Goal: Task Accomplishment & Management: Manage account settings

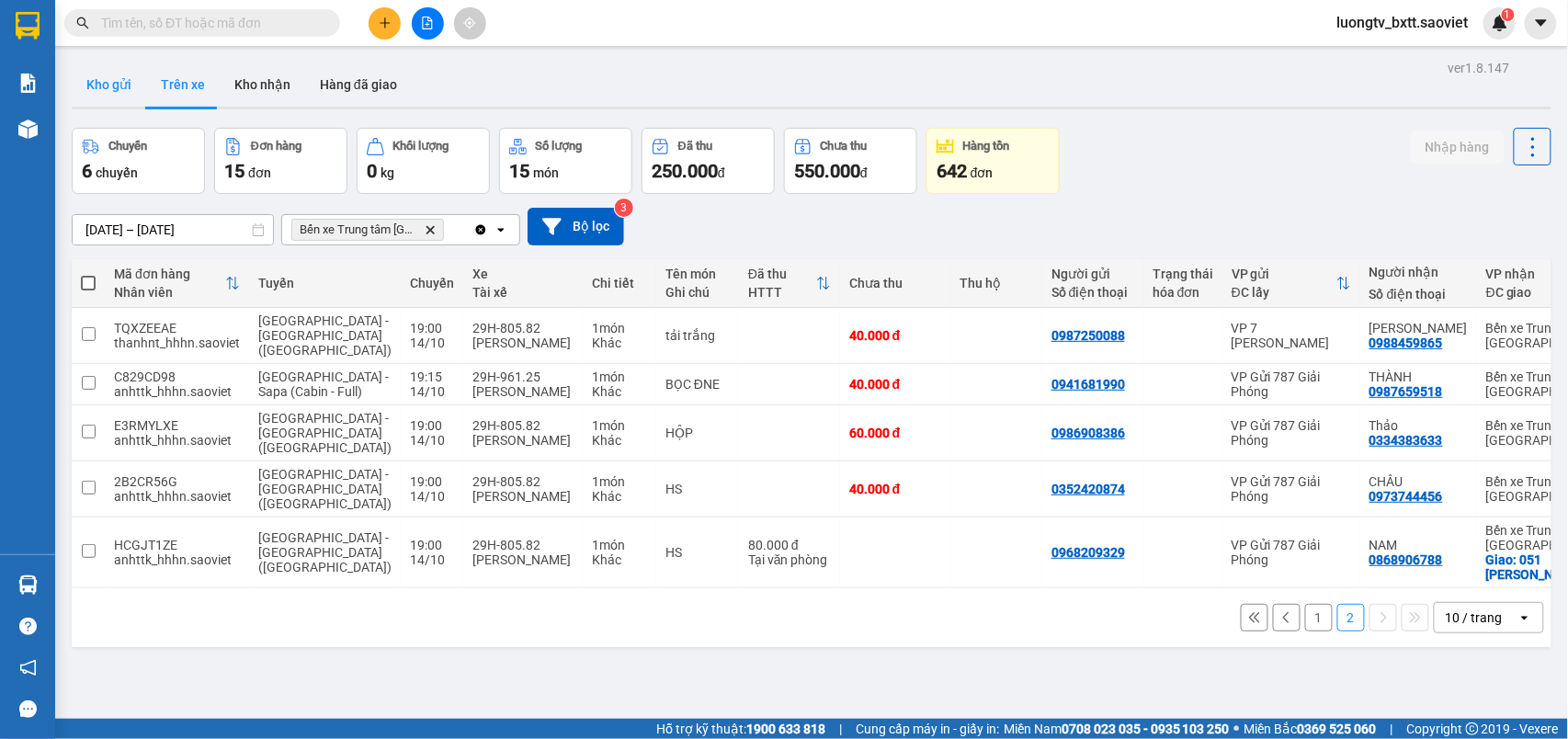
click at [122, 75] on button "Kho gửi" at bounding box center [109, 84] width 74 height 45
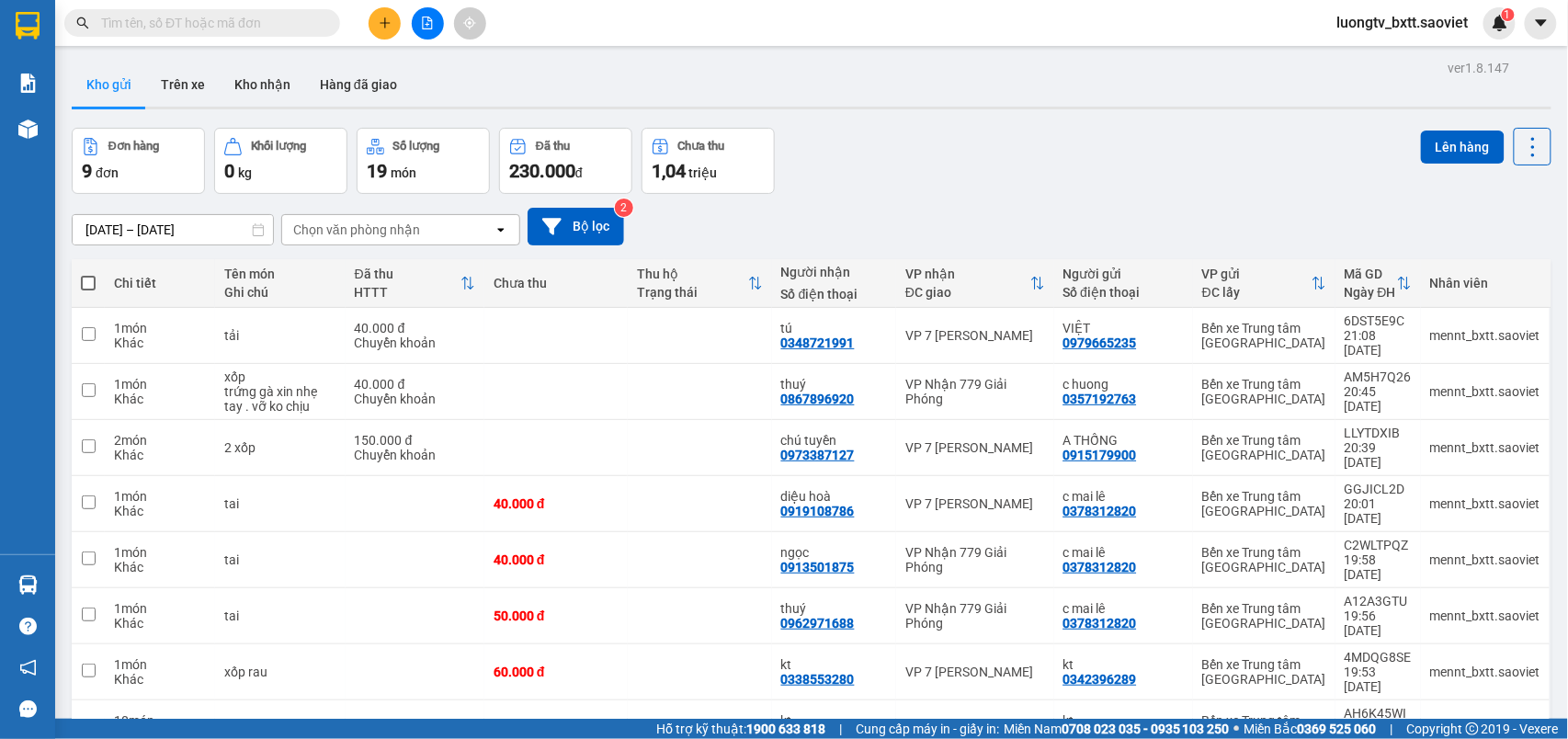
scroll to position [84, 0]
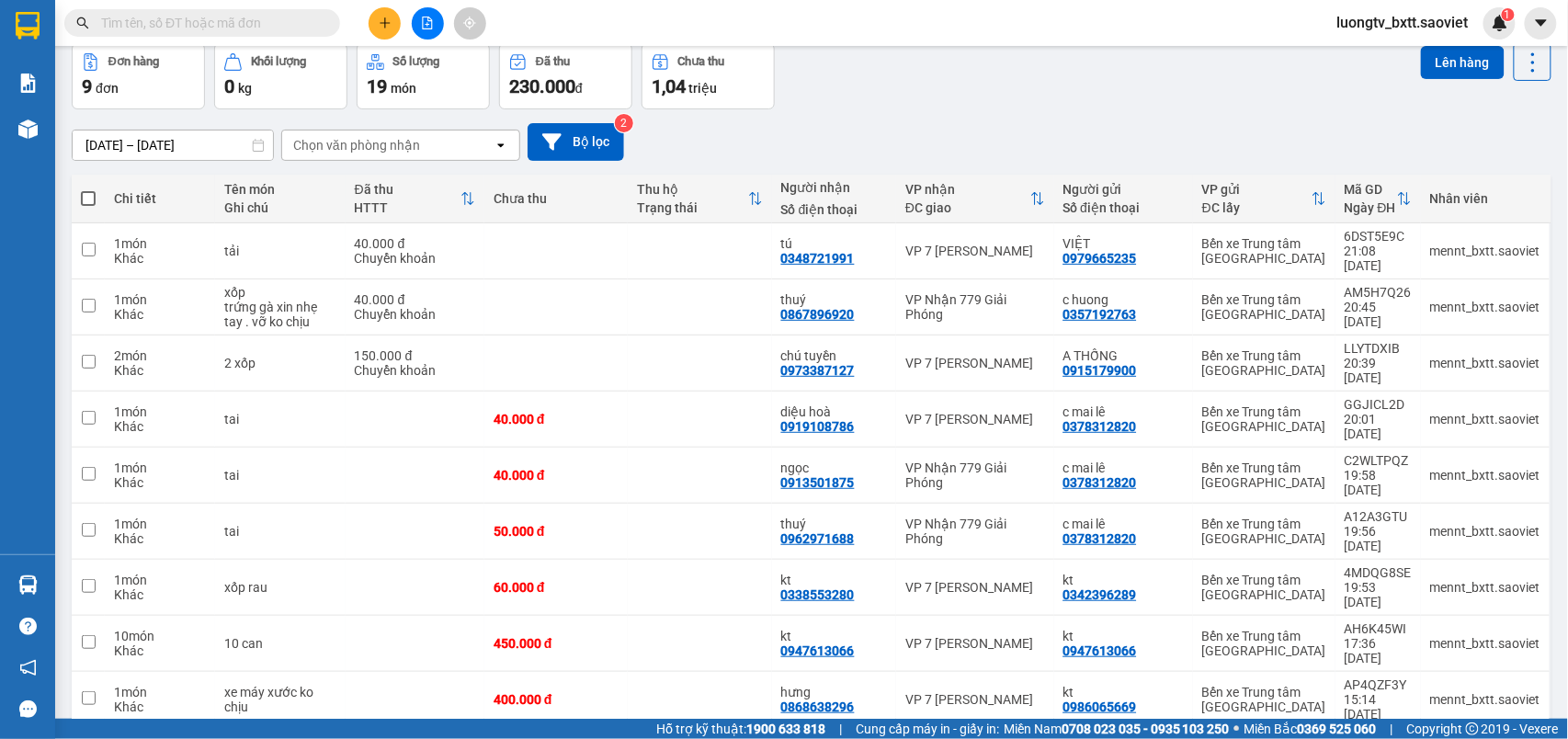
click at [1079, 138] on div "12/10/2025 – 14/10/2025 Press the down arrow key to interact with the calendar …" at bounding box center [811, 142] width 1480 height 38
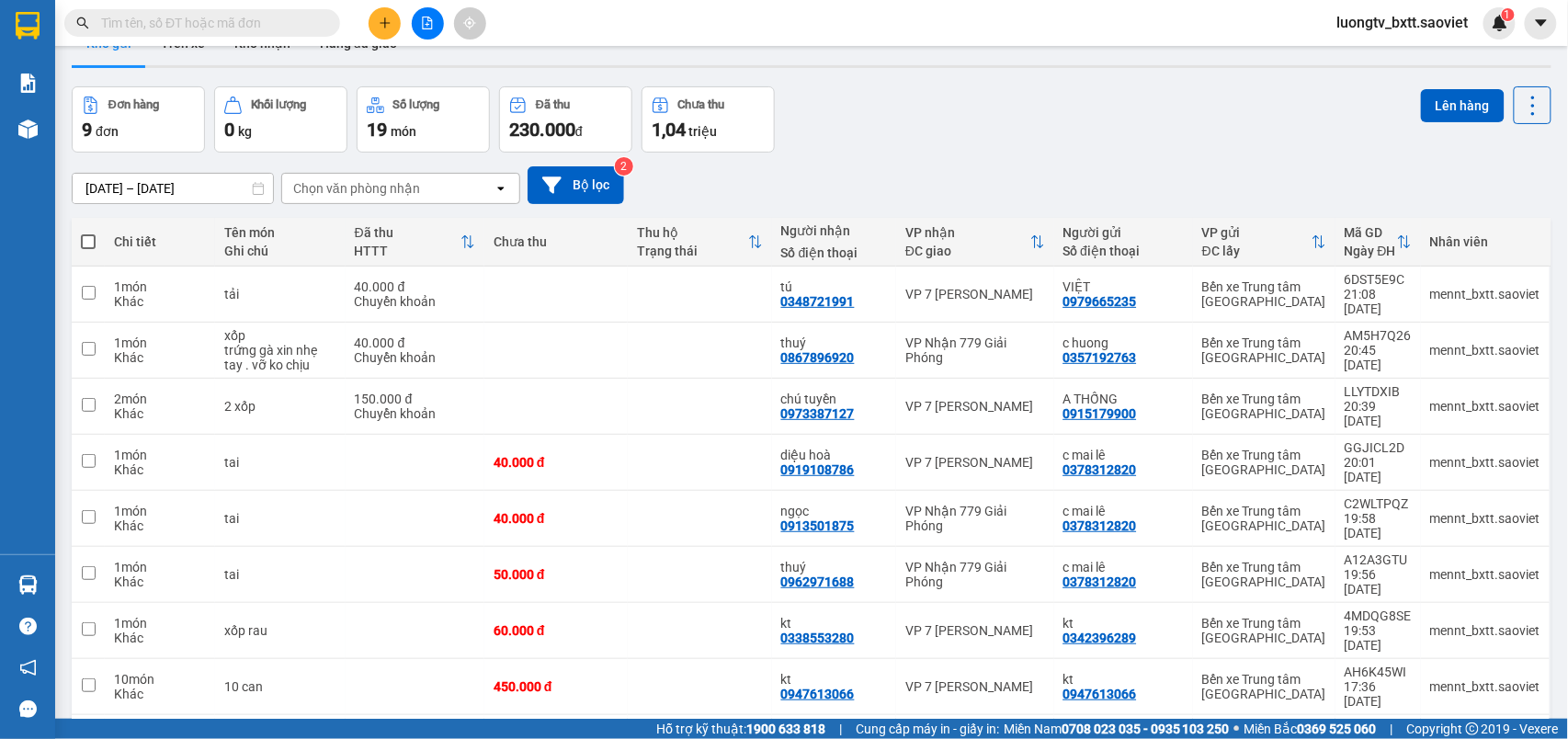
scroll to position [0, 0]
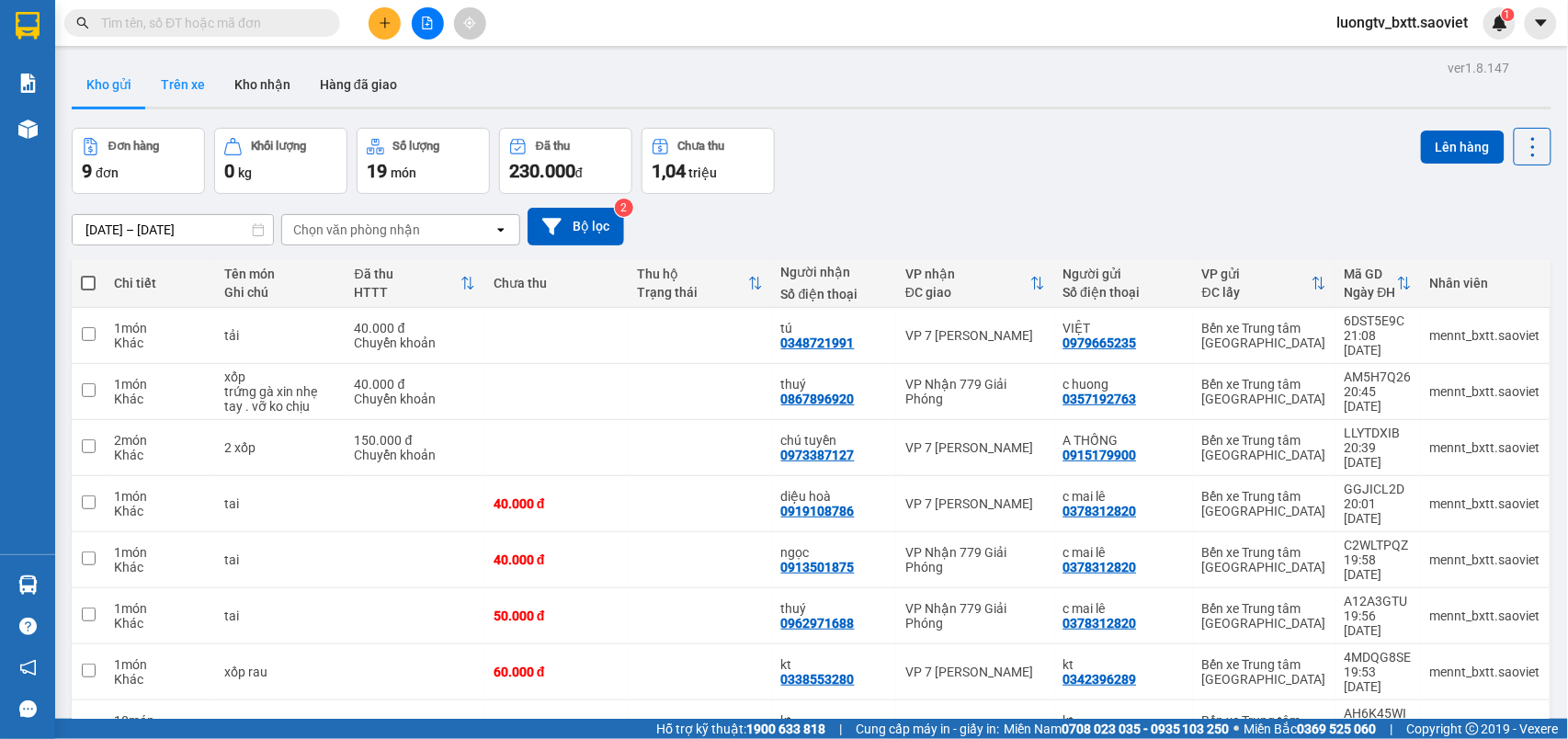
click at [188, 83] on button "Trên xe" at bounding box center [183, 84] width 73 height 45
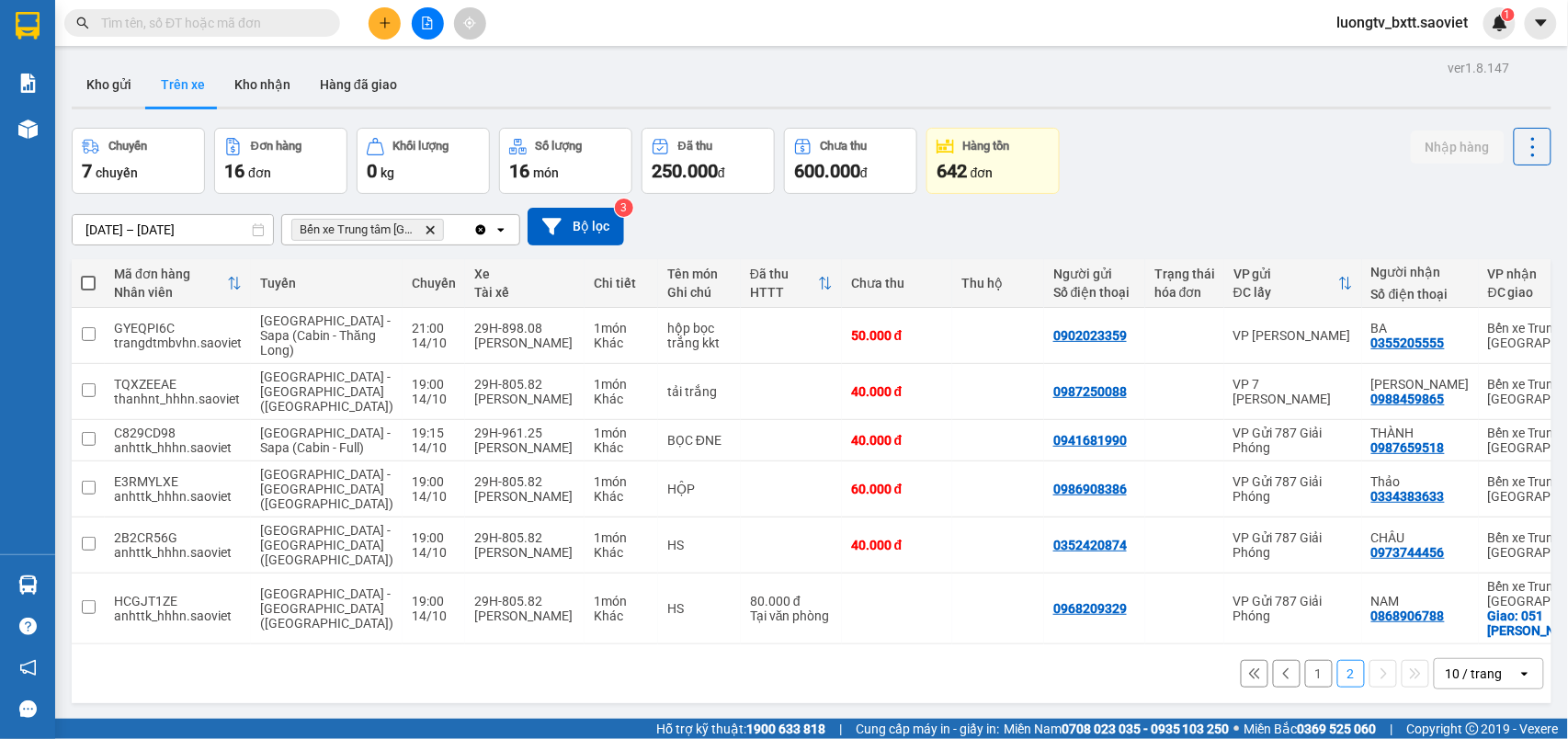
click at [1305, 667] on button "1" at bounding box center [1319, 673] width 28 height 28
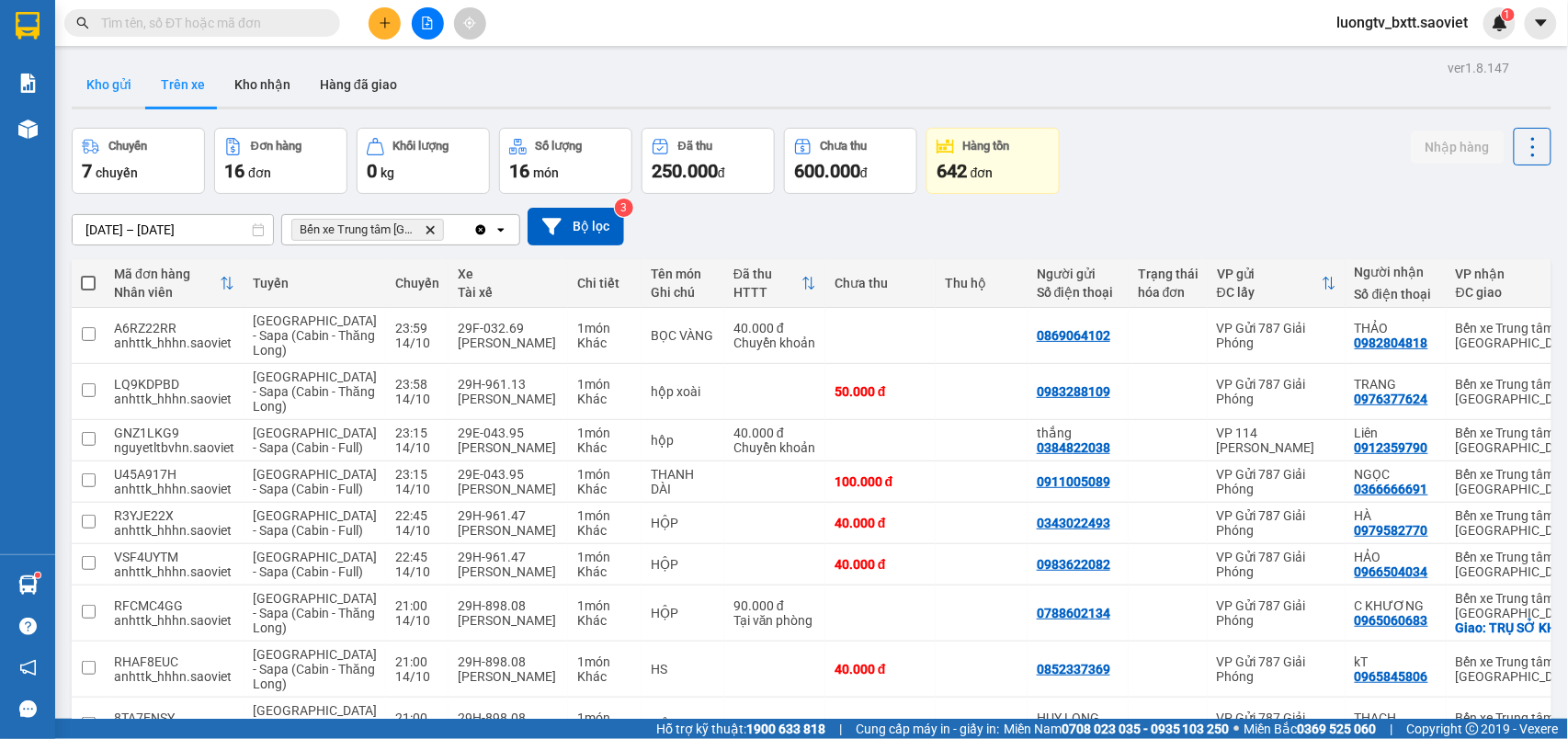
click at [110, 89] on button "Kho gửi" at bounding box center [109, 84] width 74 height 45
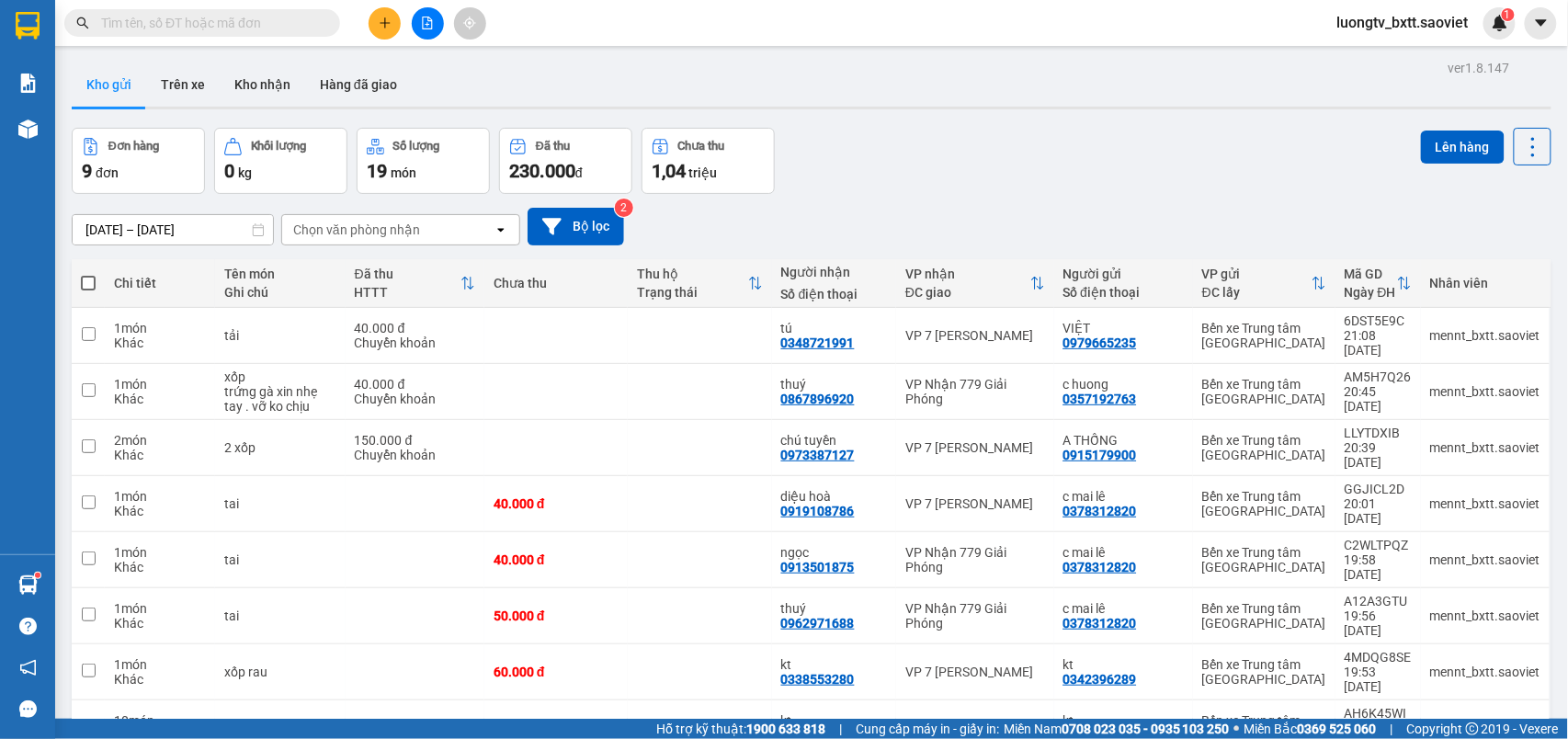
click at [1062, 105] on div "Kho gửi Trên xe Kho nhận Hàng đã giao" at bounding box center [811, 86] width 1480 height 49
click at [93, 281] on span at bounding box center [88, 283] width 15 height 15
click at [88, 274] on input "checkbox" at bounding box center [88, 274] width 0 height 0
checkbox input "true"
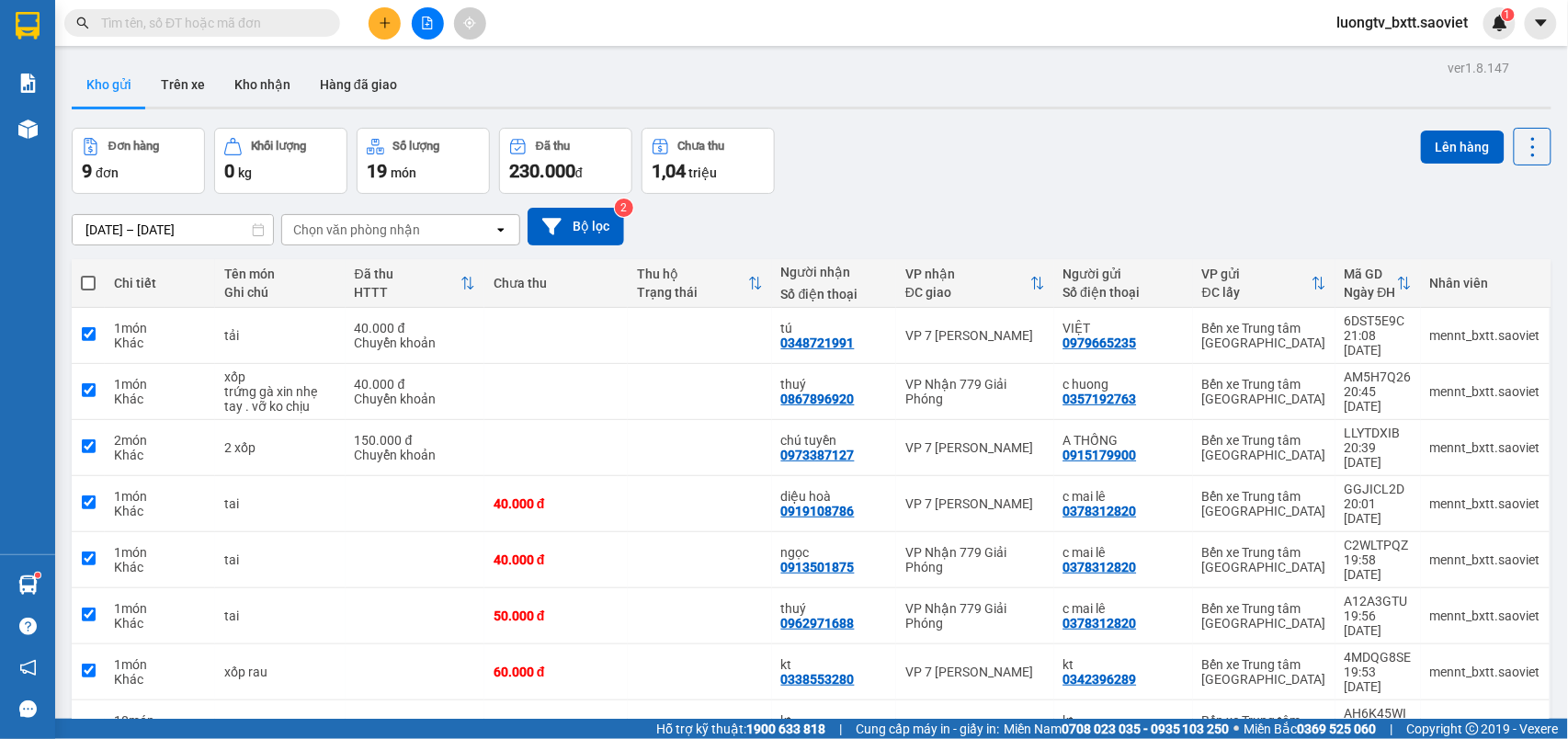
checkbox input "true"
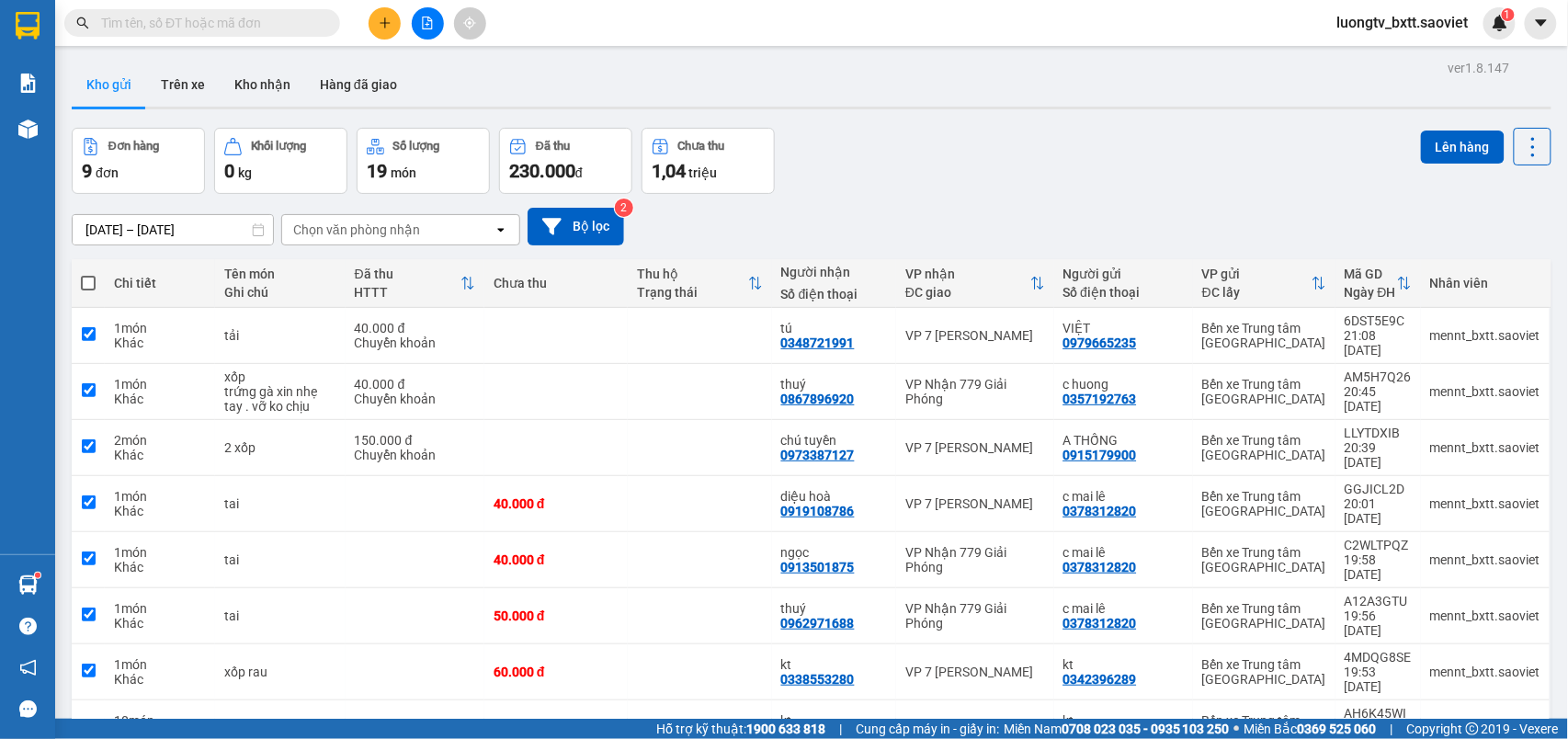
checkbox input "true"
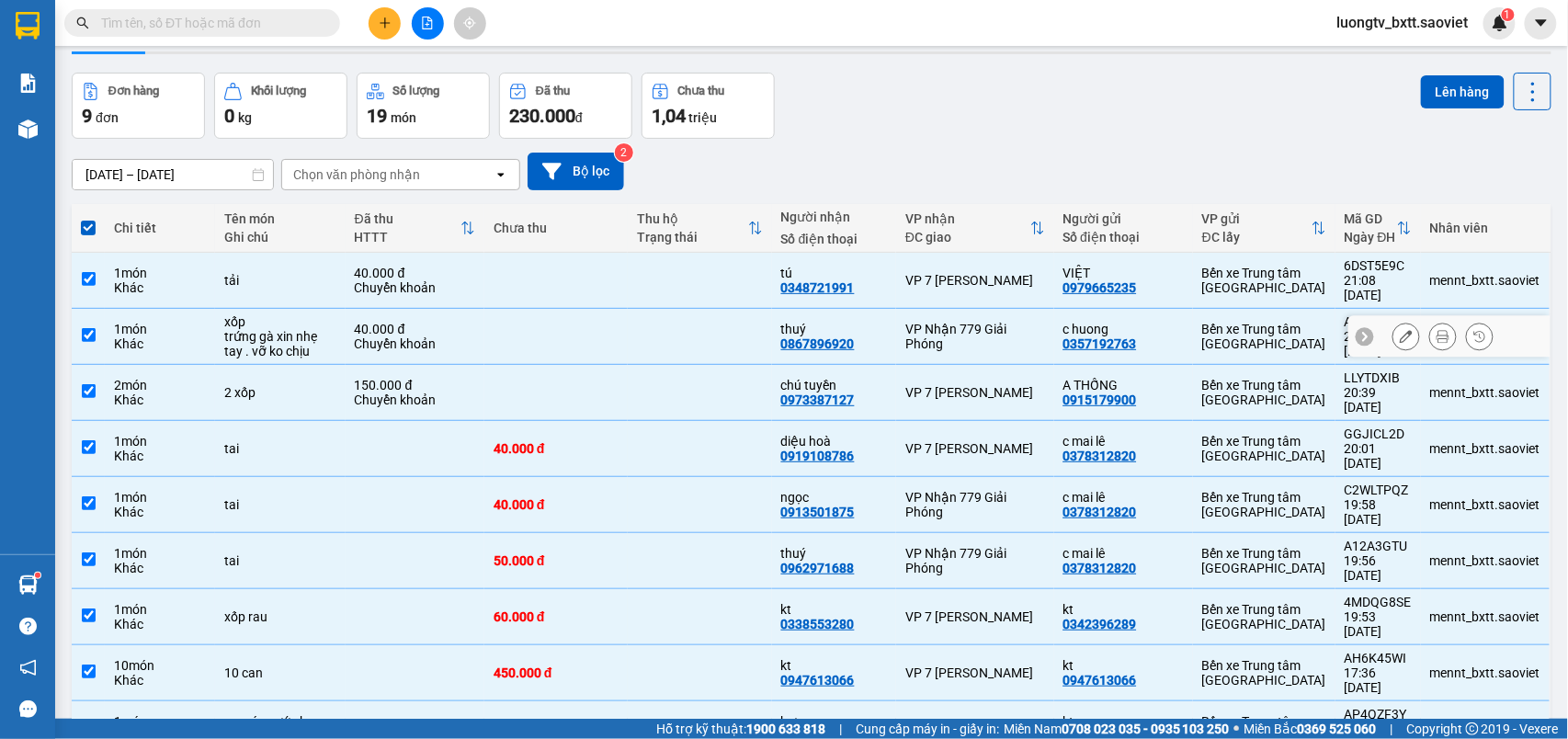
scroll to position [84, 0]
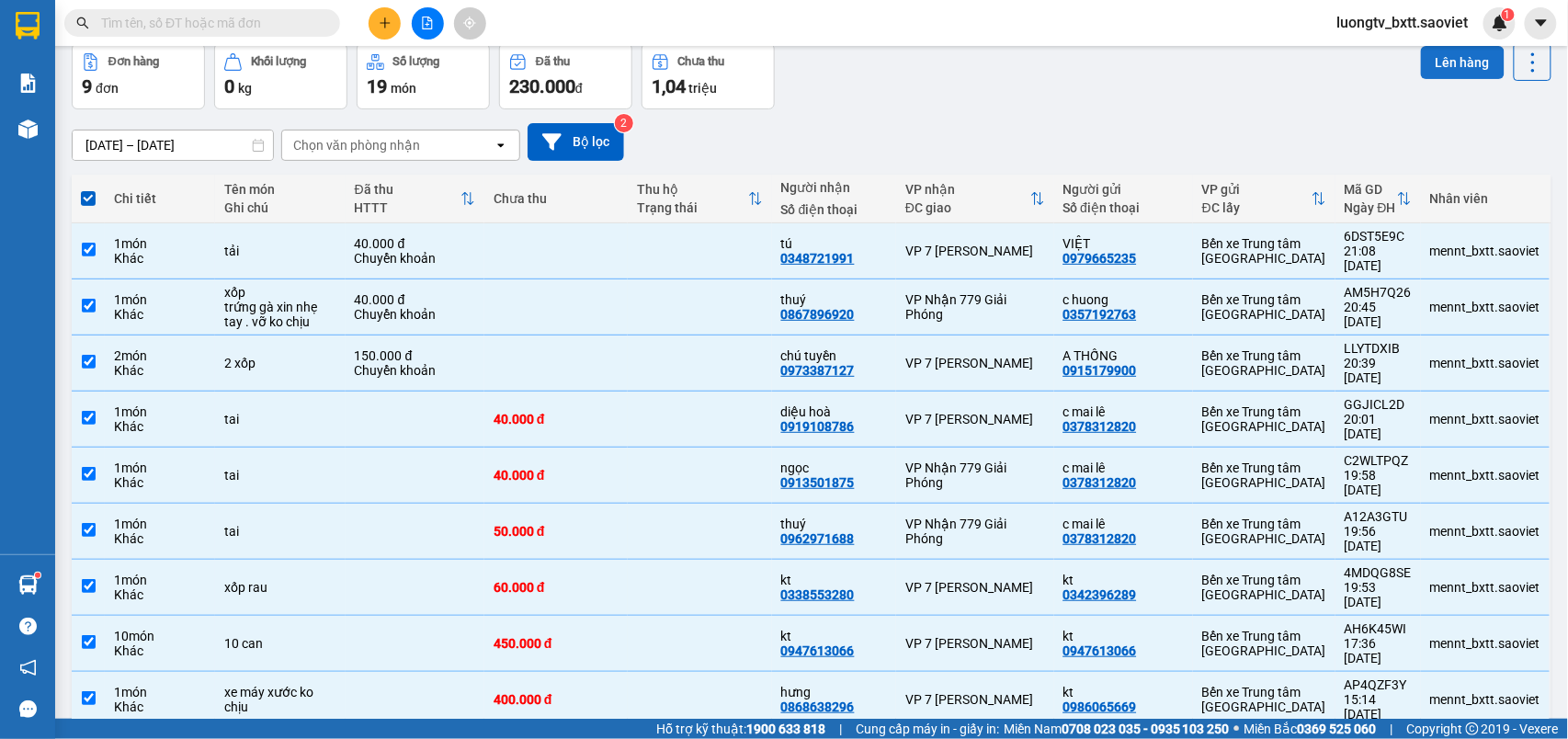
click at [1429, 63] on button "Lên hàng" at bounding box center [1463, 63] width 84 height 33
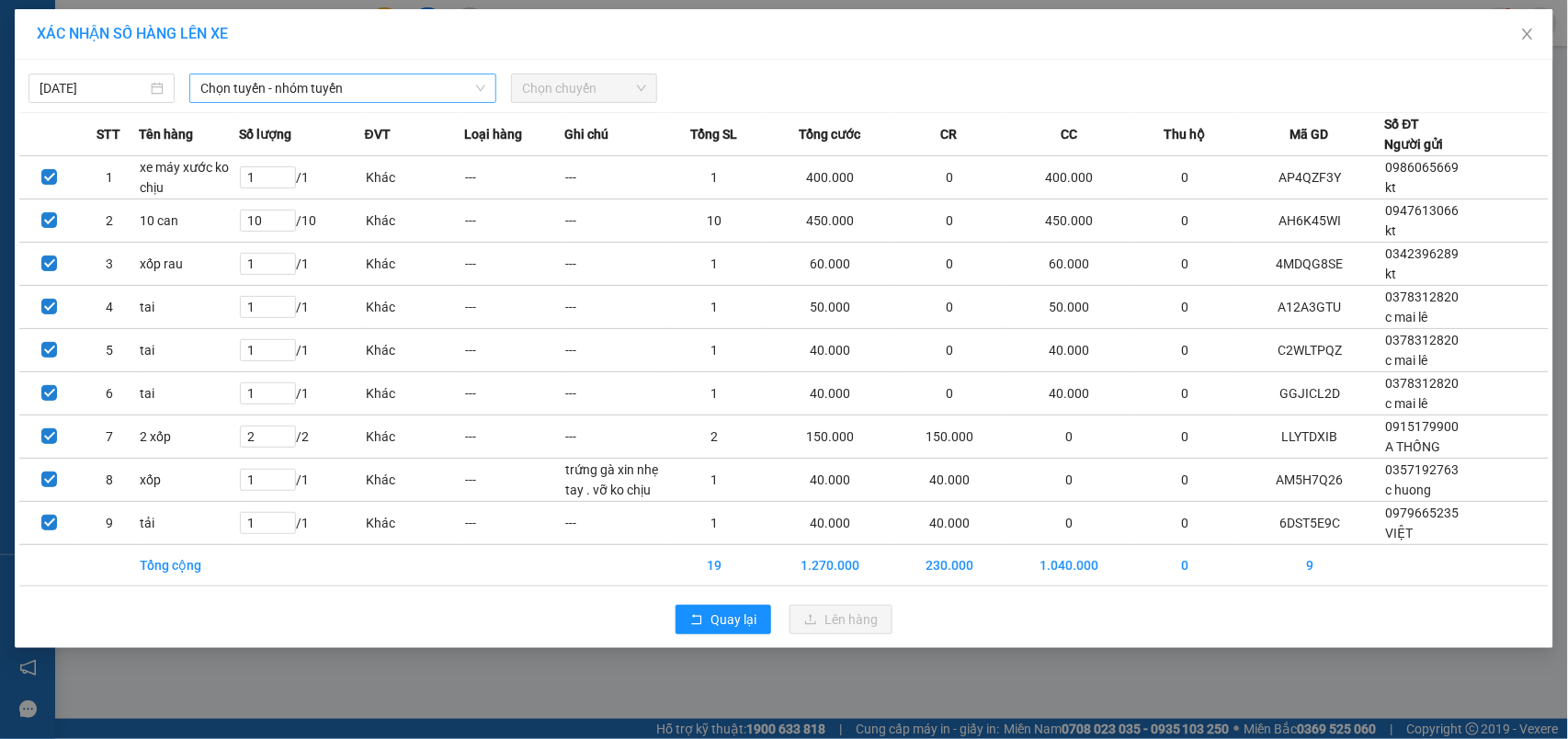
click at [373, 89] on span "Chọn tuyến - nhóm tuyến" at bounding box center [342, 88] width 285 height 28
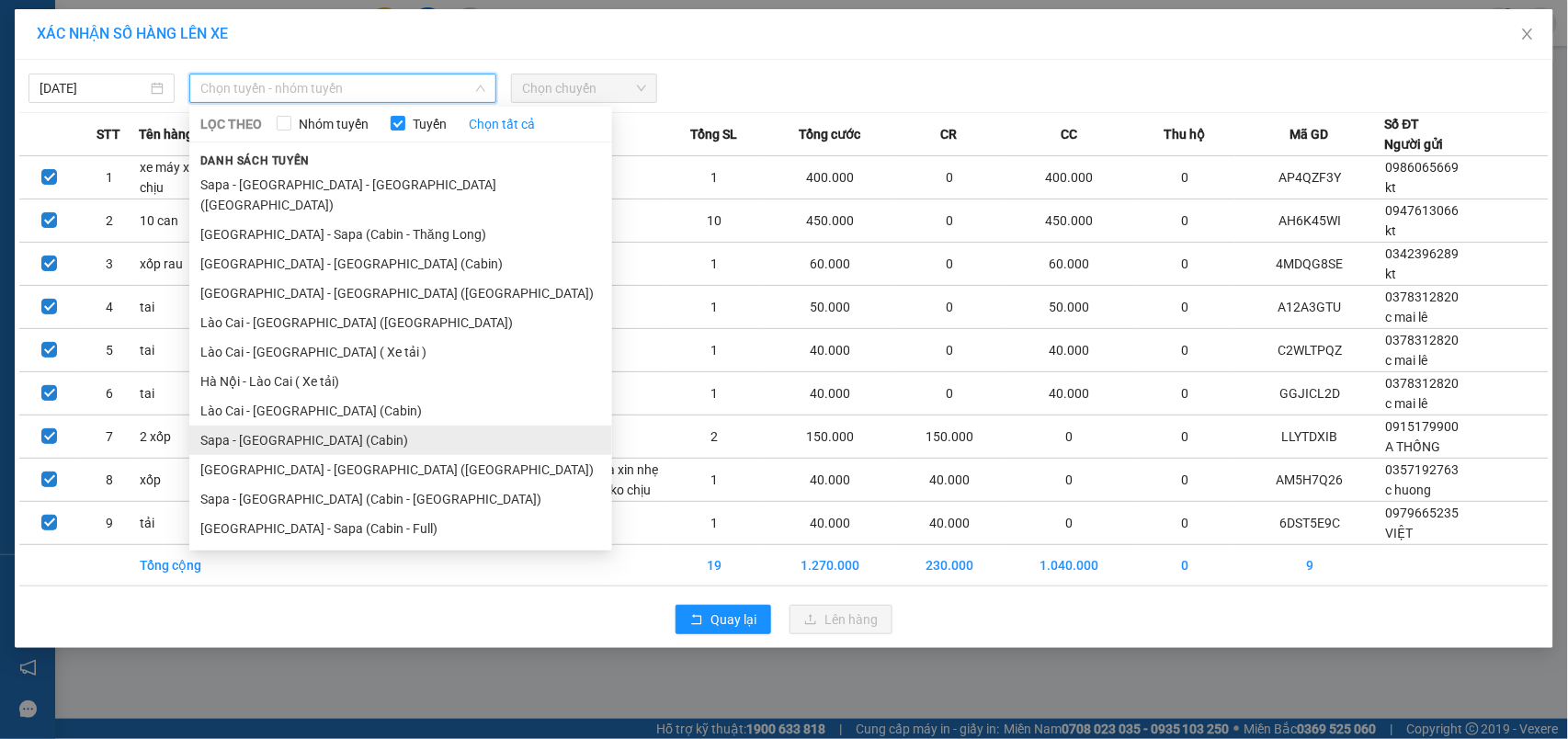
click at [290, 426] on li "Sapa - [GEOGRAPHIC_DATA] (Cabin)" at bounding box center [401, 440] width 423 height 30
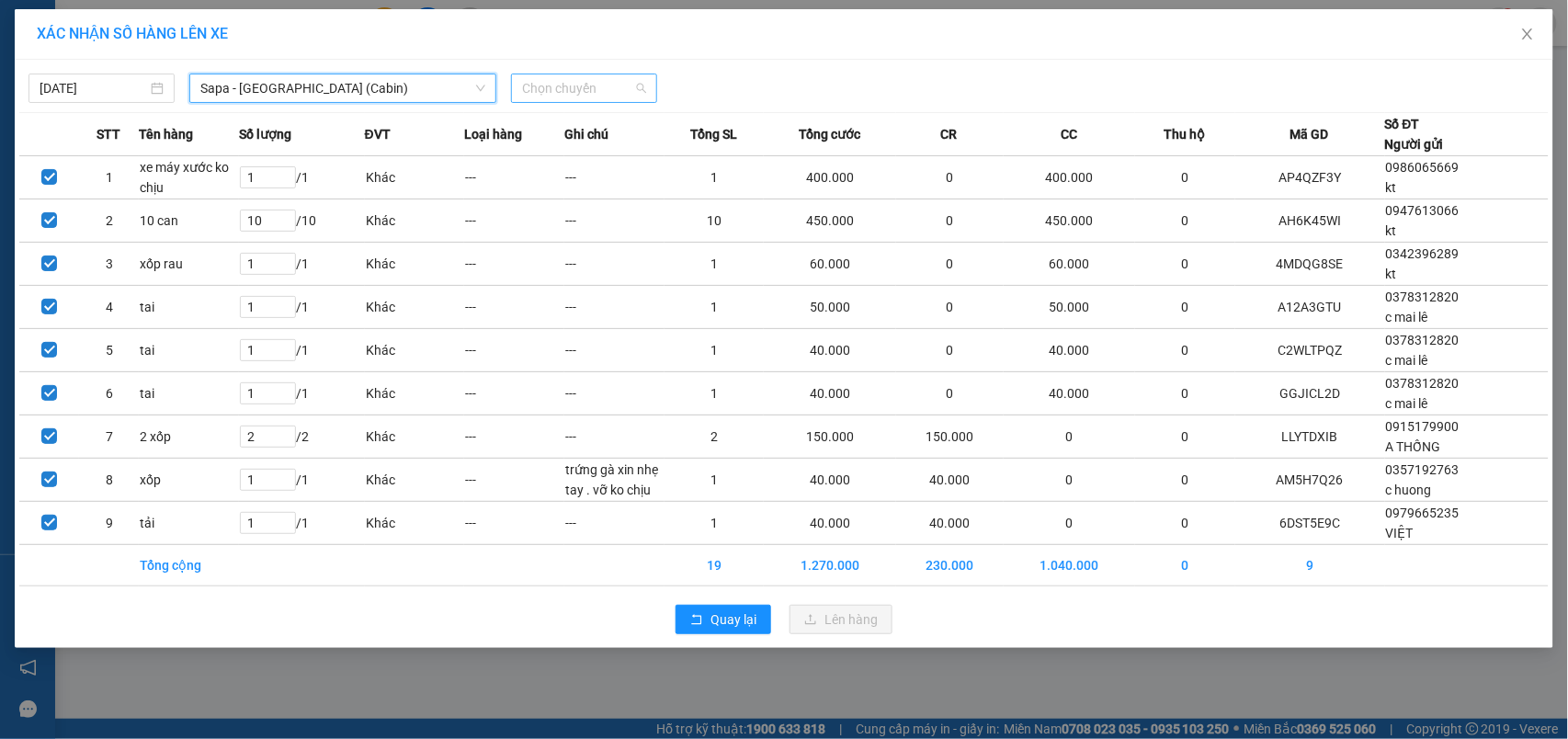
click at [589, 90] on span "Chọn chuyến" at bounding box center [585, 88] width 124 height 28
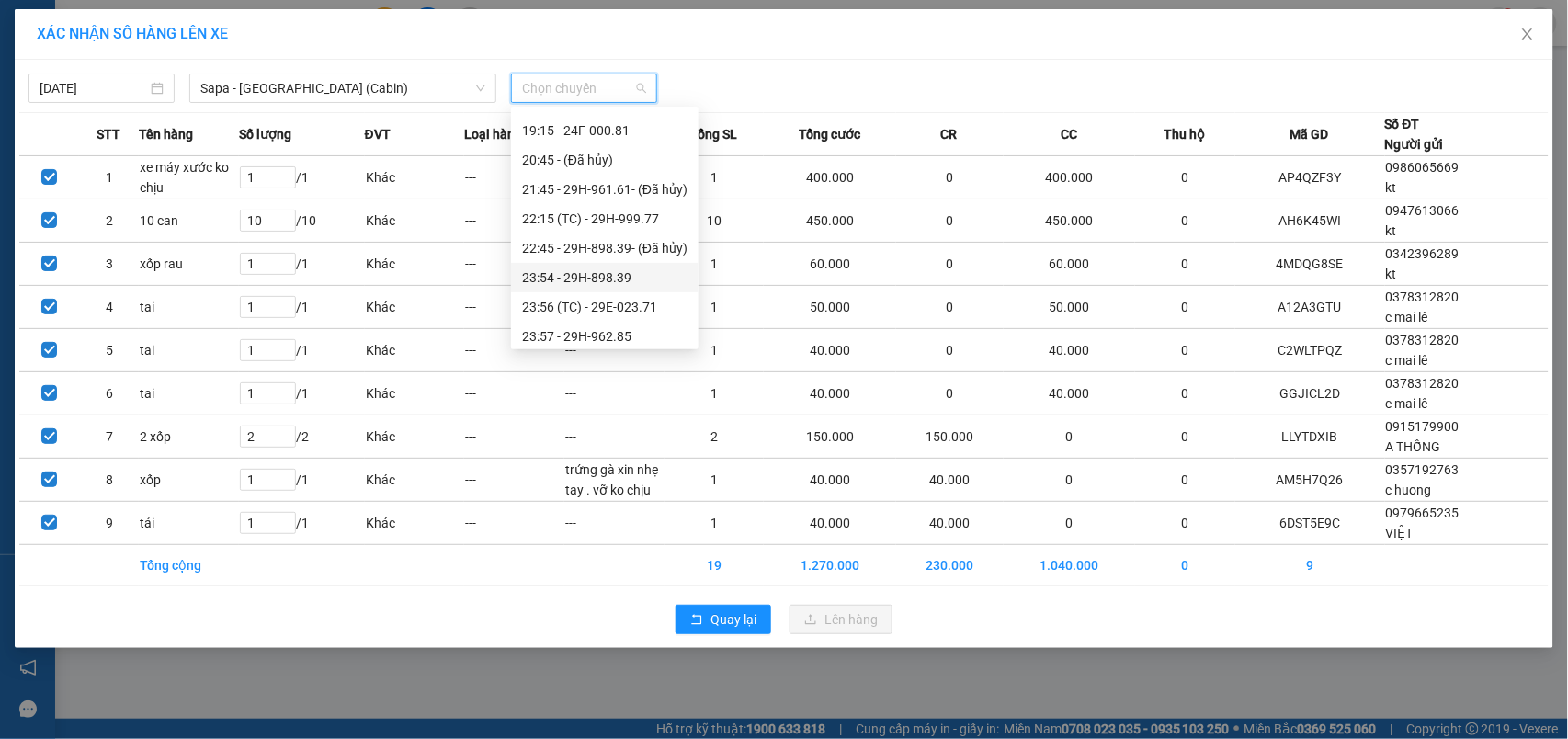
scroll to position [676, 0]
click at [627, 292] on div "23:58 - 29H-961.89" at bounding box center [605, 301] width 165 height 20
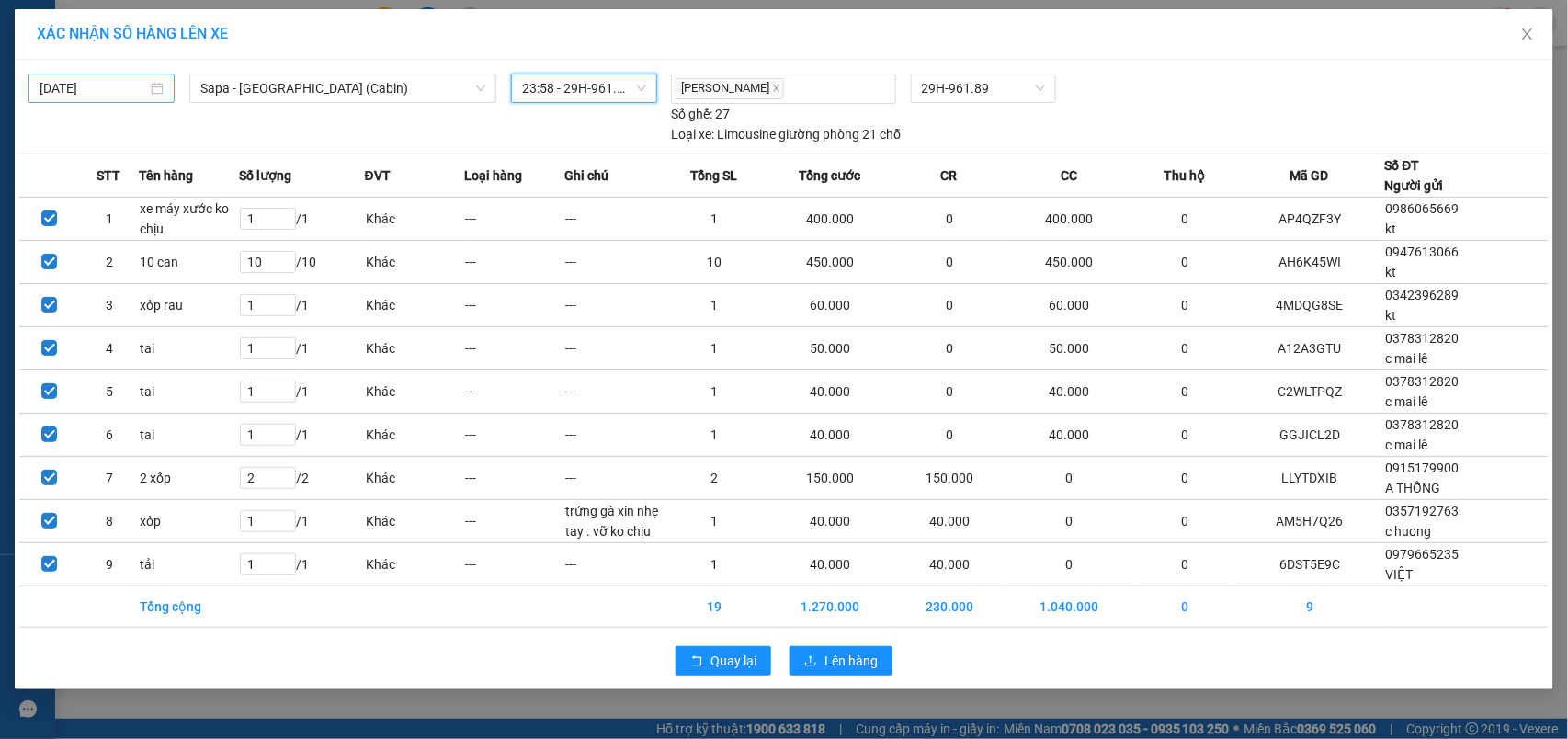
click at [82, 90] on input "[DATE]" at bounding box center [94, 88] width 108 height 20
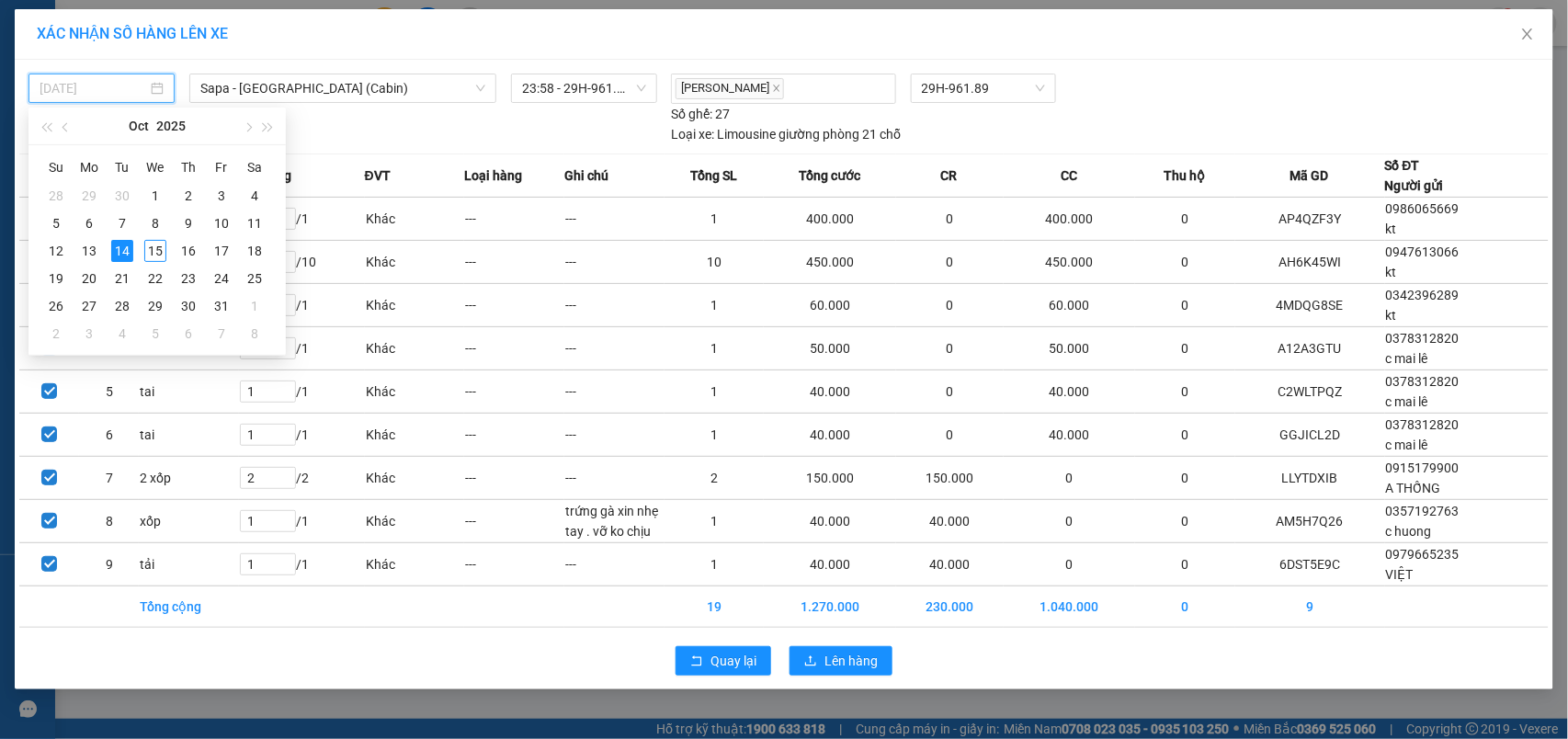
type input "[DATE]"
click at [130, 247] on div "14" at bounding box center [122, 251] width 22 height 22
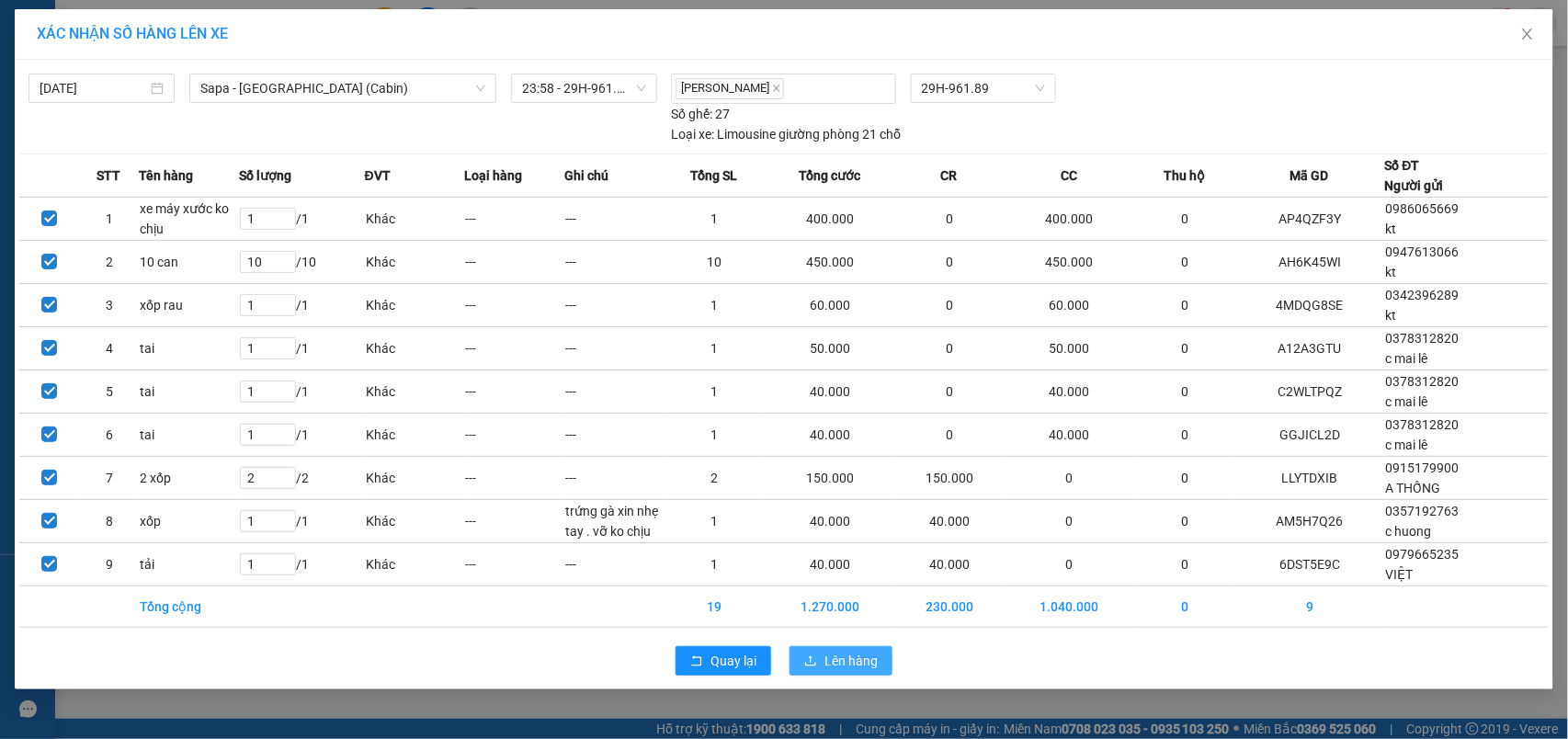
click at [861, 658] on span "Lên hàng" at bounding box center [851, 661] width 53 height 20
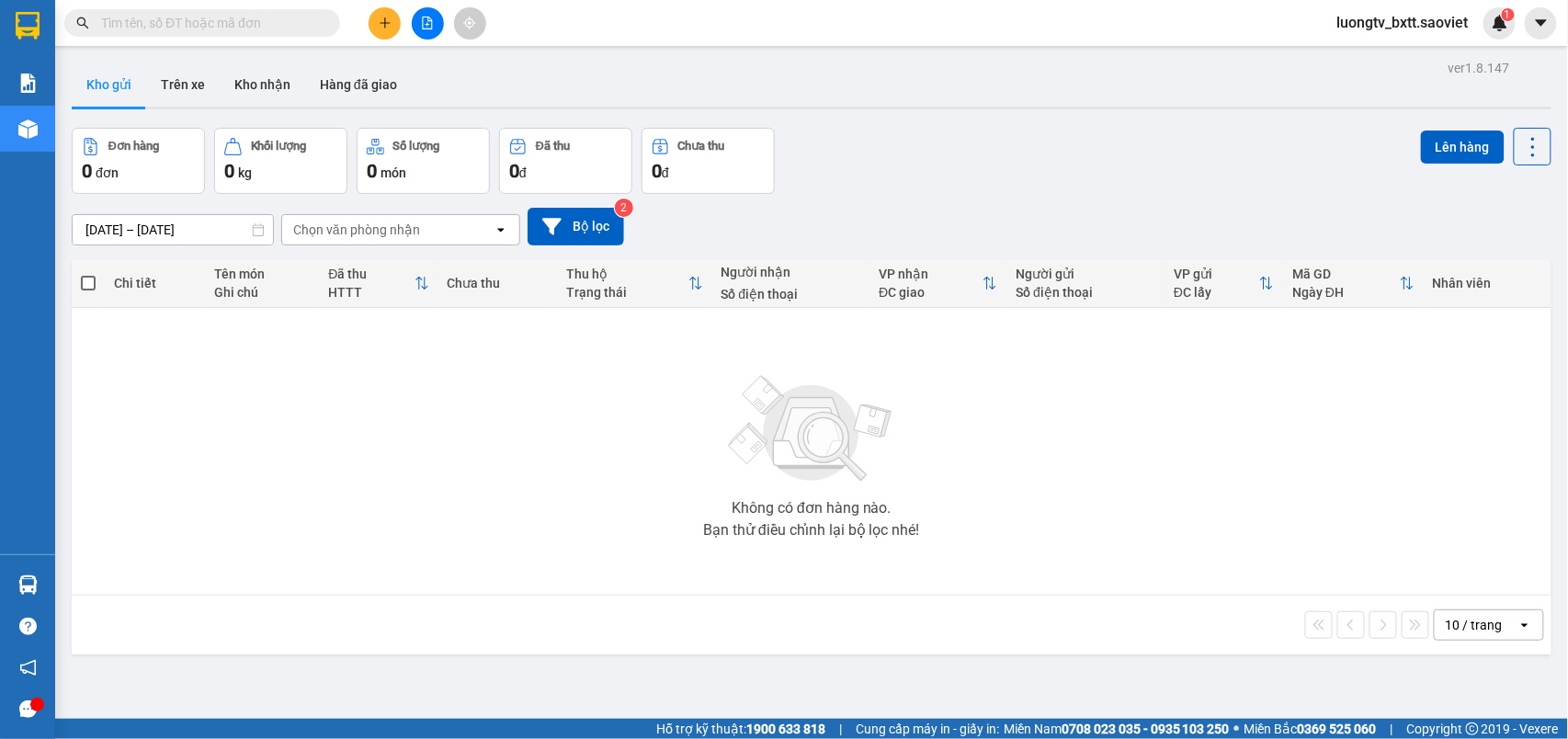
click at [963, 140] on div "Đơn hàng 0 đơn Khối lượng 0 kg Số lượng 0 món Đã thu 0 đ Chưa thu 0 đ Lên hàng" at bounding box center [811, 160] width 1480 height 66
click at [427, 27] on icon "file-add" at bounding box center [428, 23] width 13 height 13
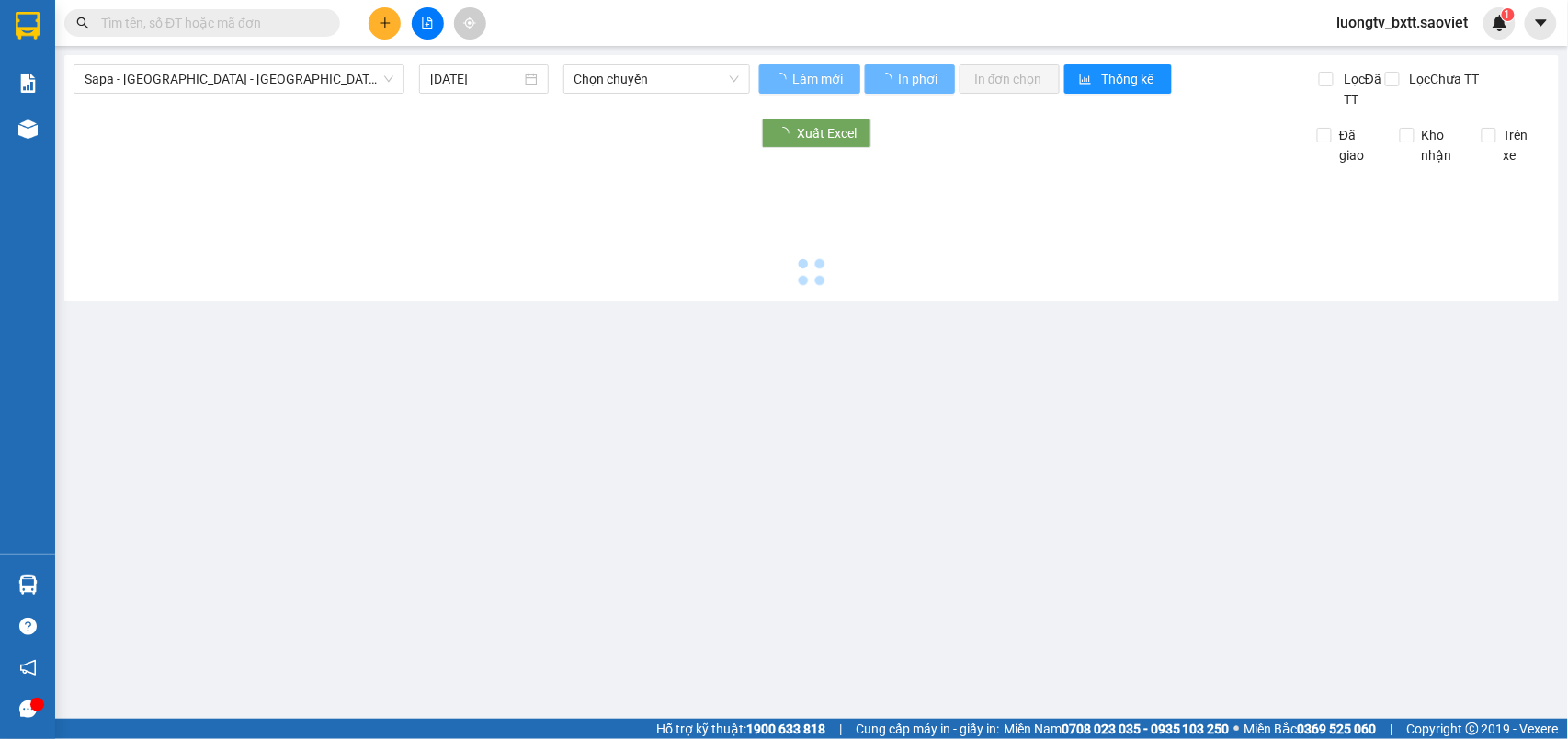
type input "[DATE]"
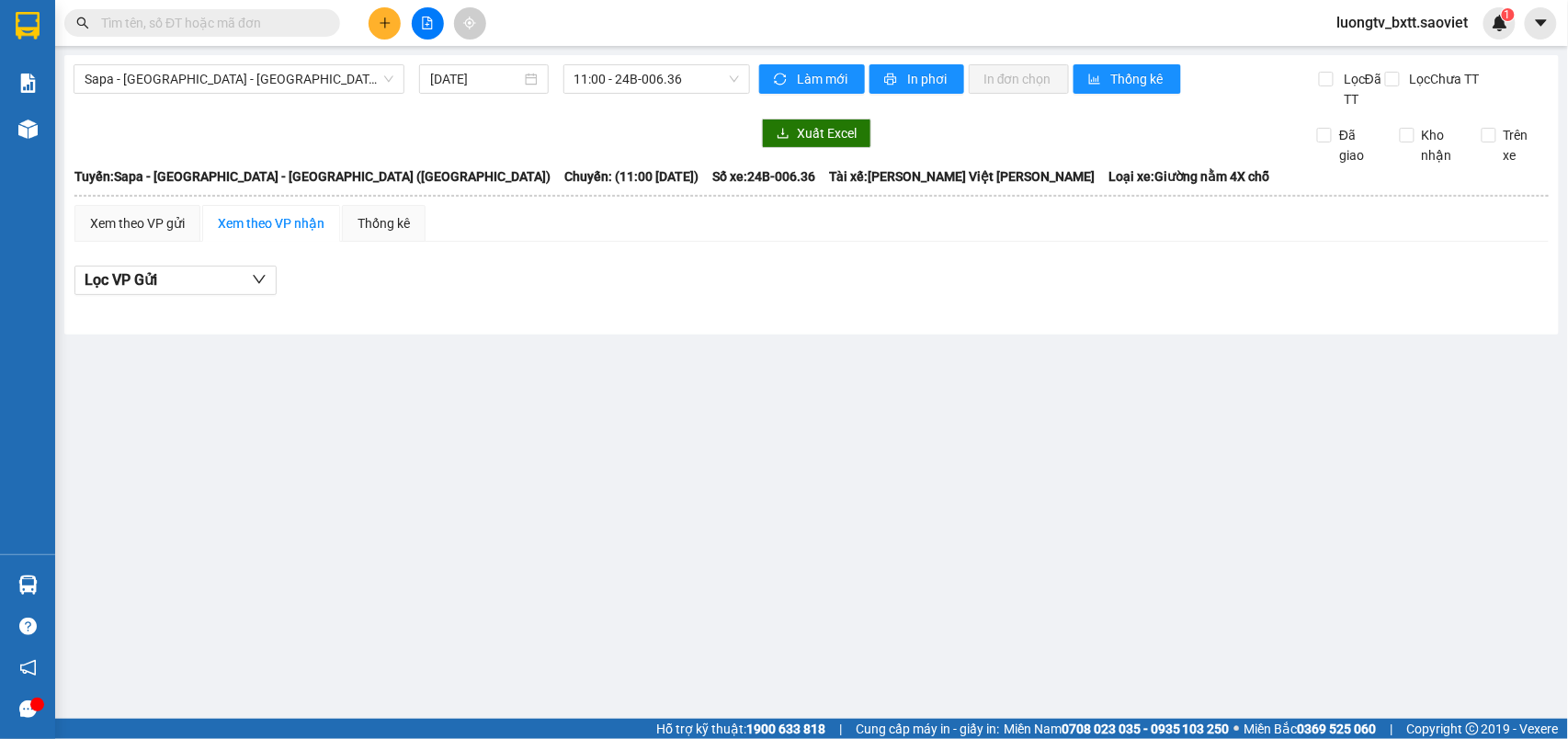
drag, startPoint x: 284, startPoint y: 77, endPoint x: 192, endPoint y: 105, distance: 96.2
click at [192, 105] on div "Sapa - [GEOGRAPHIC_DATA] - [GEOGRAPHIC_DATA] ([GEOGRAPHIC_DATA]) [DATE] 11:00 -…" at bounding box center [411, 86] width 676 height 45
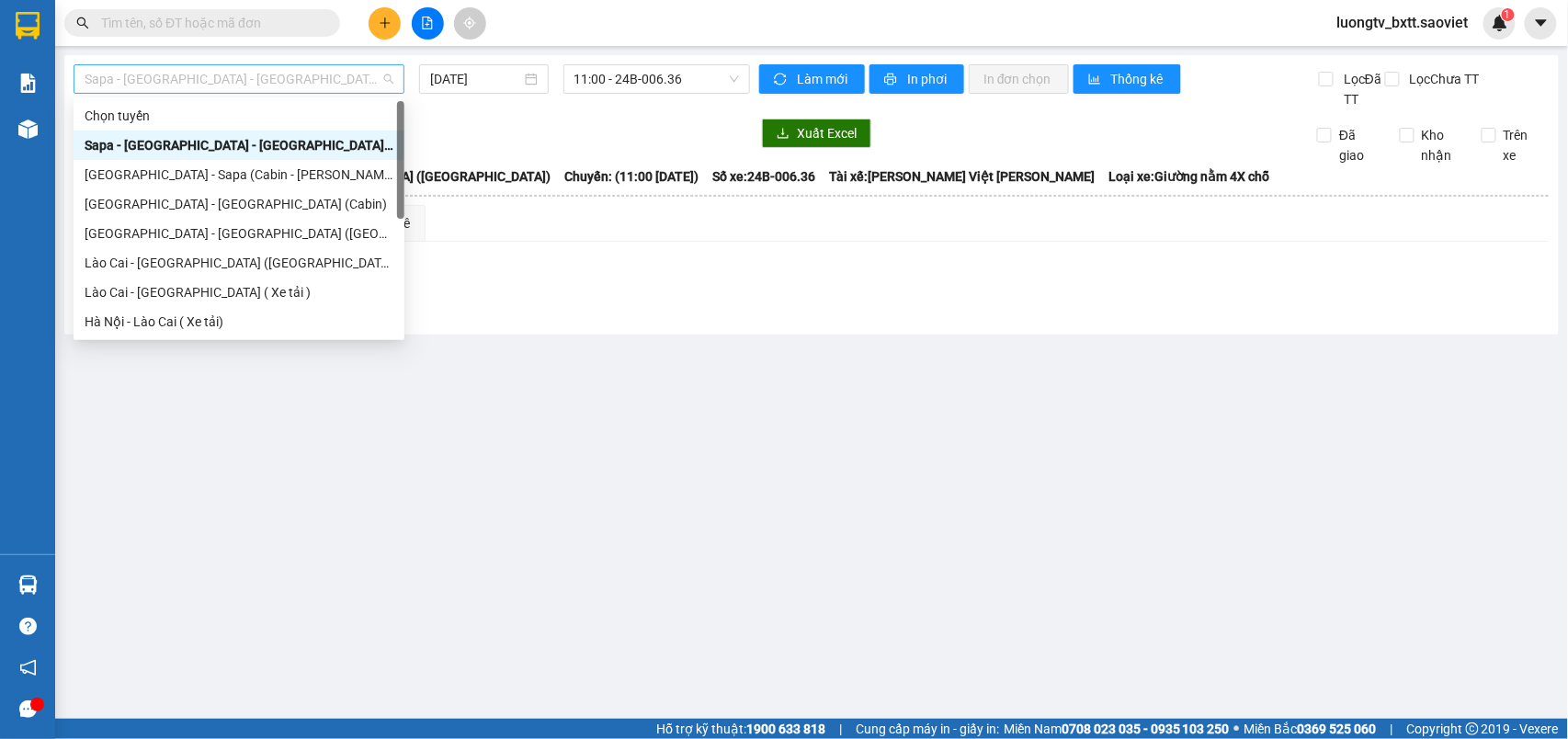
click at [199, 88] on span "Sapa - [GEOGRAPHIC_DATA] - [GEOGRAPHIC_DATA] ([GEOGRAPHIC_DATA])" at bounding box center [238, 79] width 309 height 28
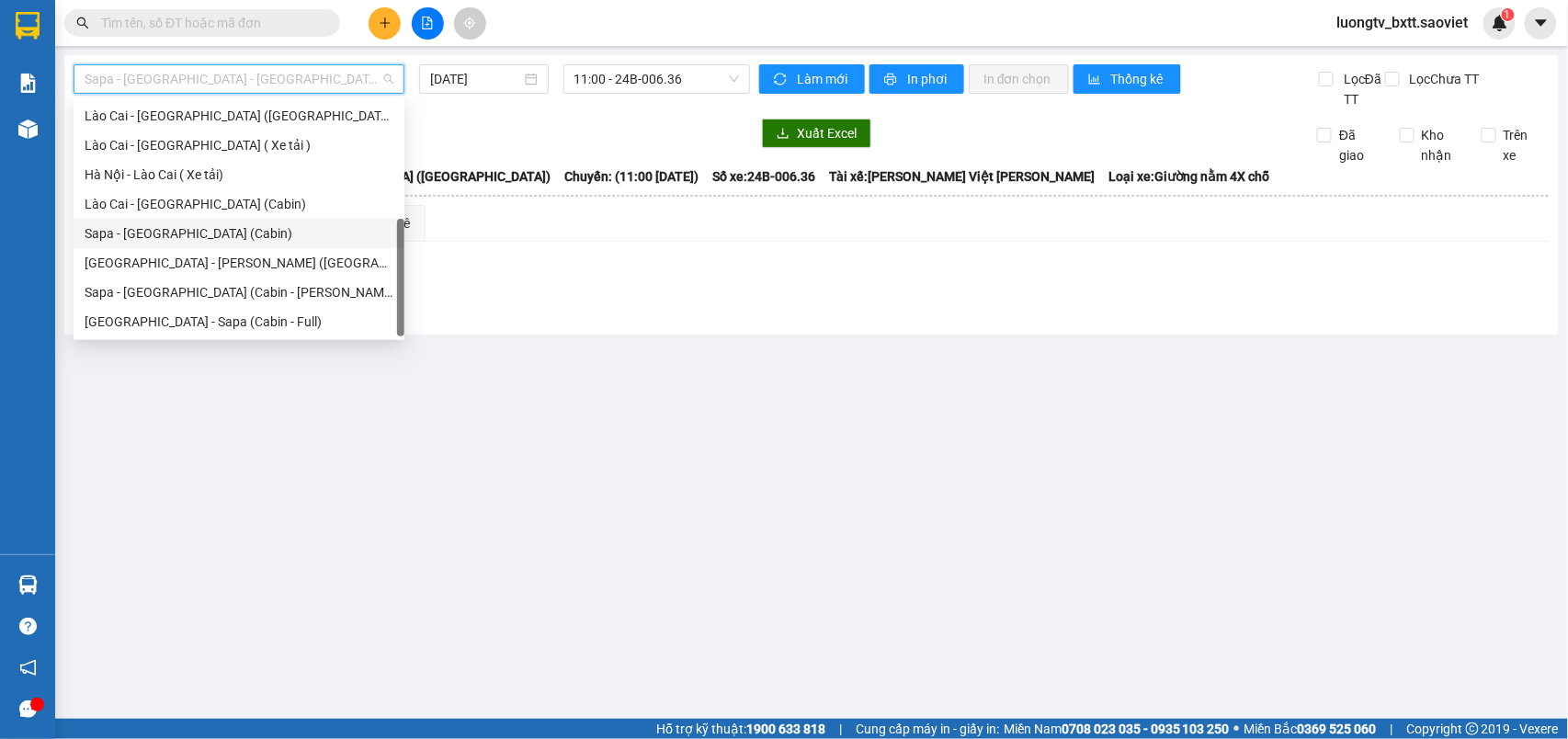
click at [199, 233] on div "Sapa - [GEOGRAPHIC_DATA] (Cabin)" at bounding box center [238, 234] width 309 height 20
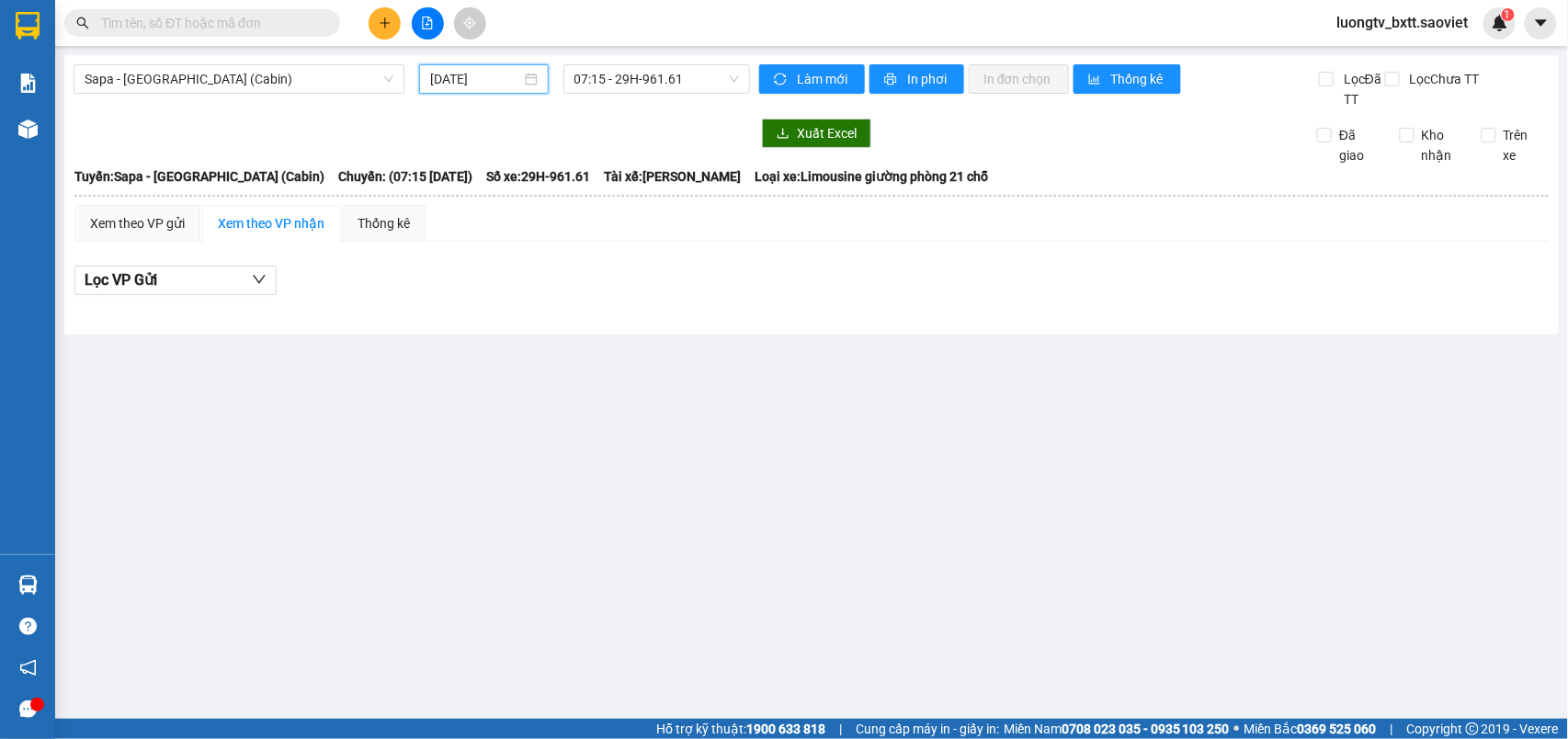
click at [478, 82] on input "[DATE]" at bounding box center [476, 79] width 91 height 20
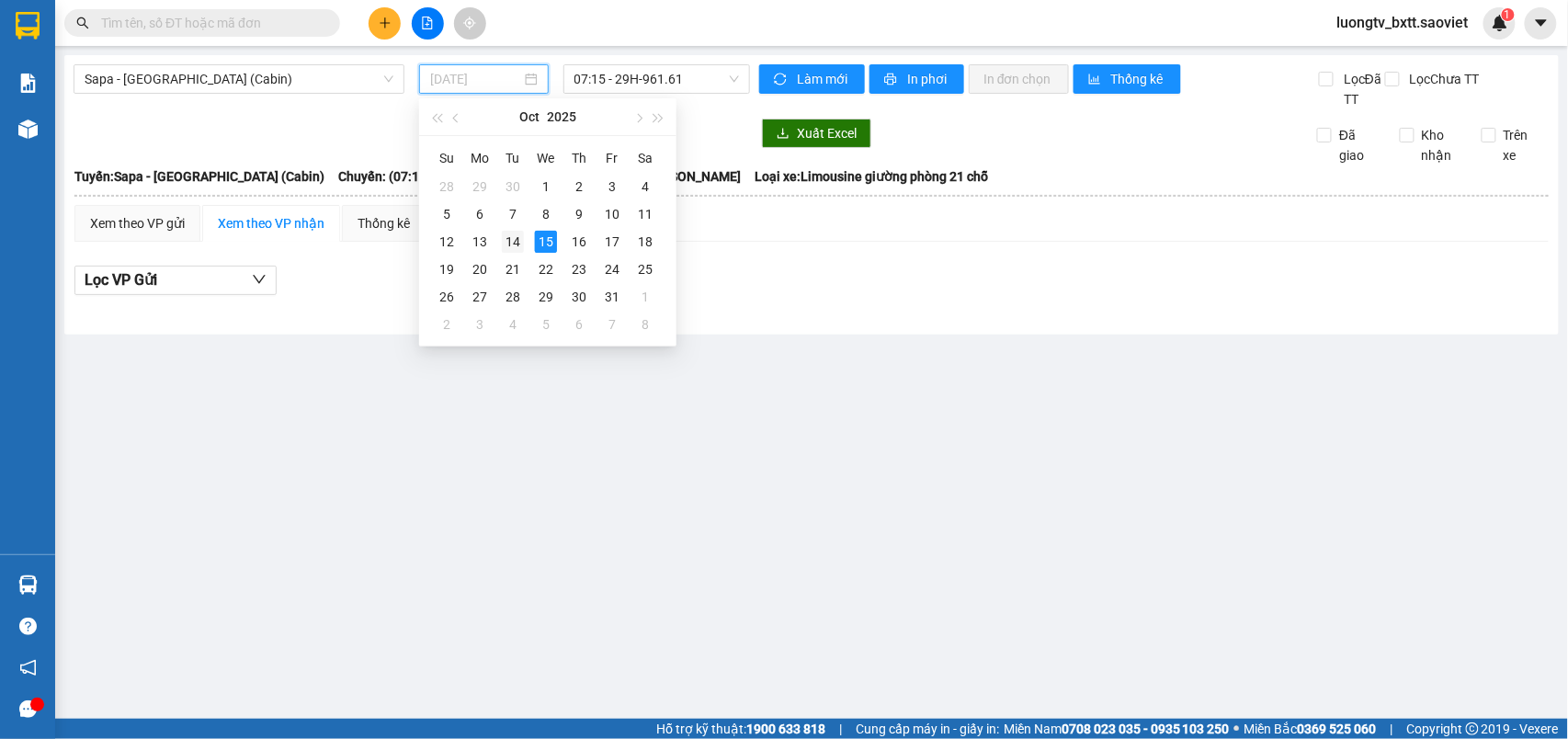
click at [512, 241] on div "14" at bounding box center [513, 242] width 22 height 22
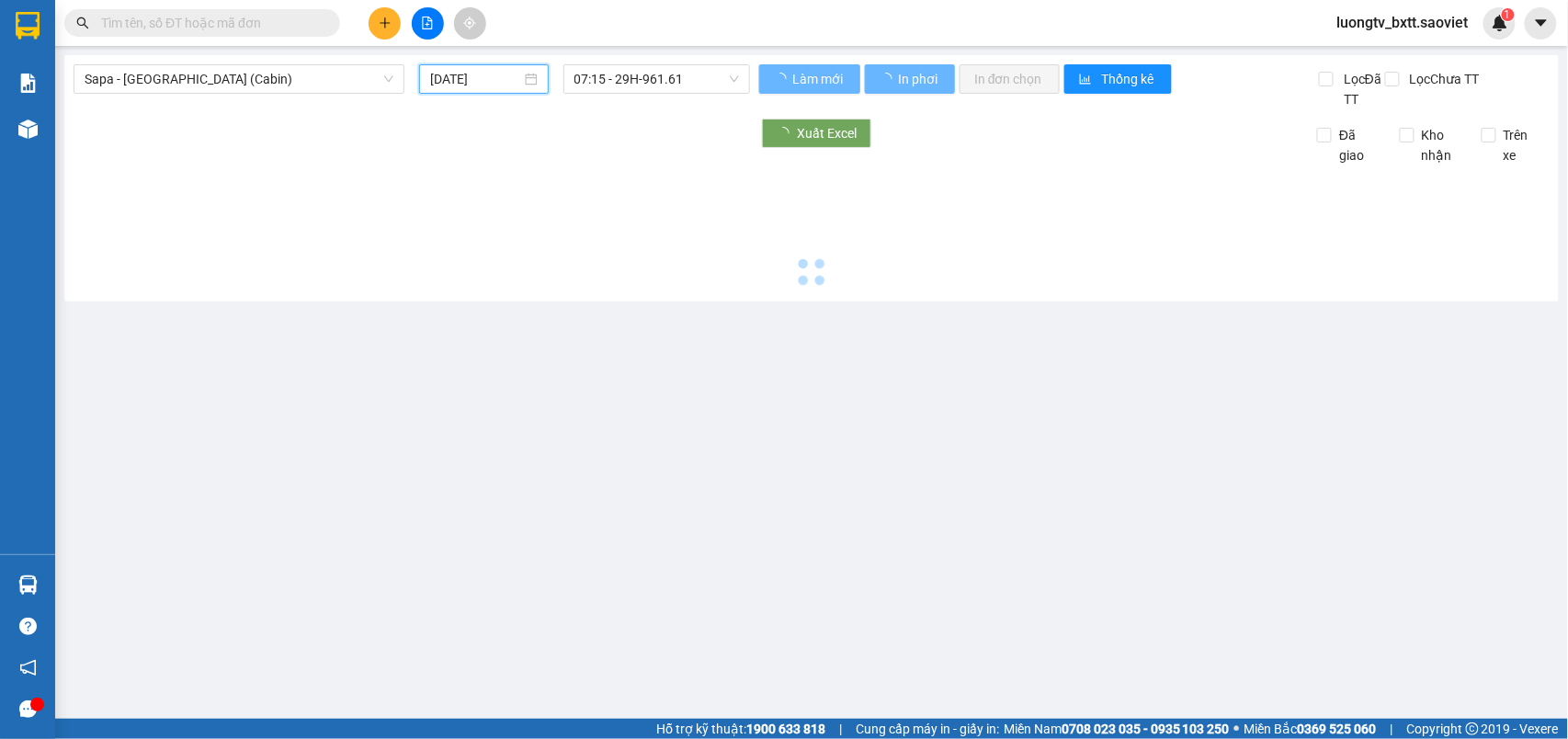
type input "[DATE]"
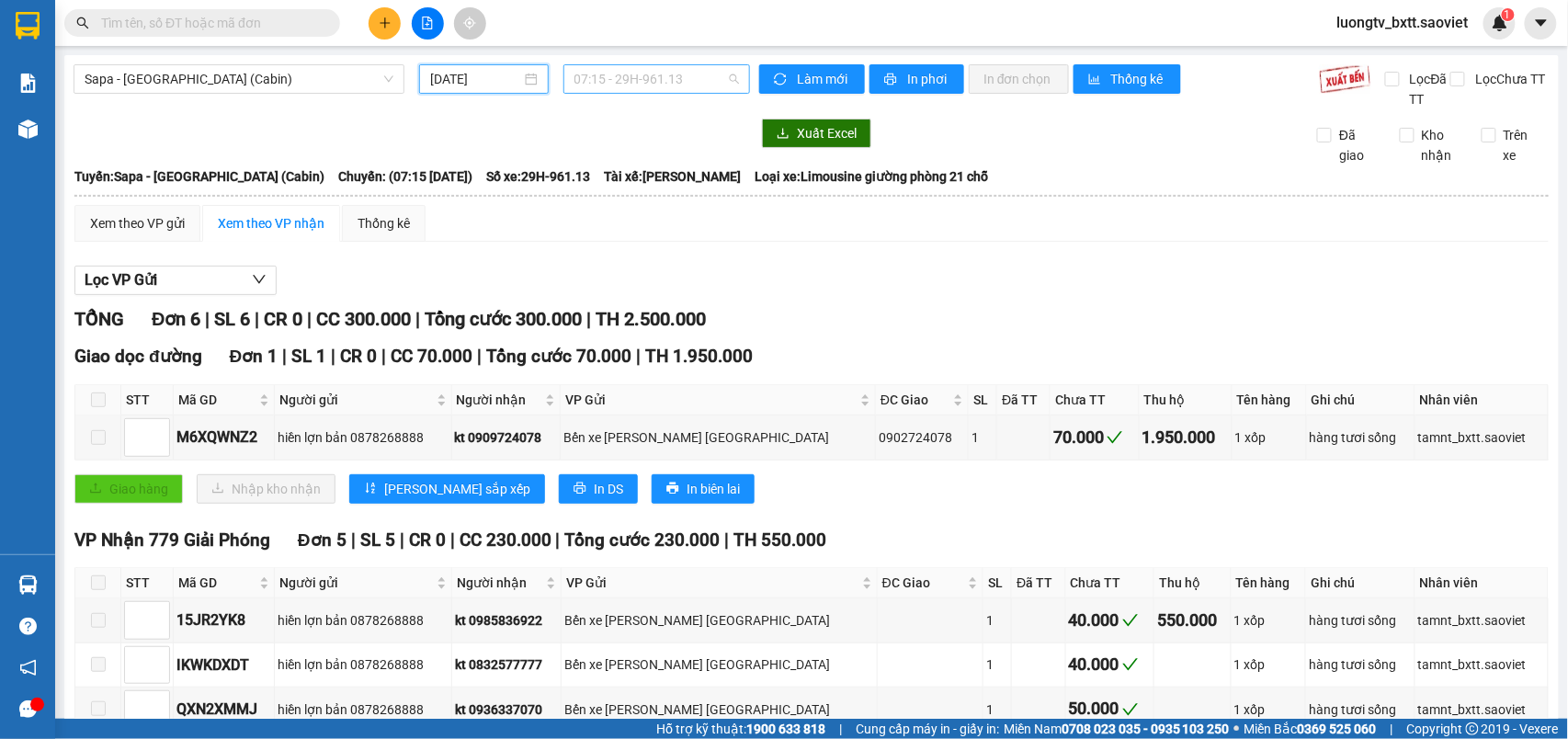
click at [669, 83] on span "07:15 - 29H-961.13" at bounding box center [656, 79] width 164 height 28
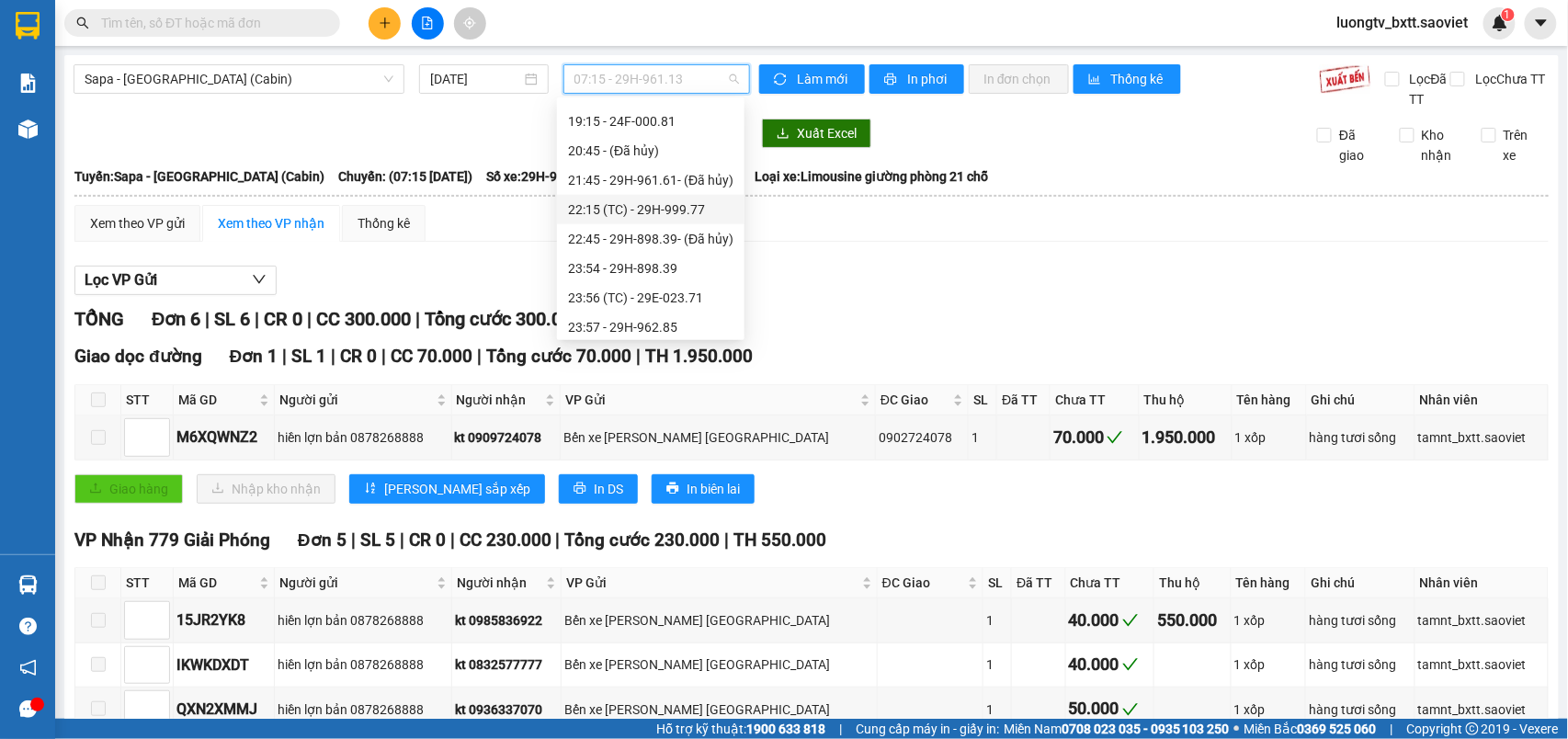
scroll to position [676, 0]
click at [660, 290] on div "23:58 - 29H-961.89" at bounding box center [650, 292] width 165 height 20
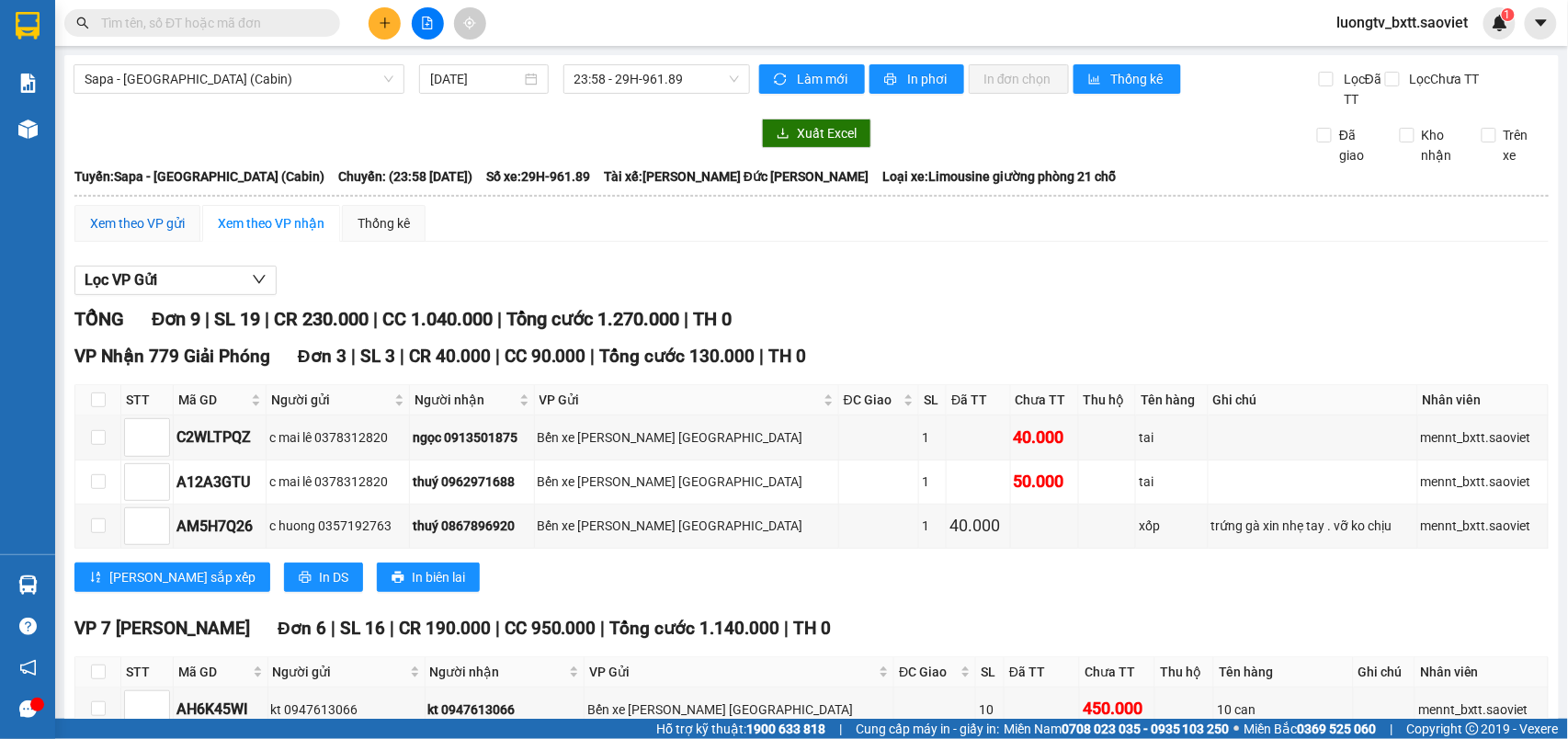
click at [167, 222] on div "Xem theo VP gửi" at bounding box center [137, 223] width 95 height 20
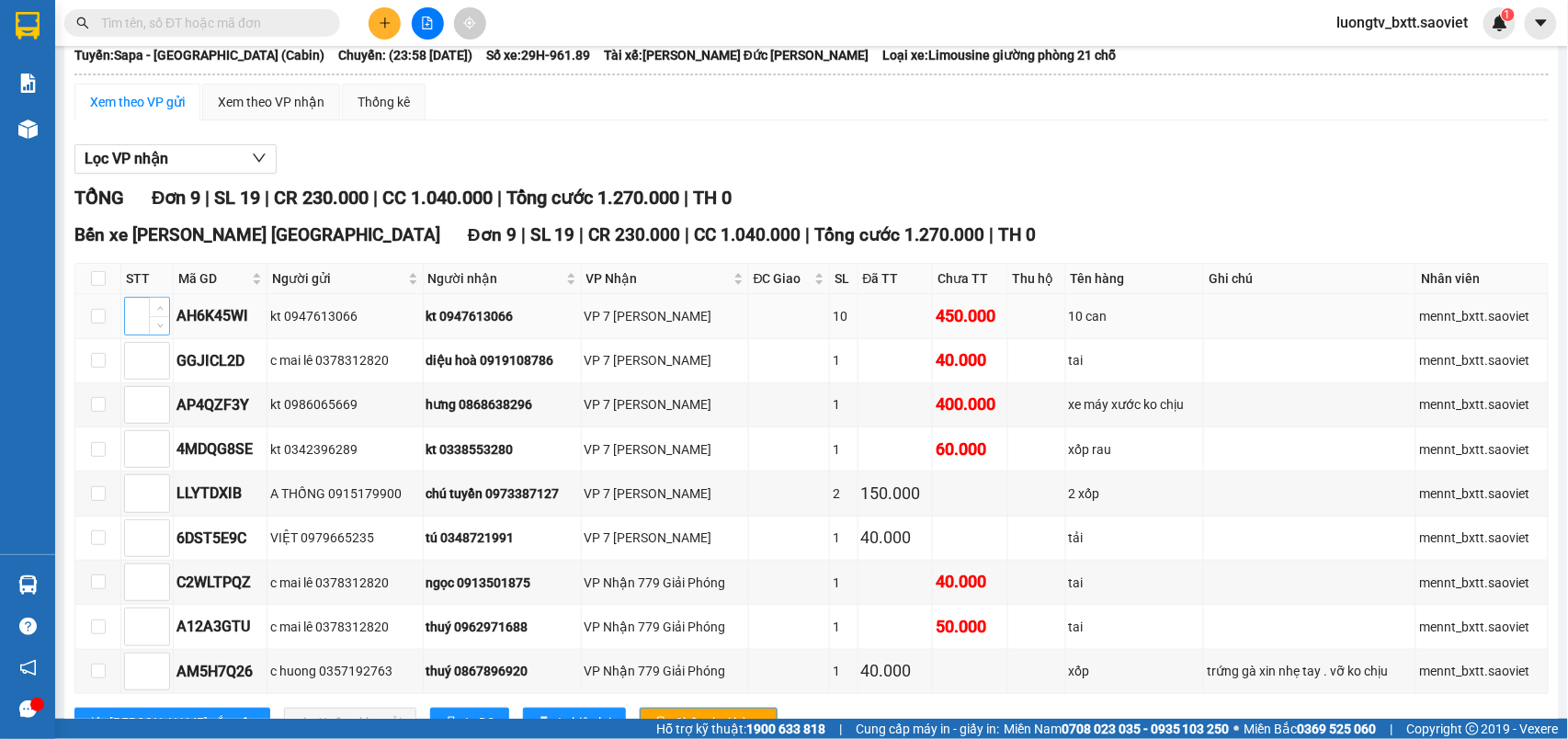
scroll to position [200, 0]
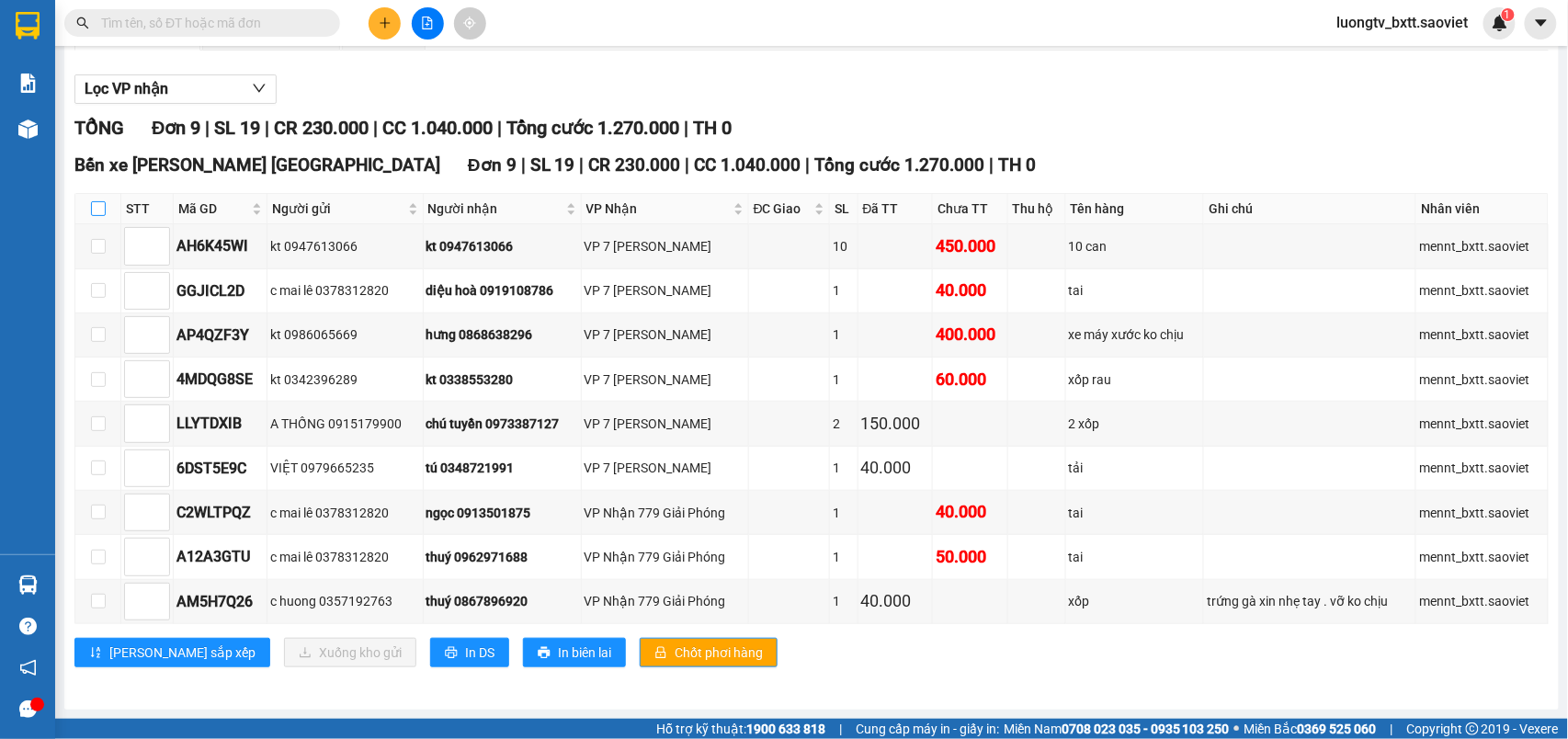
click at [96, 201] on input "checkbox" at bounding box center [98, 209] width 15 height 15
checkbox input "true"
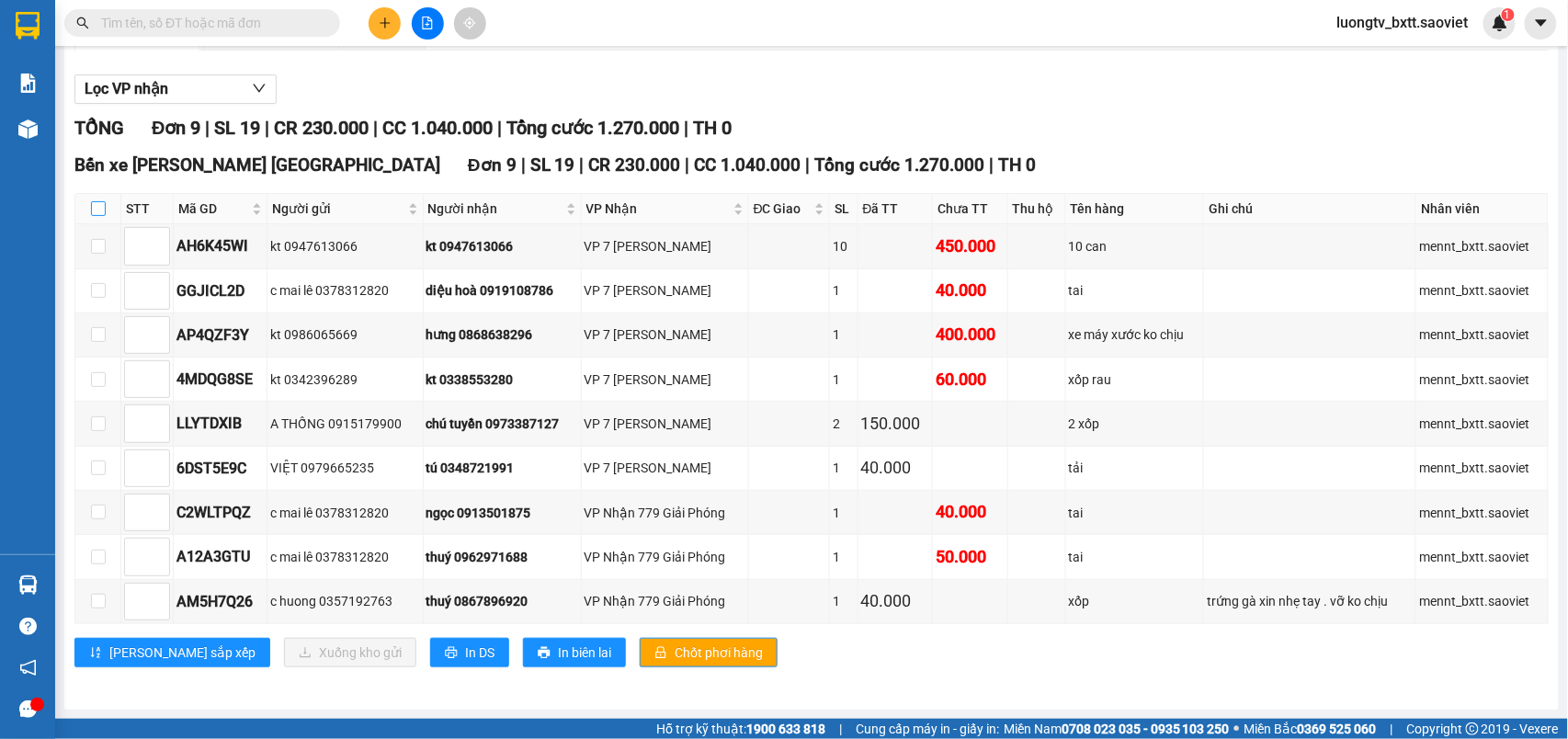
checkbox input "true"
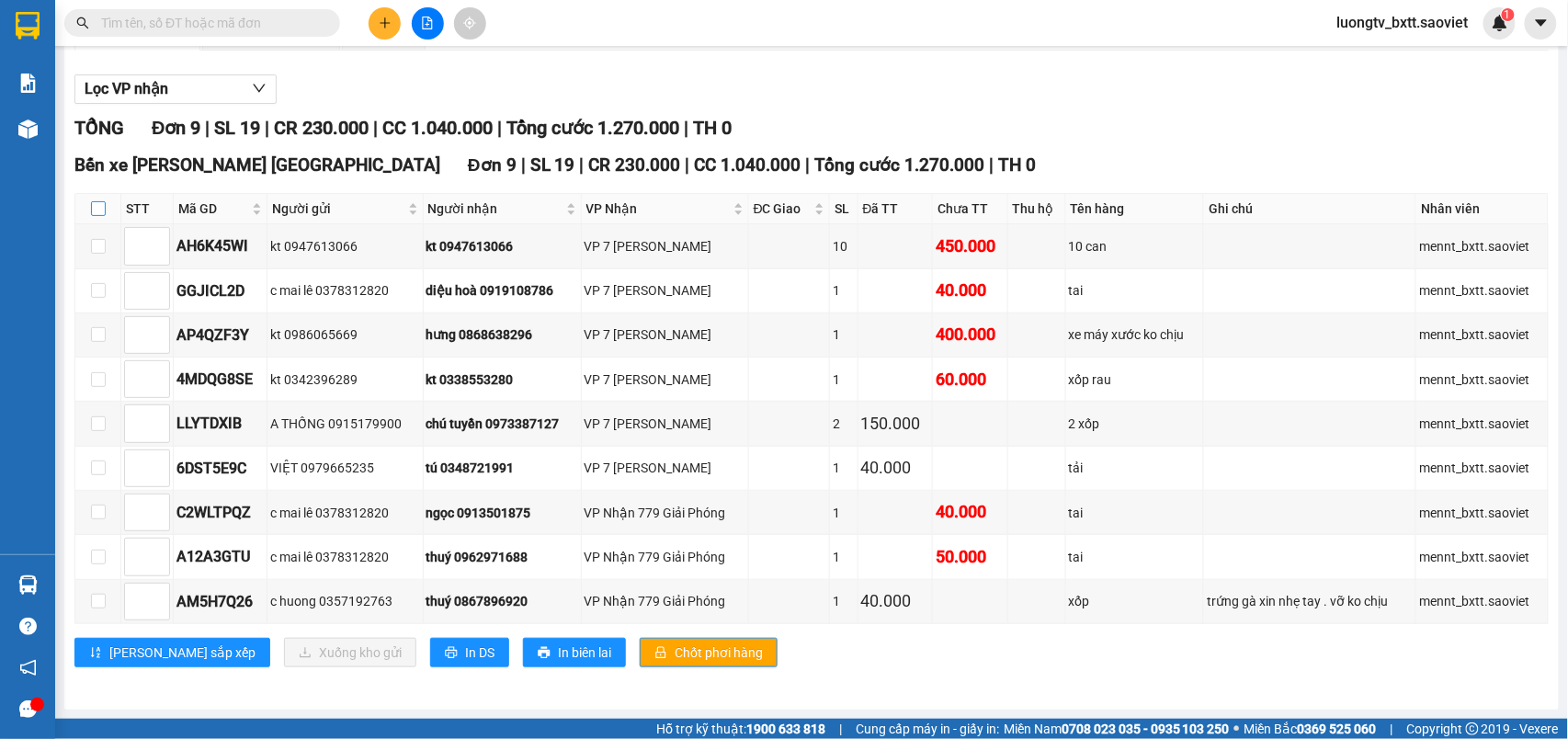
checkbox input "true"
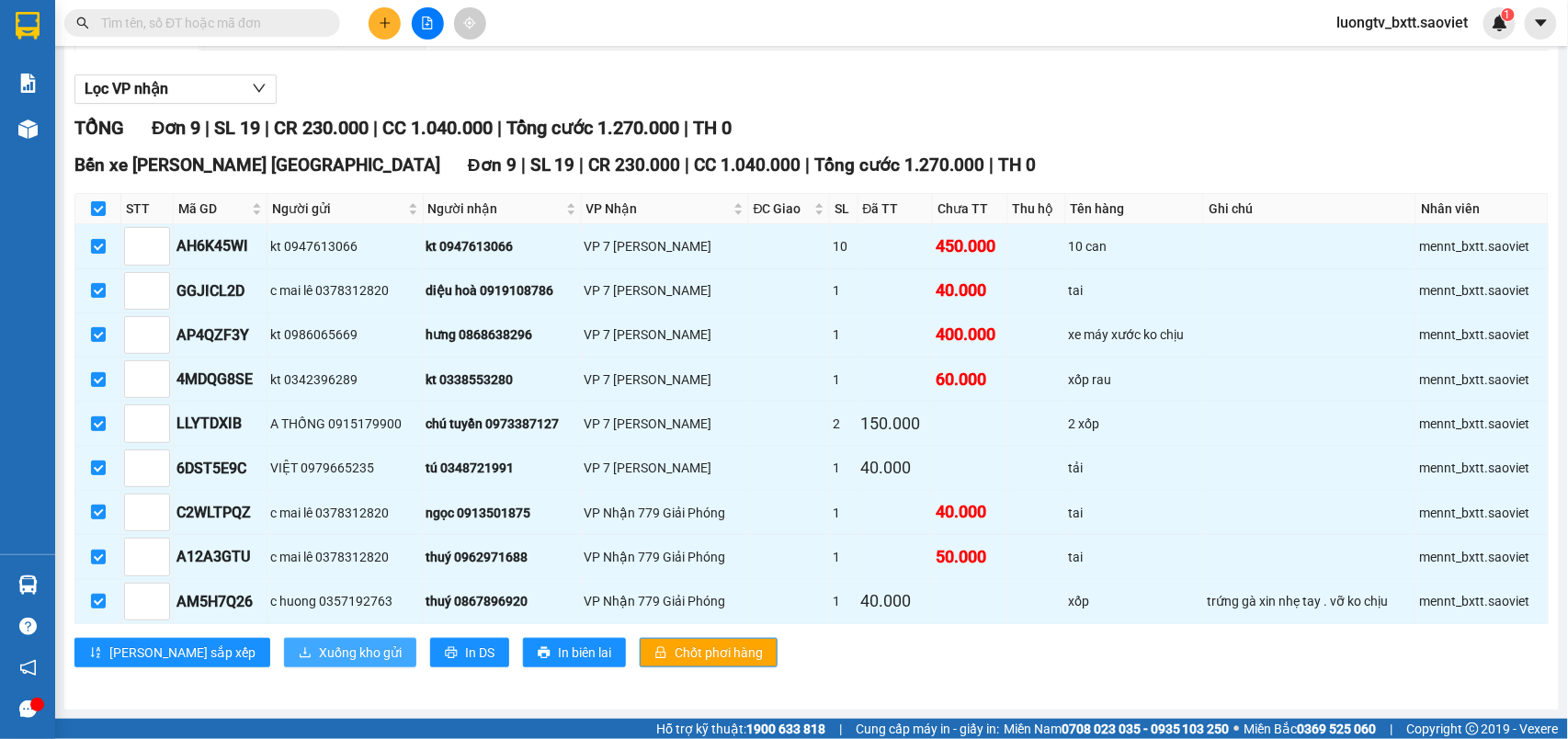
click at [319, 652] on span "Xuống kho gửi" at bounding box center [360, 653] width 83 height 20
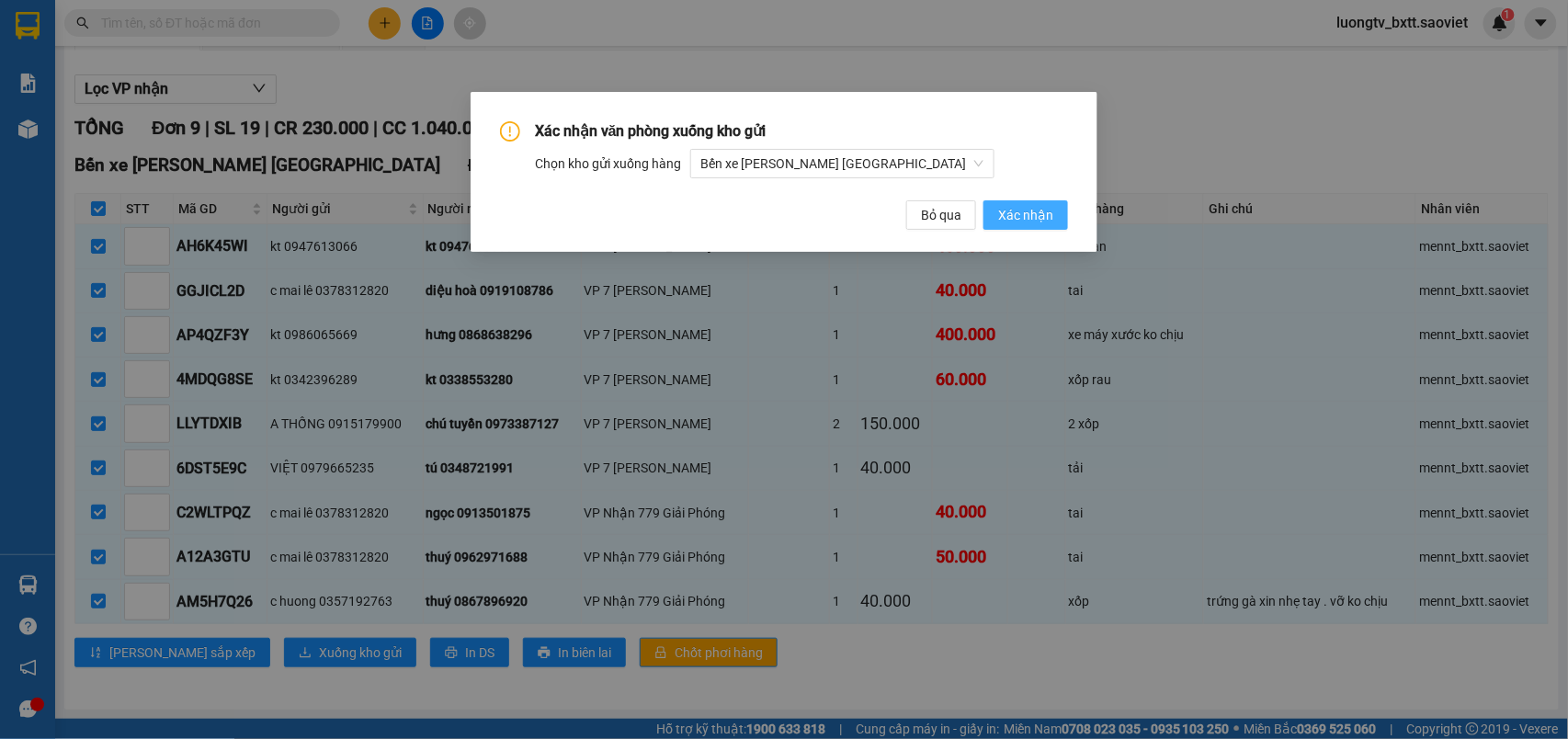
click at [1019, 213] on span "Xác nhận" at bounding box center [1025, 215] width 55 height 20
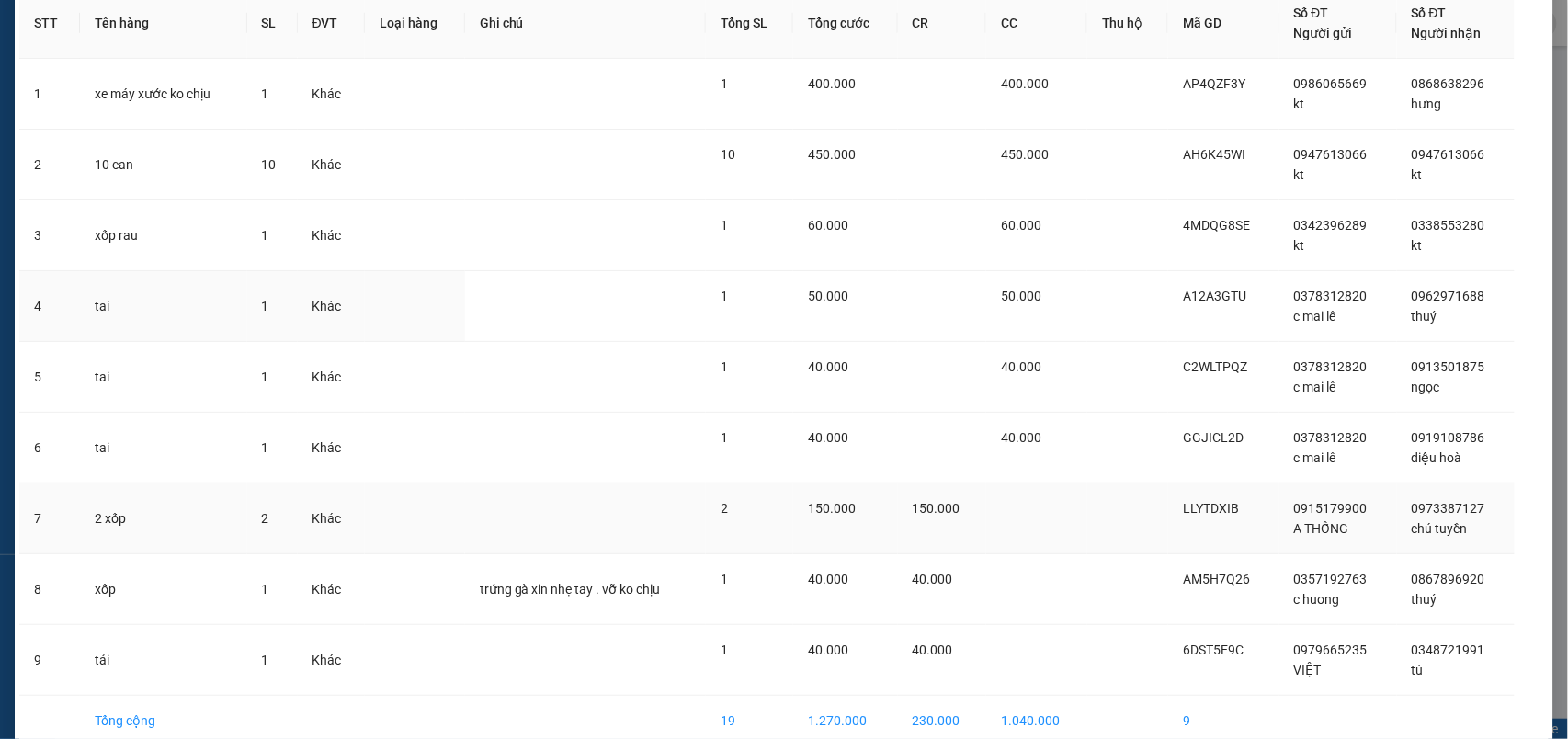
scroll to position [189, 0]
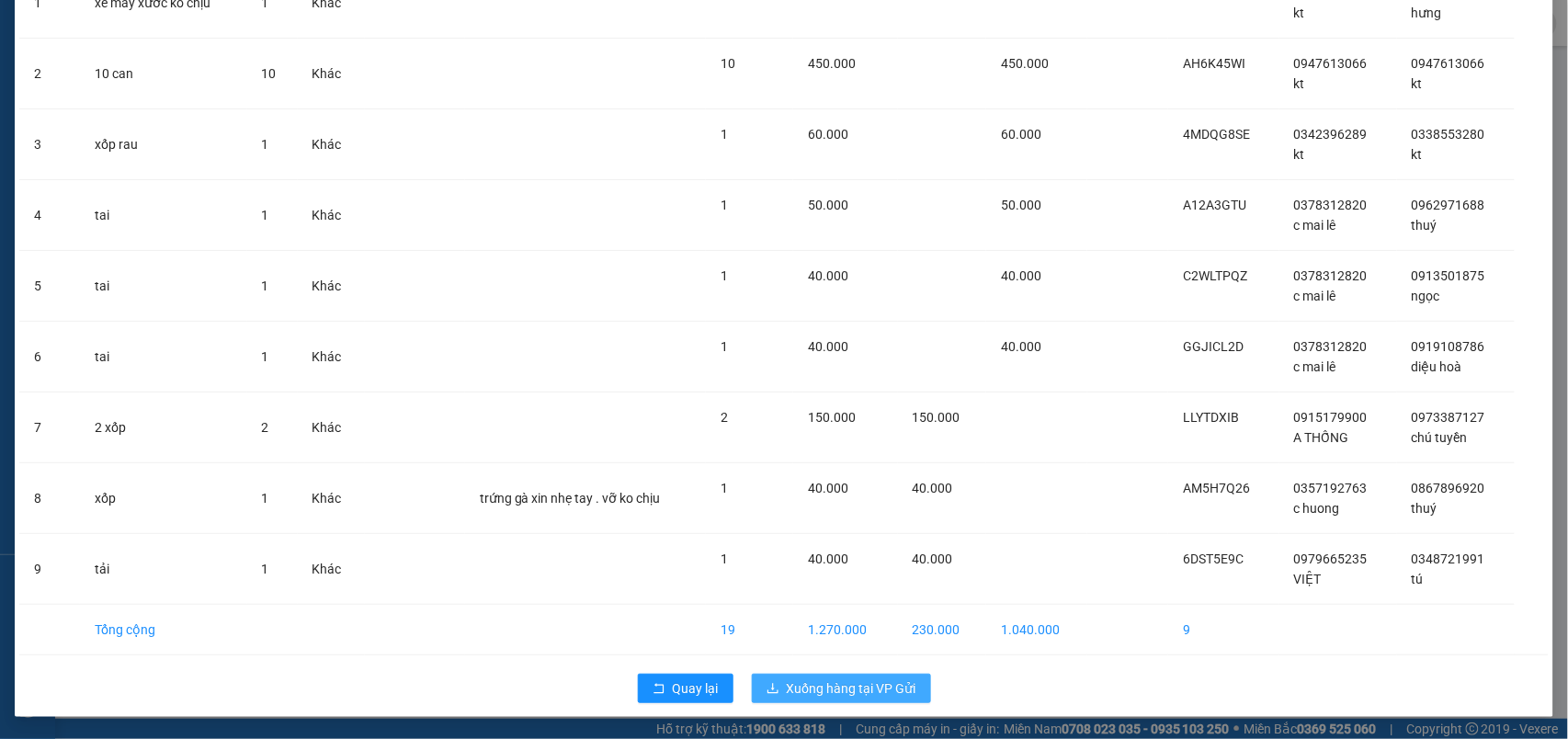
click at [864, 677] on button "Xuống hàng tại VP Gửi" at bounding box center [842, 688] width 179 height 30
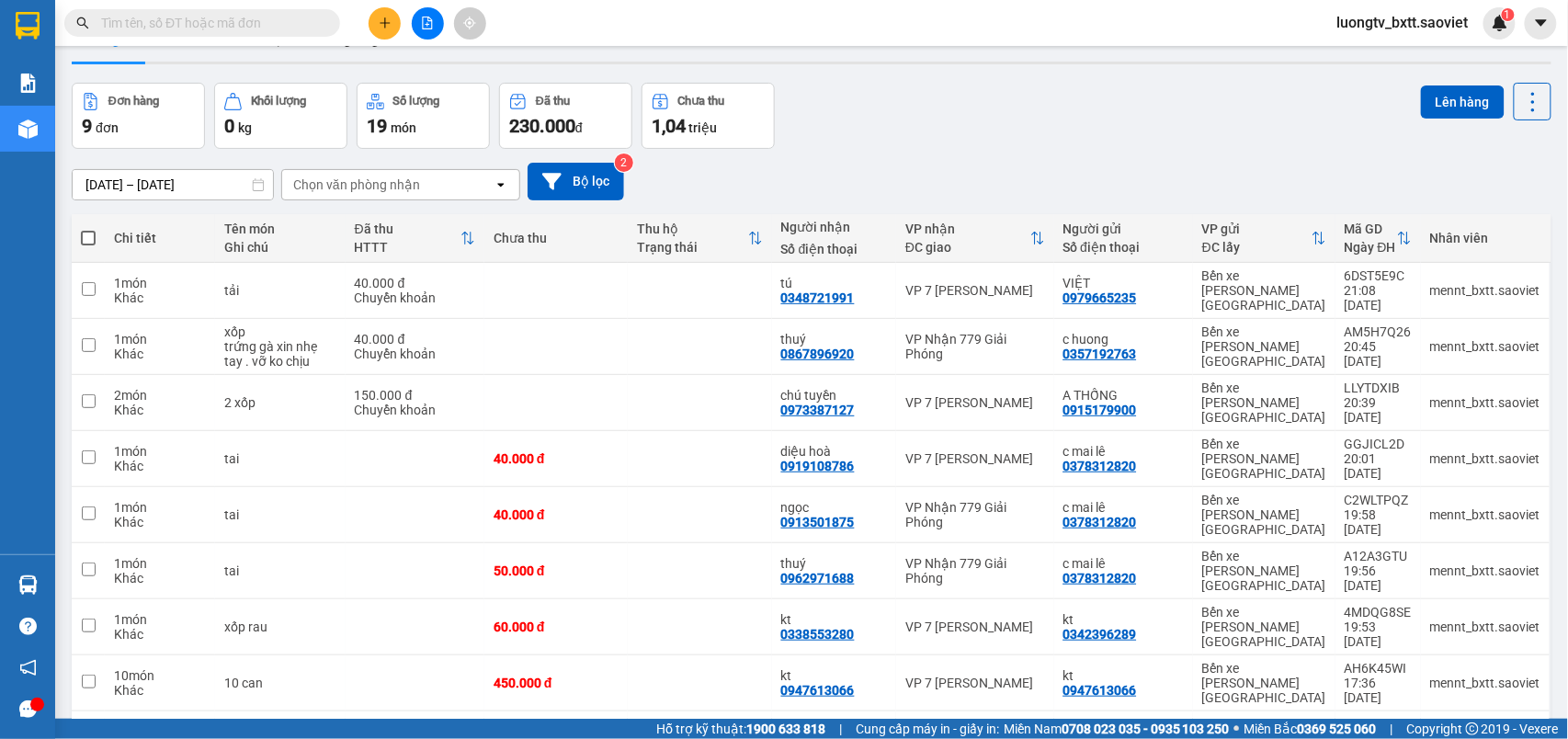
scroll to position [84, 0]
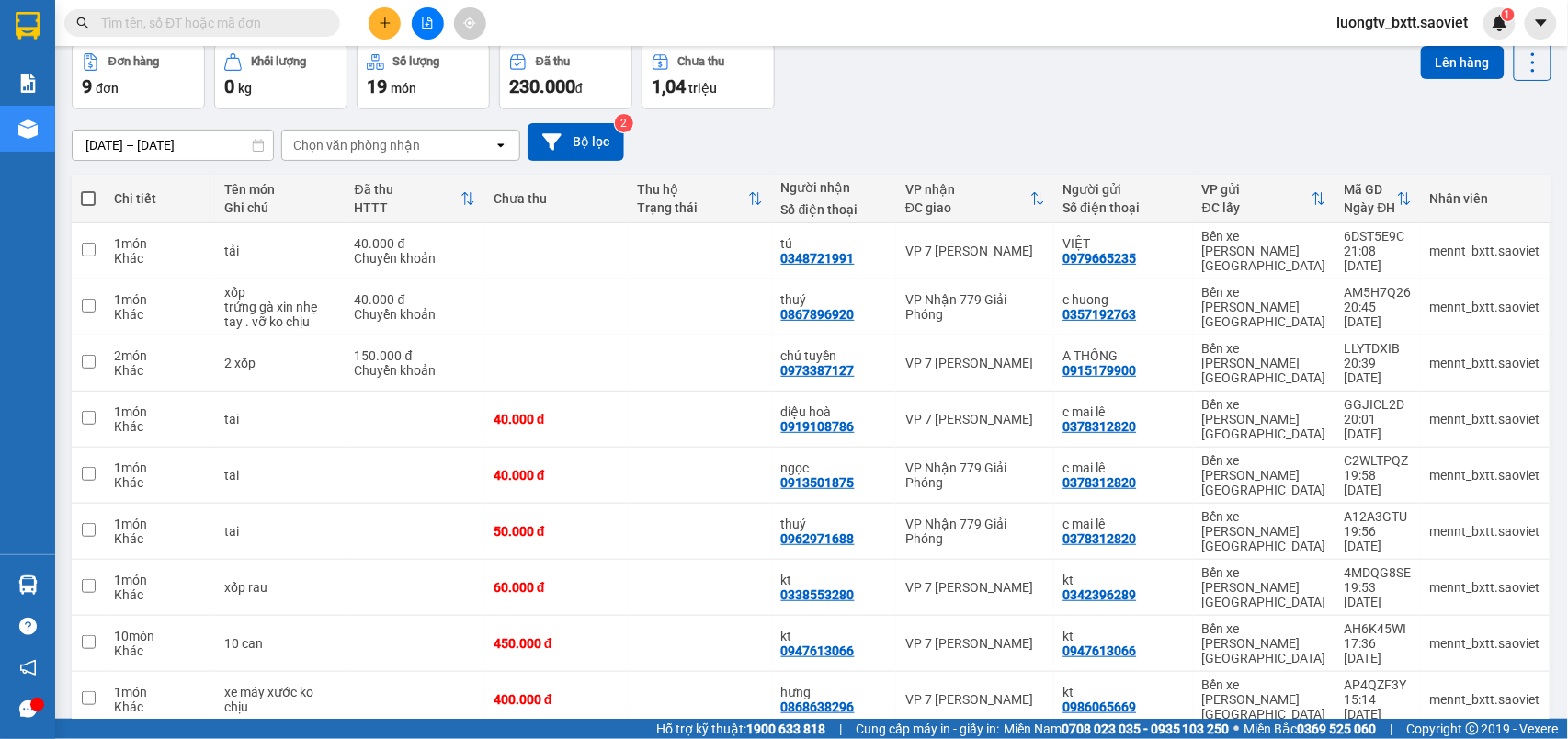
click at [90, 192] on span at bounding box center [88, 198] width 15 height 15
click at [88, 189] on input "checkbox" at bounding box center [88, 189] width 0 height 0
checkbox input "true"
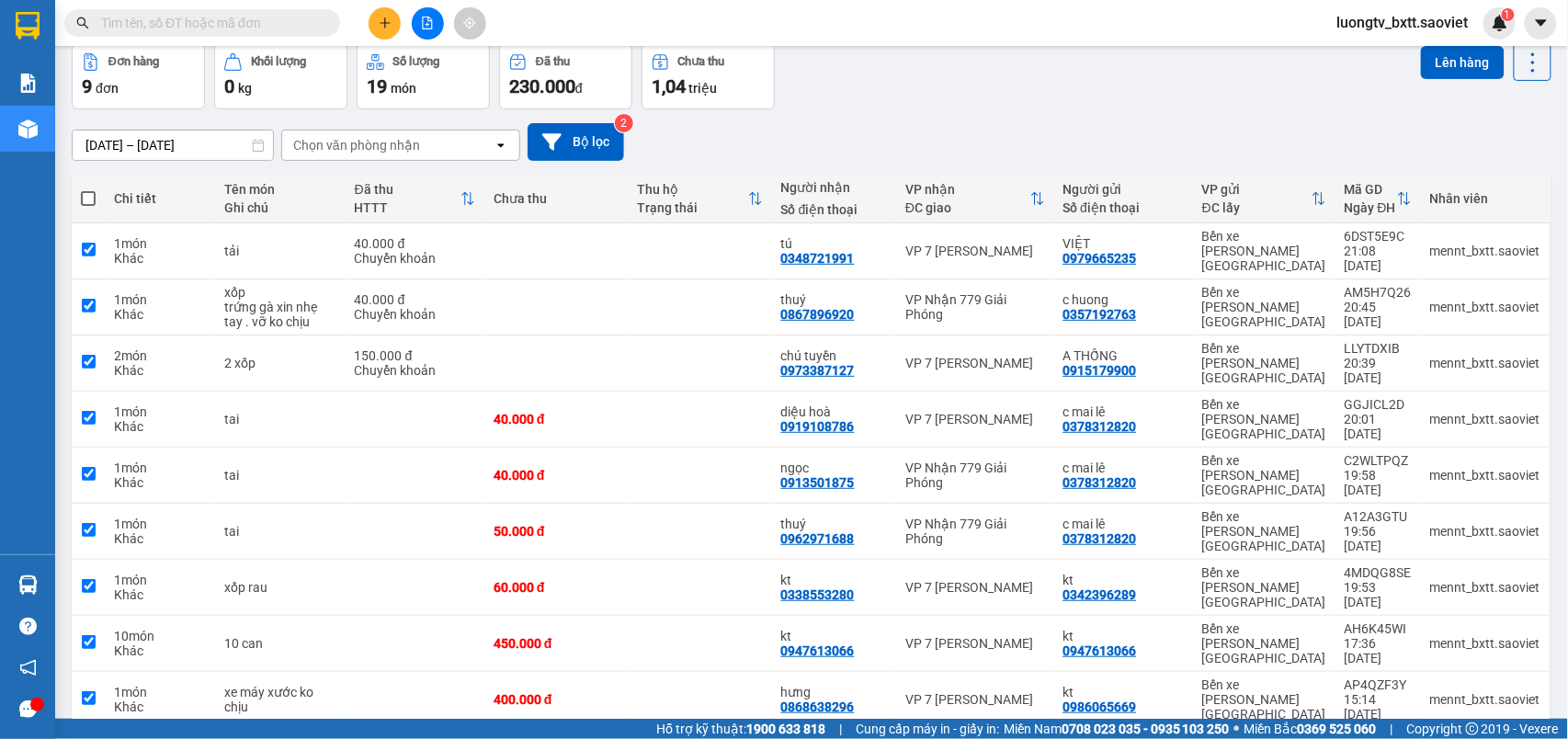
checkbox input "true"
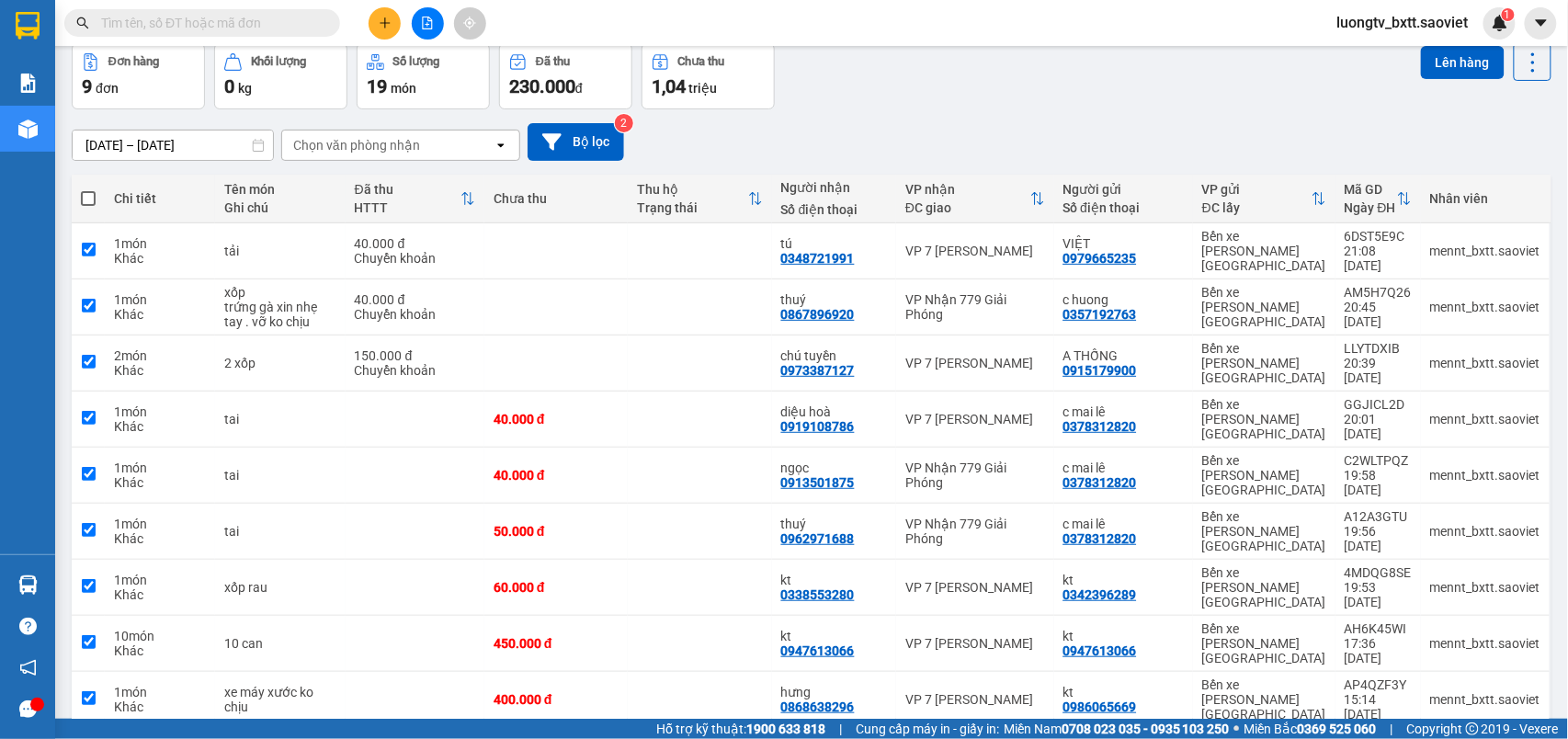
checkbox input "true"
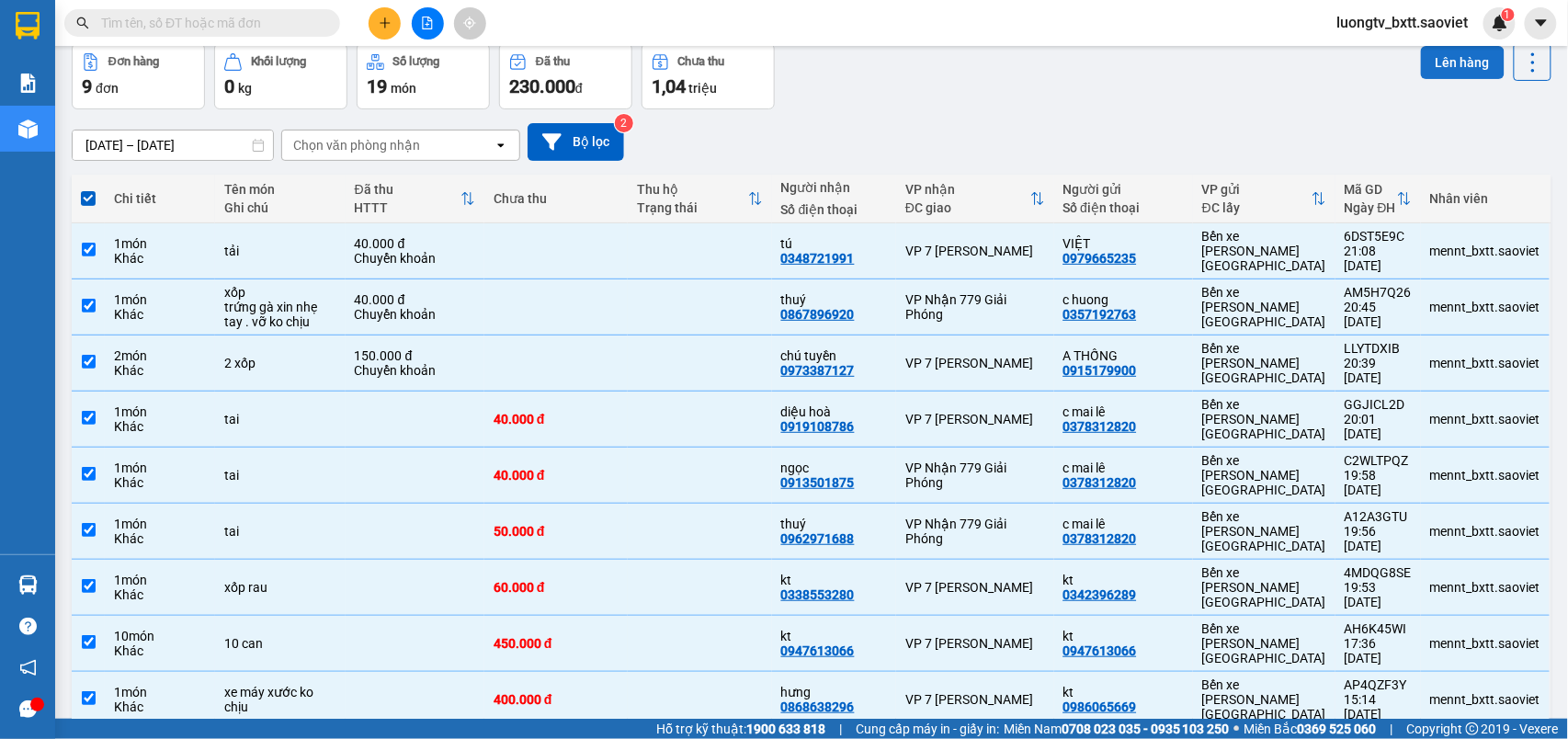
click at [1434, 60] on button "Lên hàng" at bounding box center [1463, 63] width 84 height 33
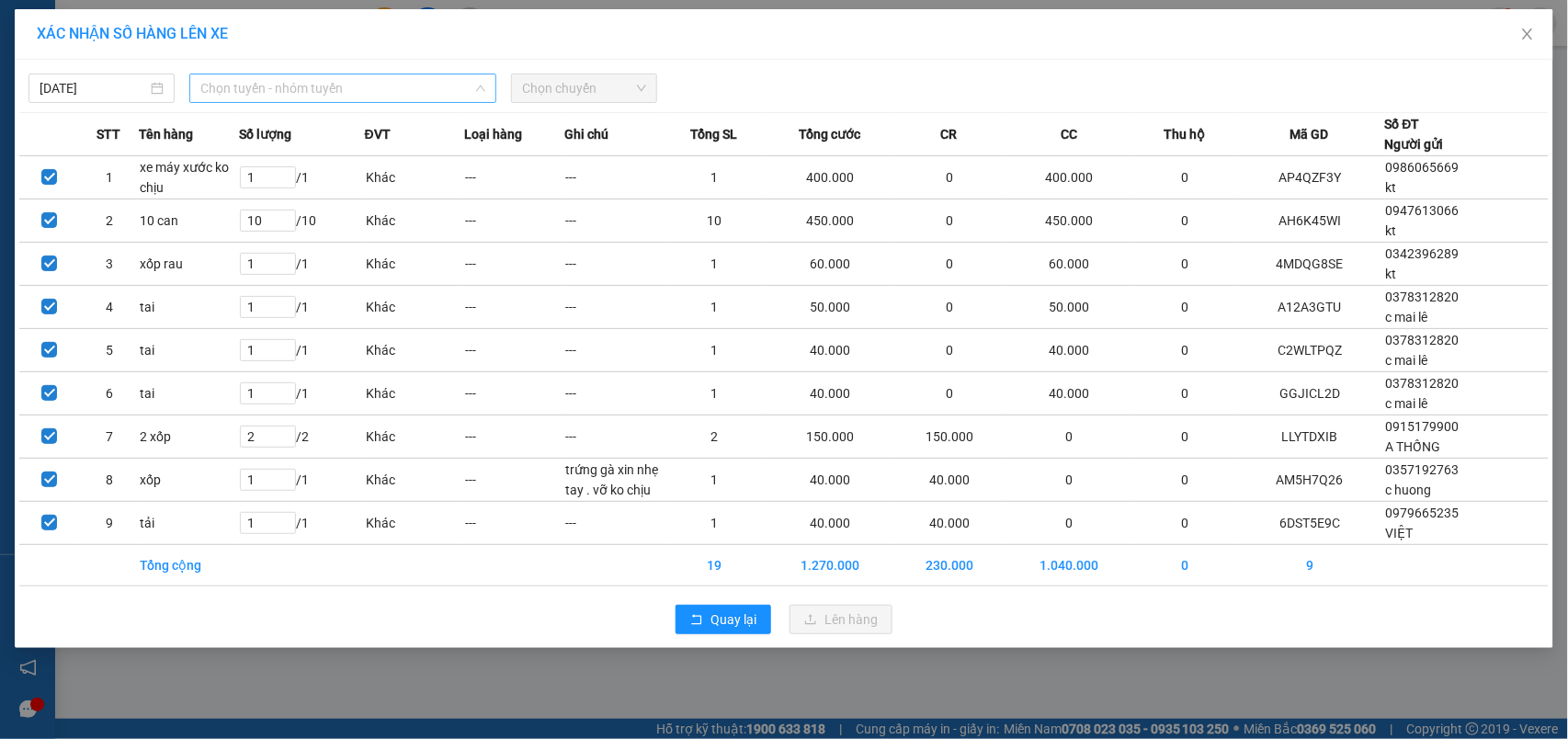
click at [342, 89] on span "Chọn tuyến - nhóm tuyến" at bounding box center [342, 88] width 285 height 28
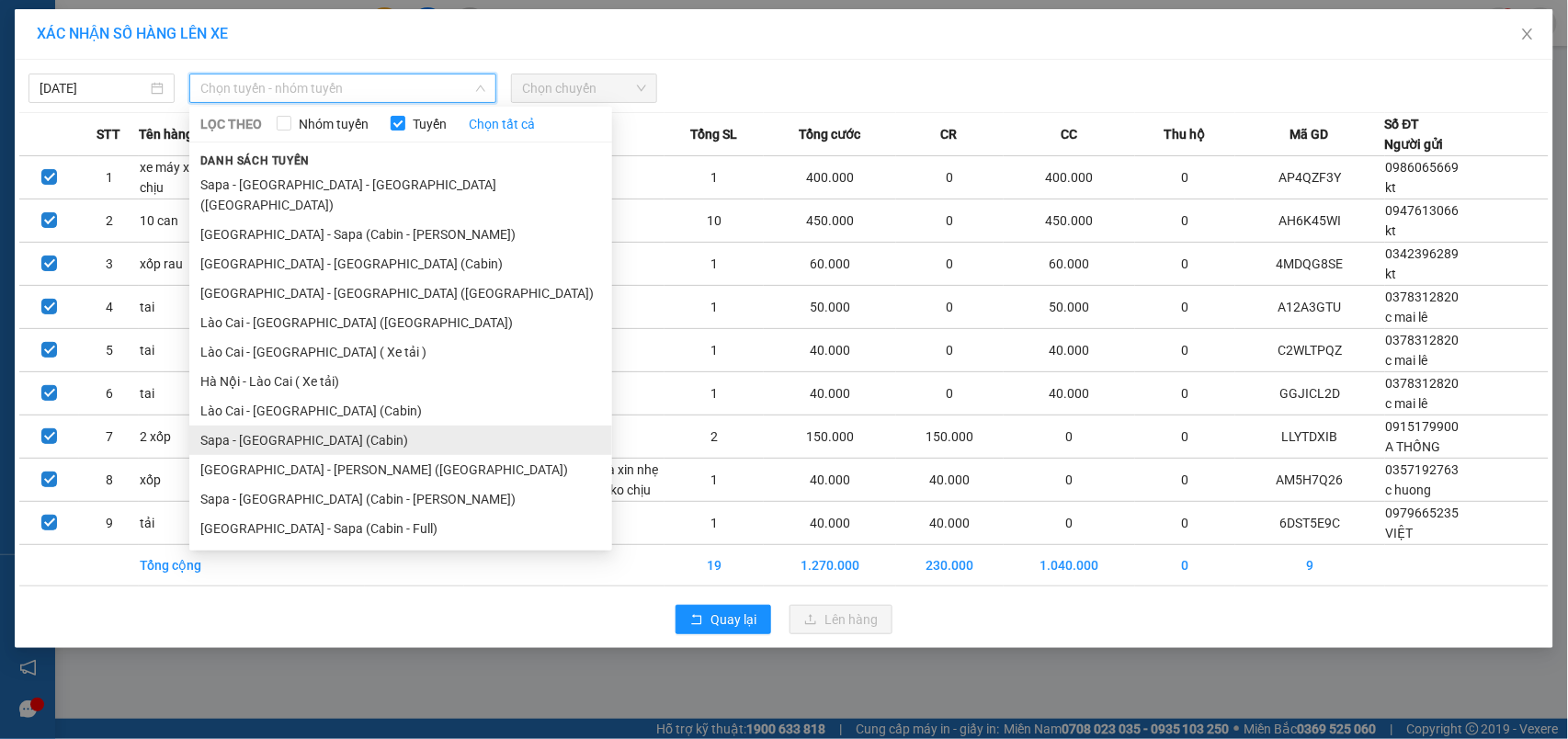
click at [305, 426] on li "Sapa - [GEOGRAPHIC_DATA] (Cabin)" at bounding box center [401, 440] width 423 height 30
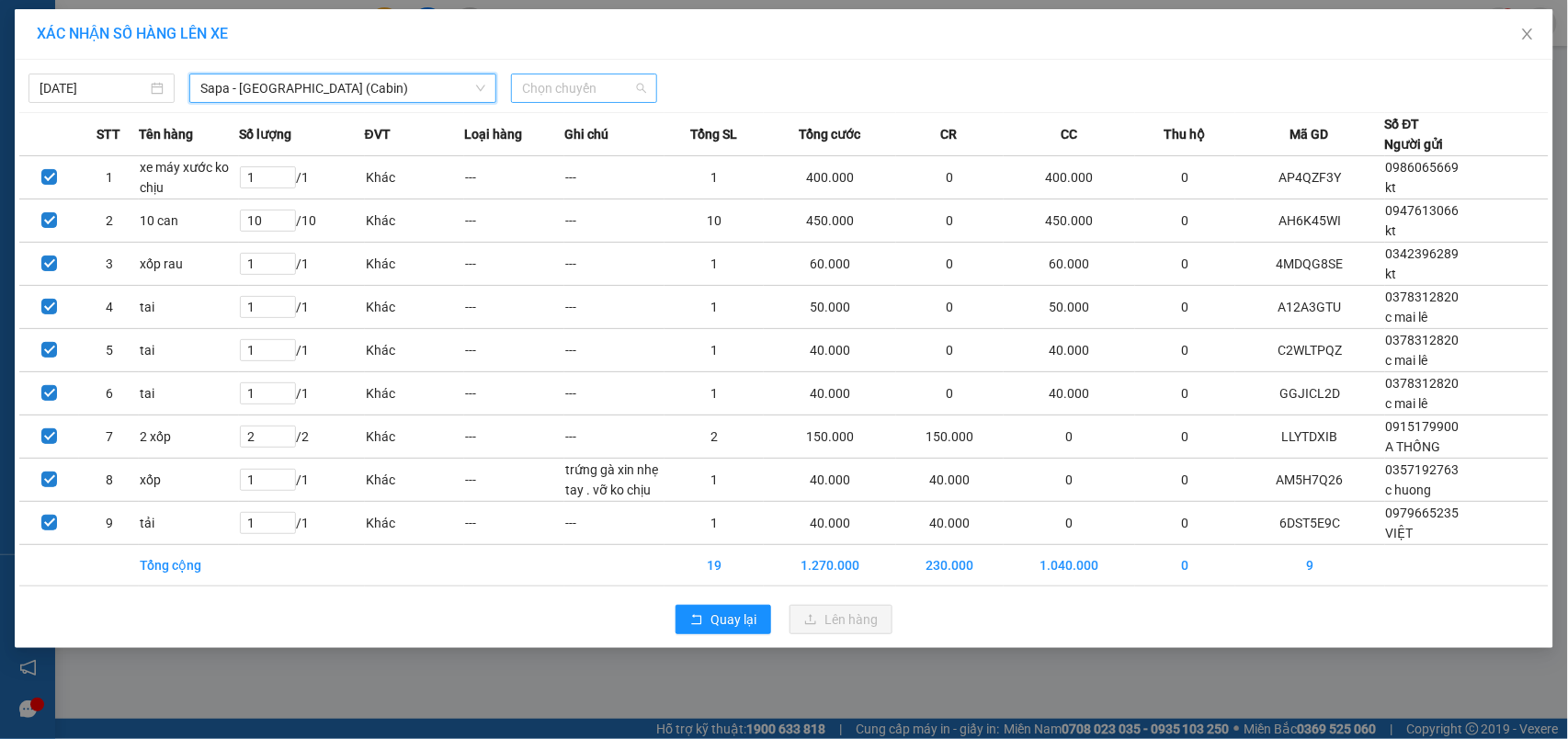
click at [585, 84] on span "Chọn chuyến" at bounding box center [585, 88] width 124 height 28
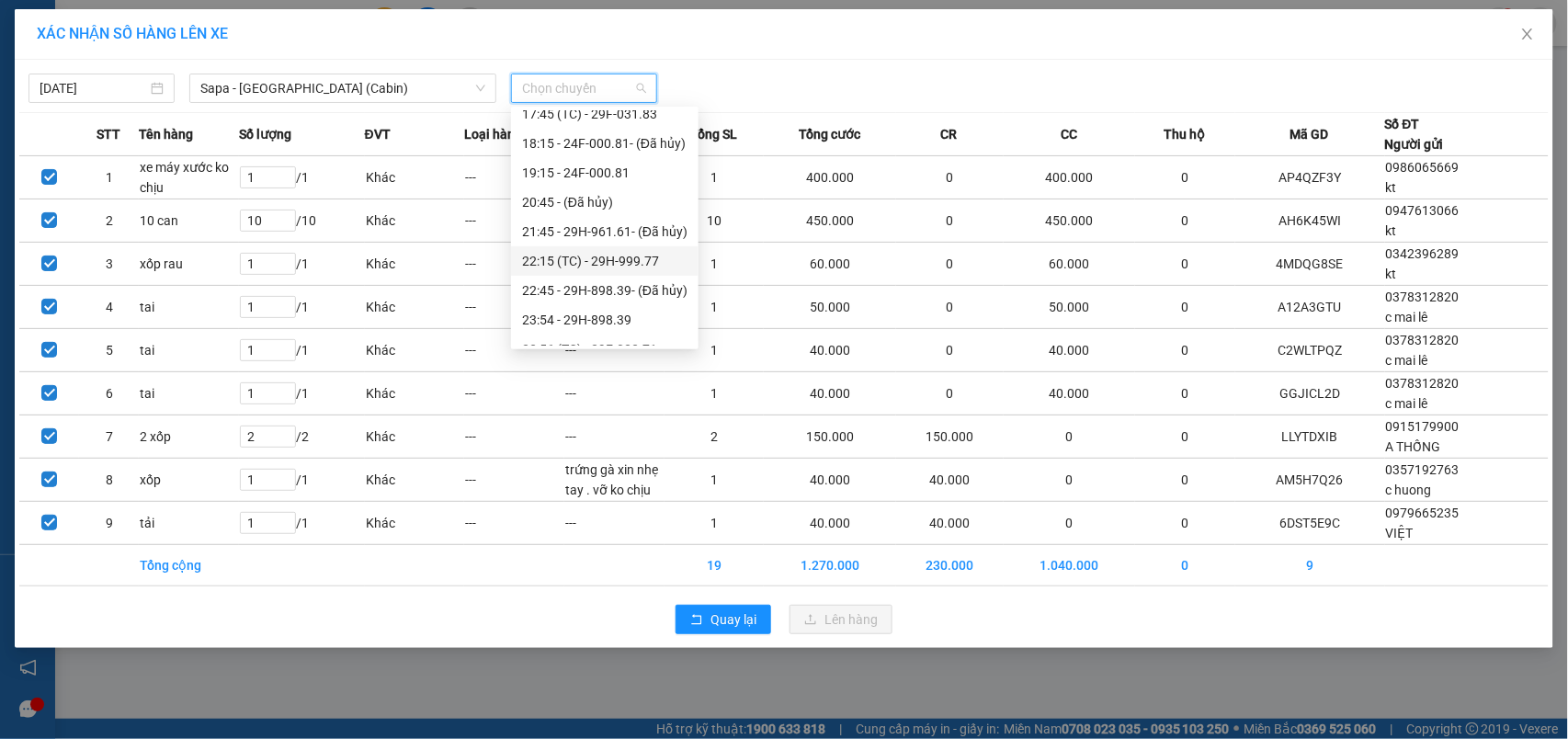
scroll to position [612, 0]
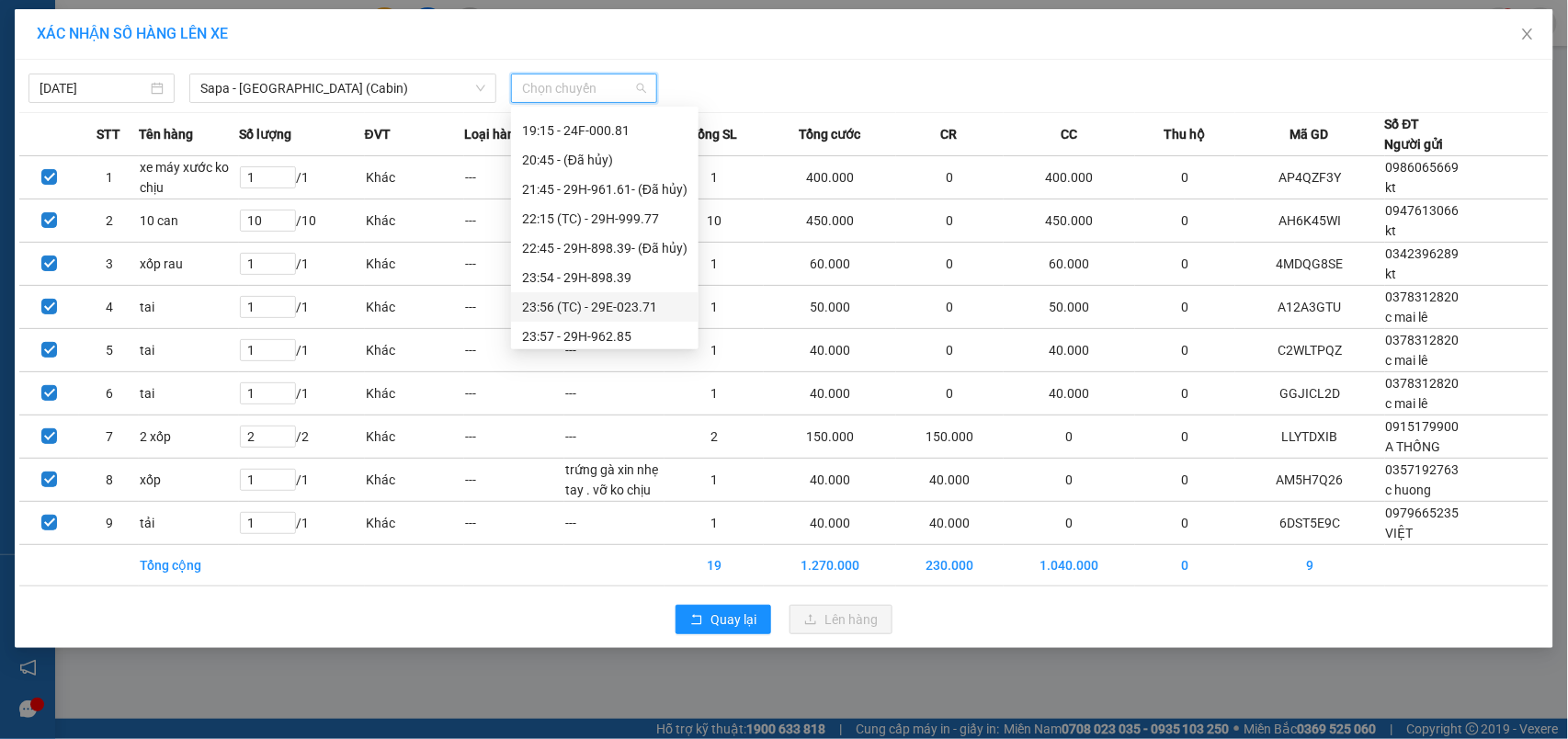
click at [623, 307] on div "23:56 (TC) - 29E-023.71" at bounding box center [605, 307] width 165 height 20
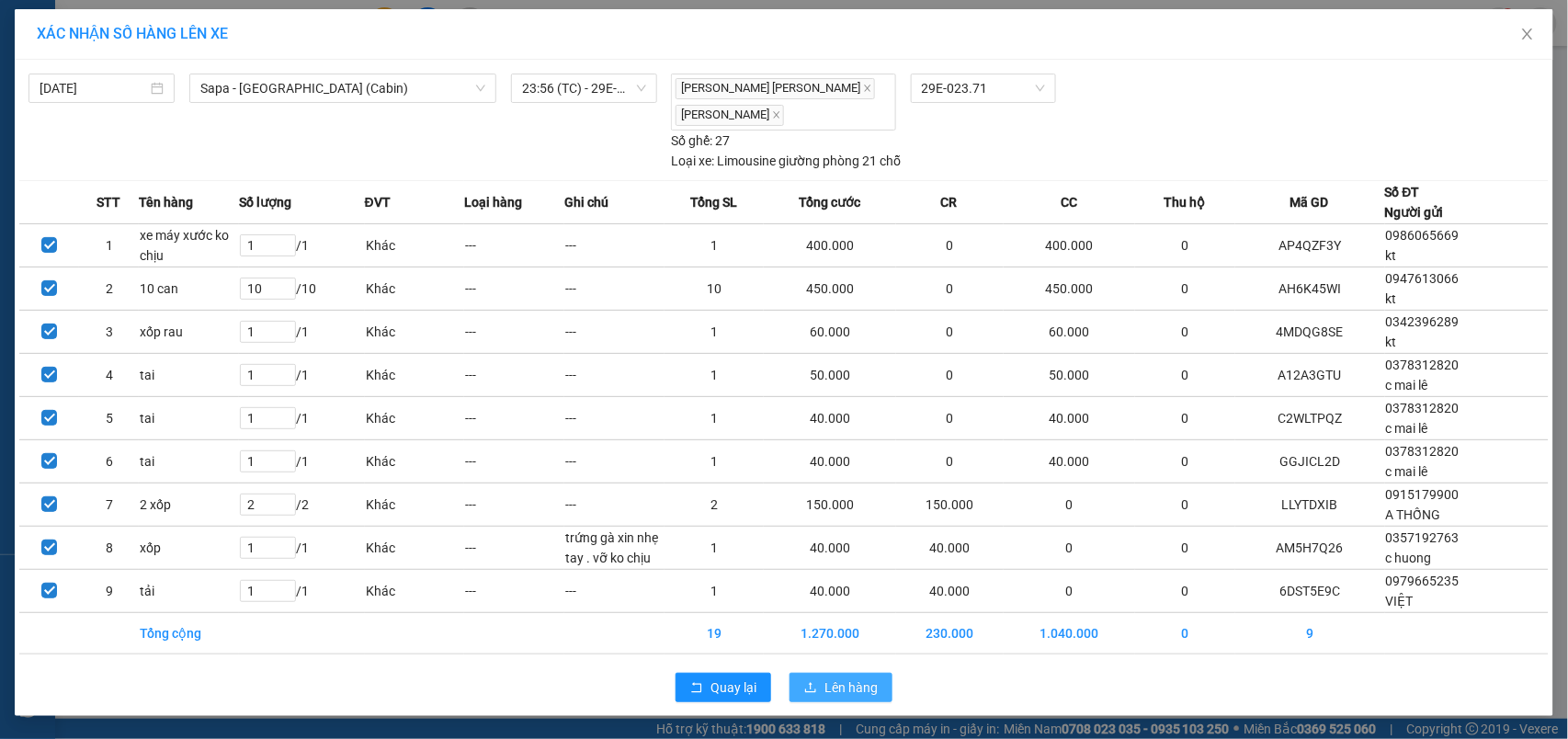
click at [842, 677] on span "Lên hàng" at bounding box center [851, 687] width 53 height 20
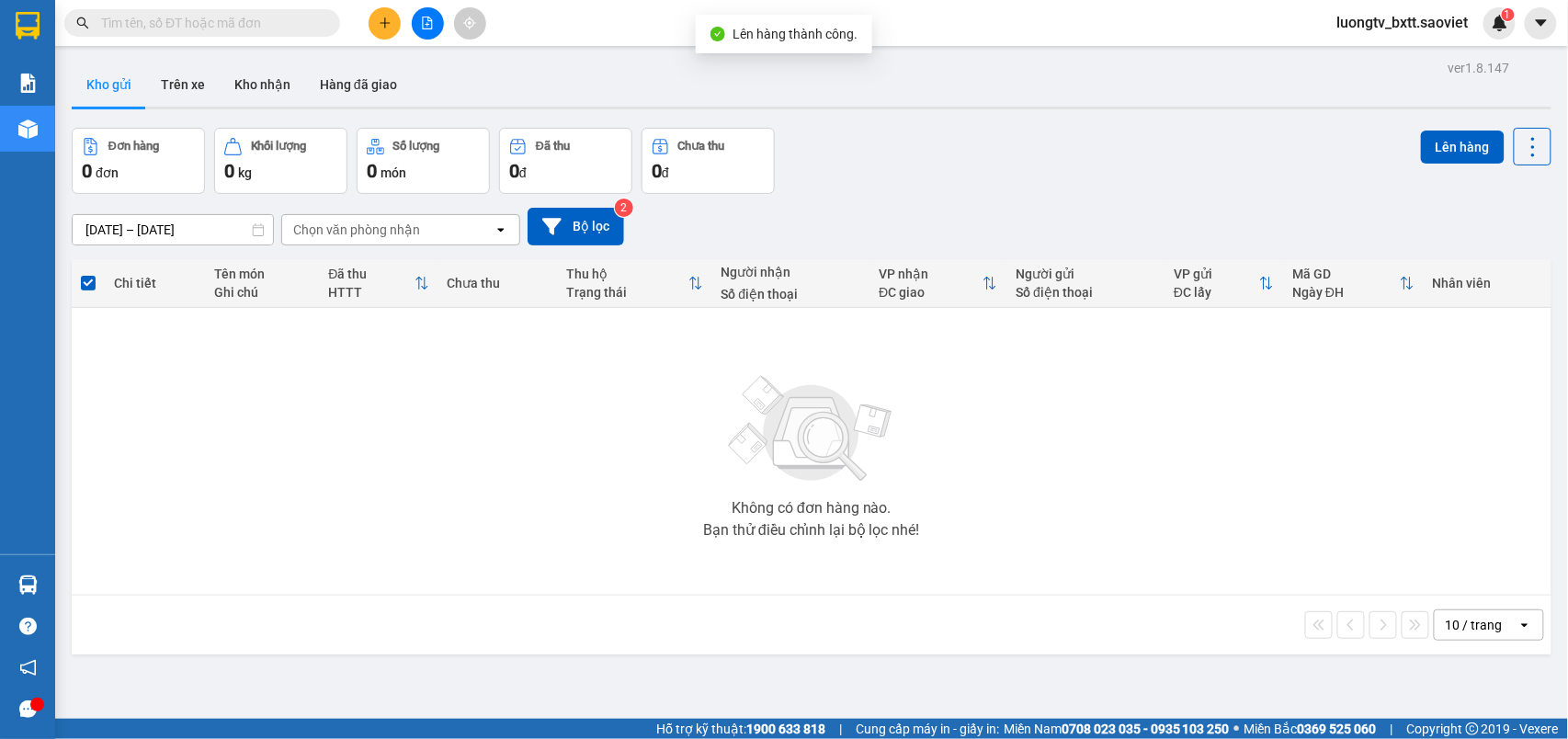
click at [974, 185] on div "Đơn hàng 0 đơn Khối lượng 0 kg Số lượng 0 món Đã thu 0 đ Chưa thu 0 đ Lên hàng" at bounding box center [811, 160] width 1480 height 66
click at [983, 162] on div "Đơn hàng 0 đơn Khối lượng 0 kg Số lượng 0 món Đã thu 0 đ Chưa thu 0 đ Lên hàng" at bounding box center [811, 160] width 1480 height 66
click at [425, 27] on icon "file-add" at bounding box center [428, 23] width 13 height 13
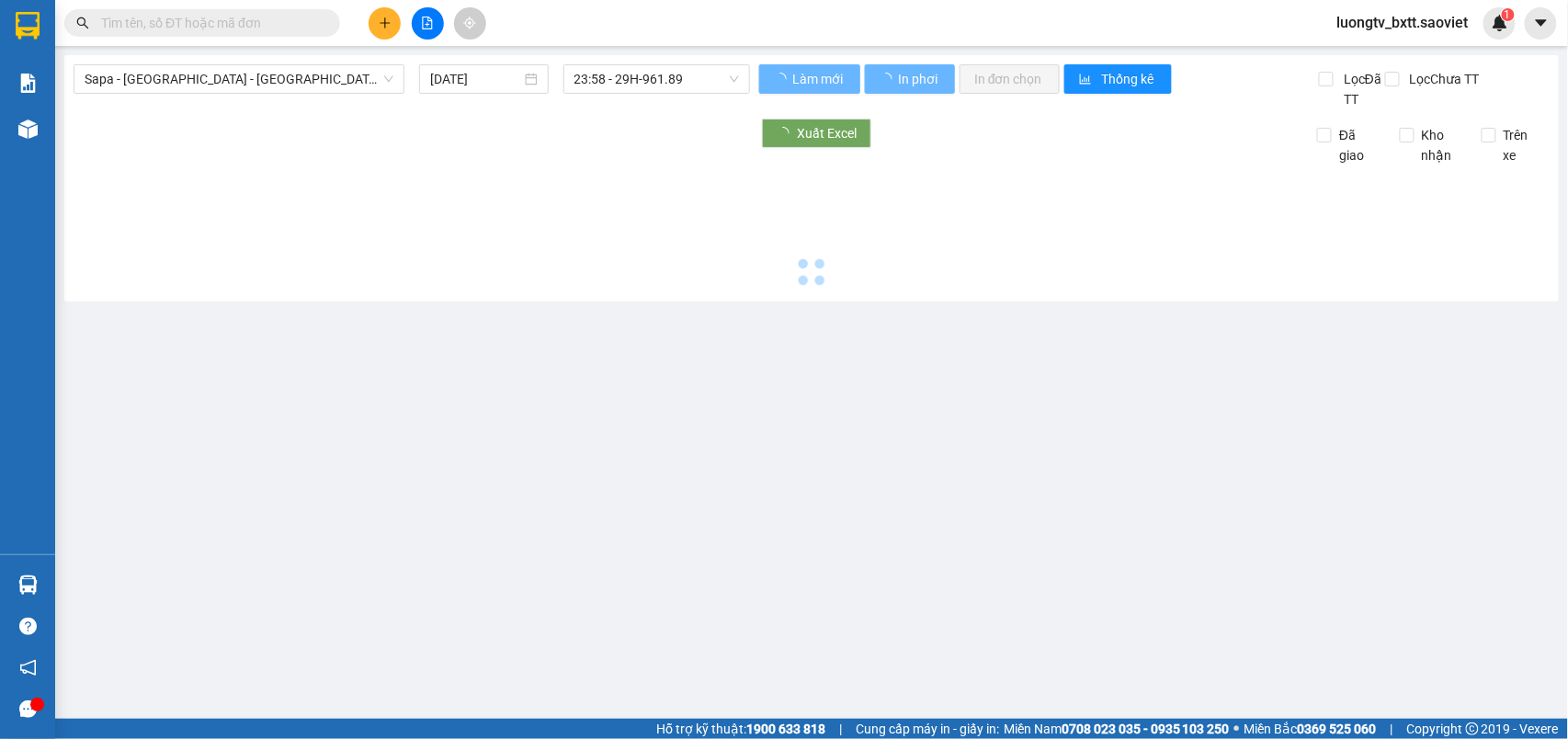
type input "[DATE]"
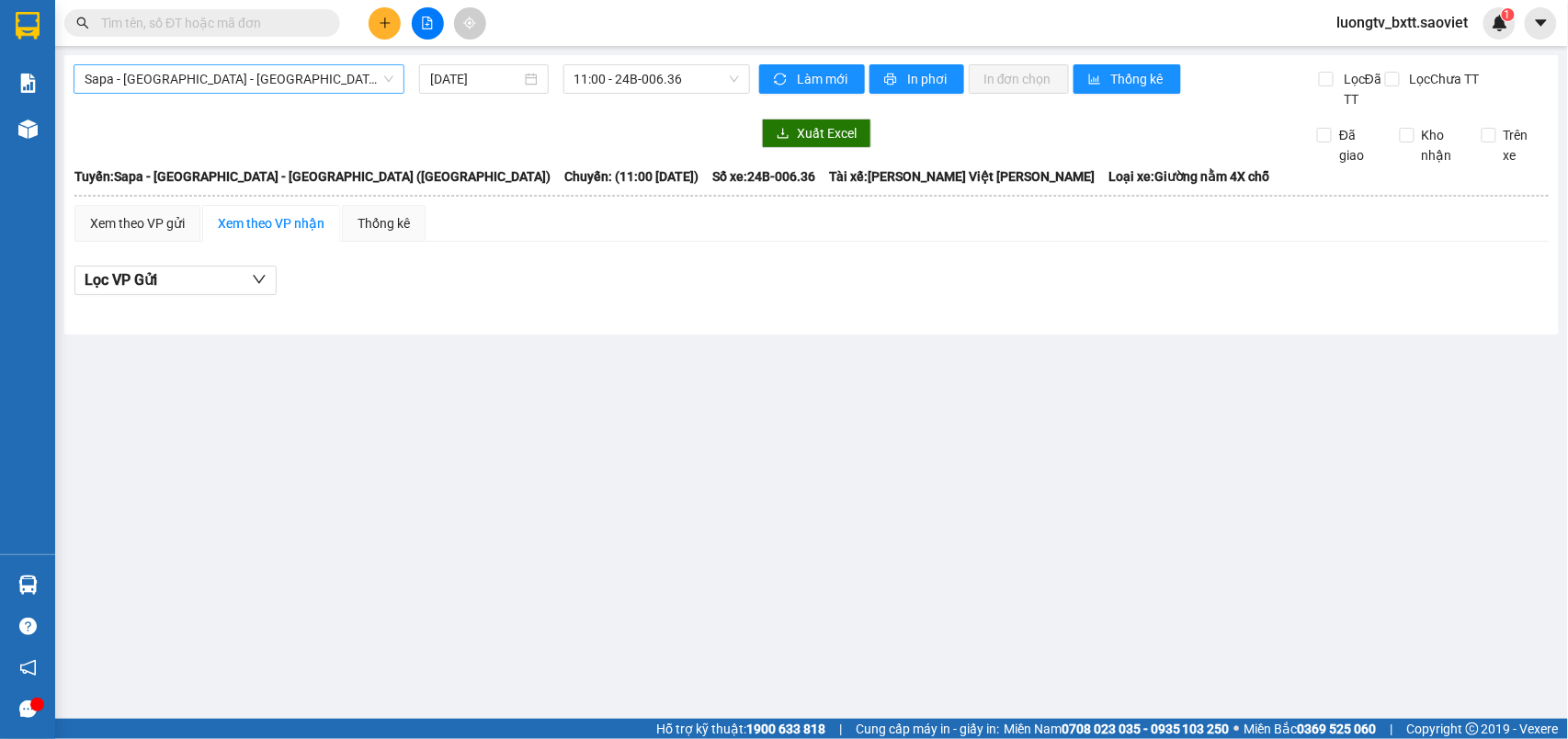
click at [247, 83] on span "Sapa - [GEOGRAPHIC_DATA] - [GEOGRAPHIC_DATA] ([GEOGRAPHIC_DATA])" at bounding box center [238, 79] width 309 height 28
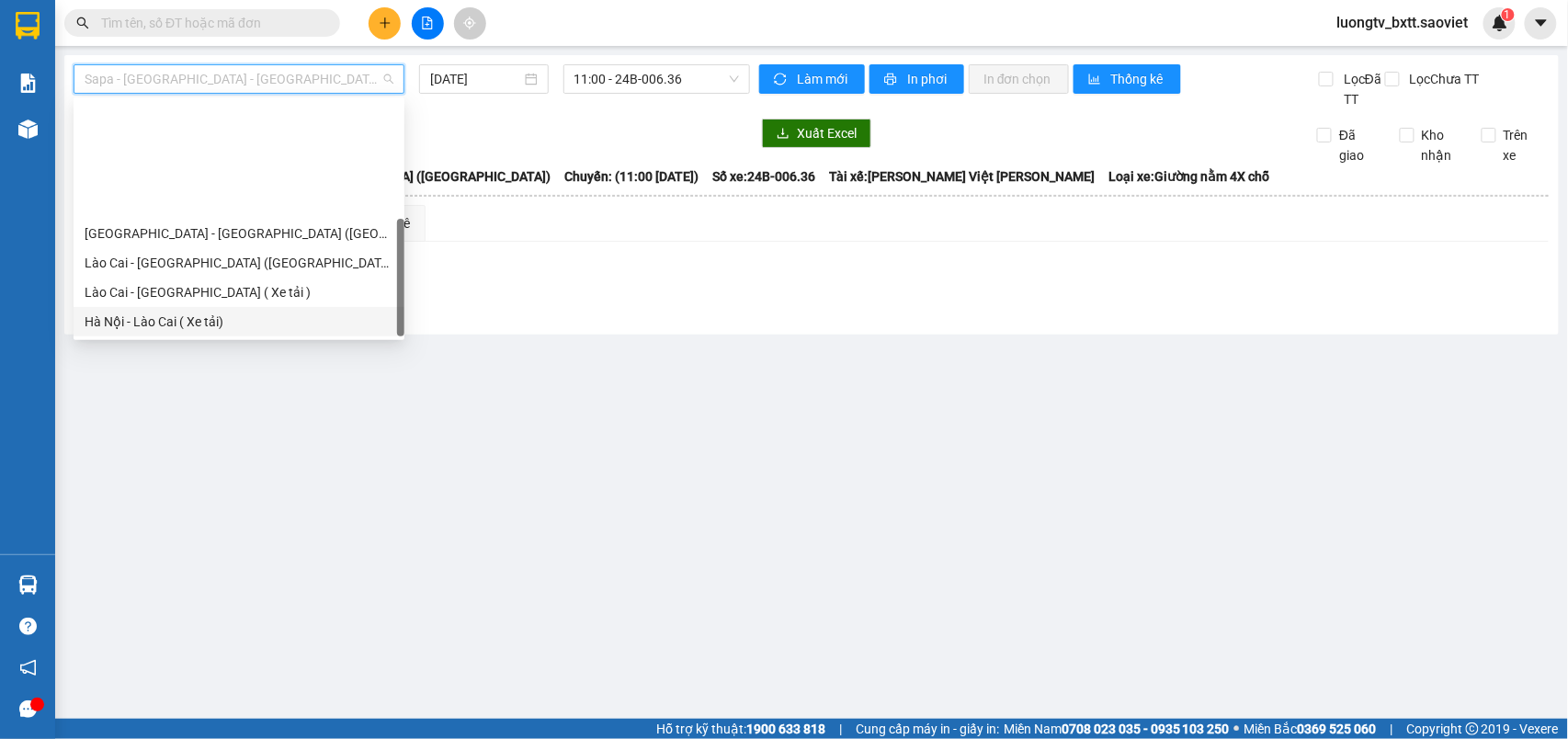
scroll to position [147, 0]
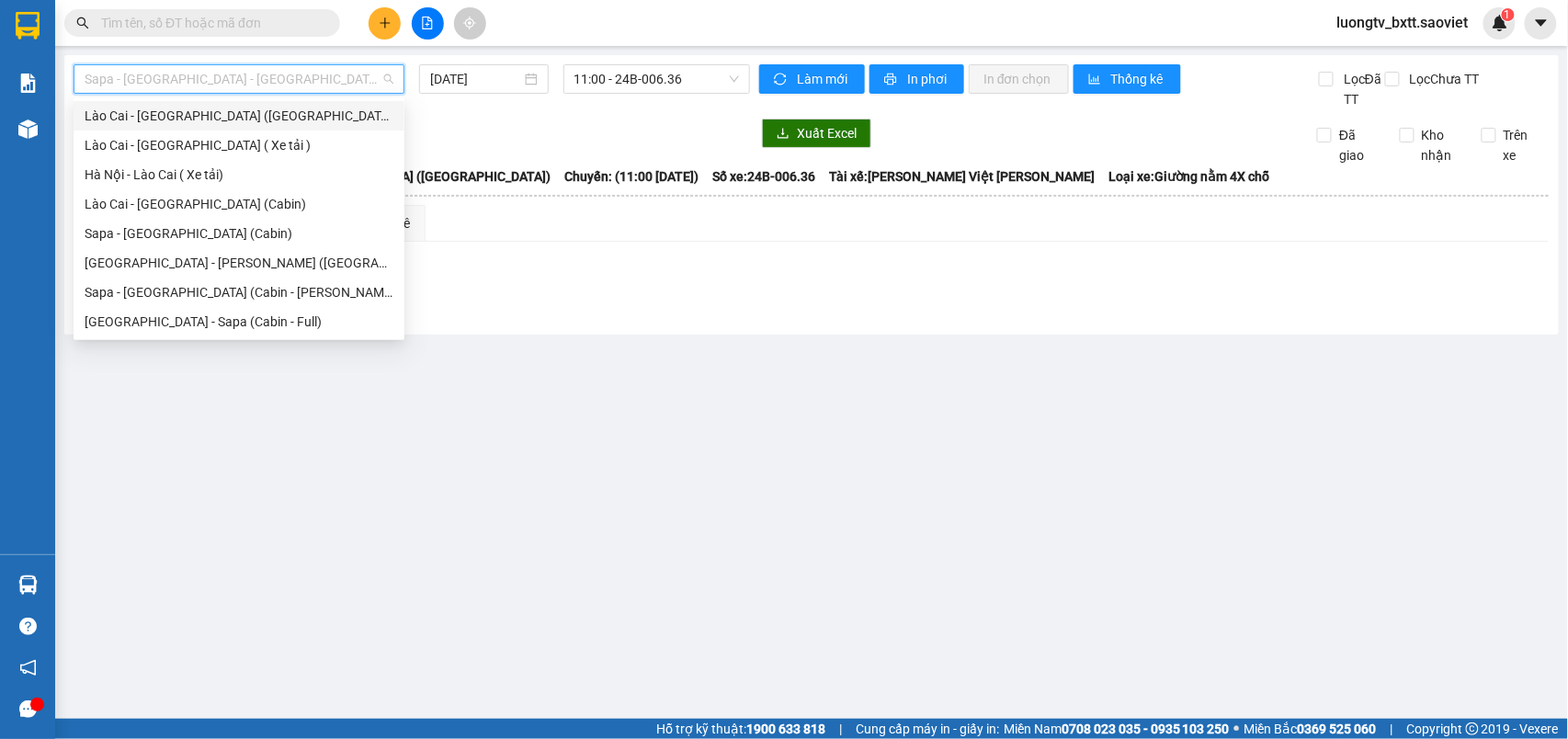
click at [195, 120] on div "Lào Cai - [GEOGRAPHIC_DATA] ([GEOGRAPHIC_DATA])" at bounding box center [238, 116] width 309 height 20
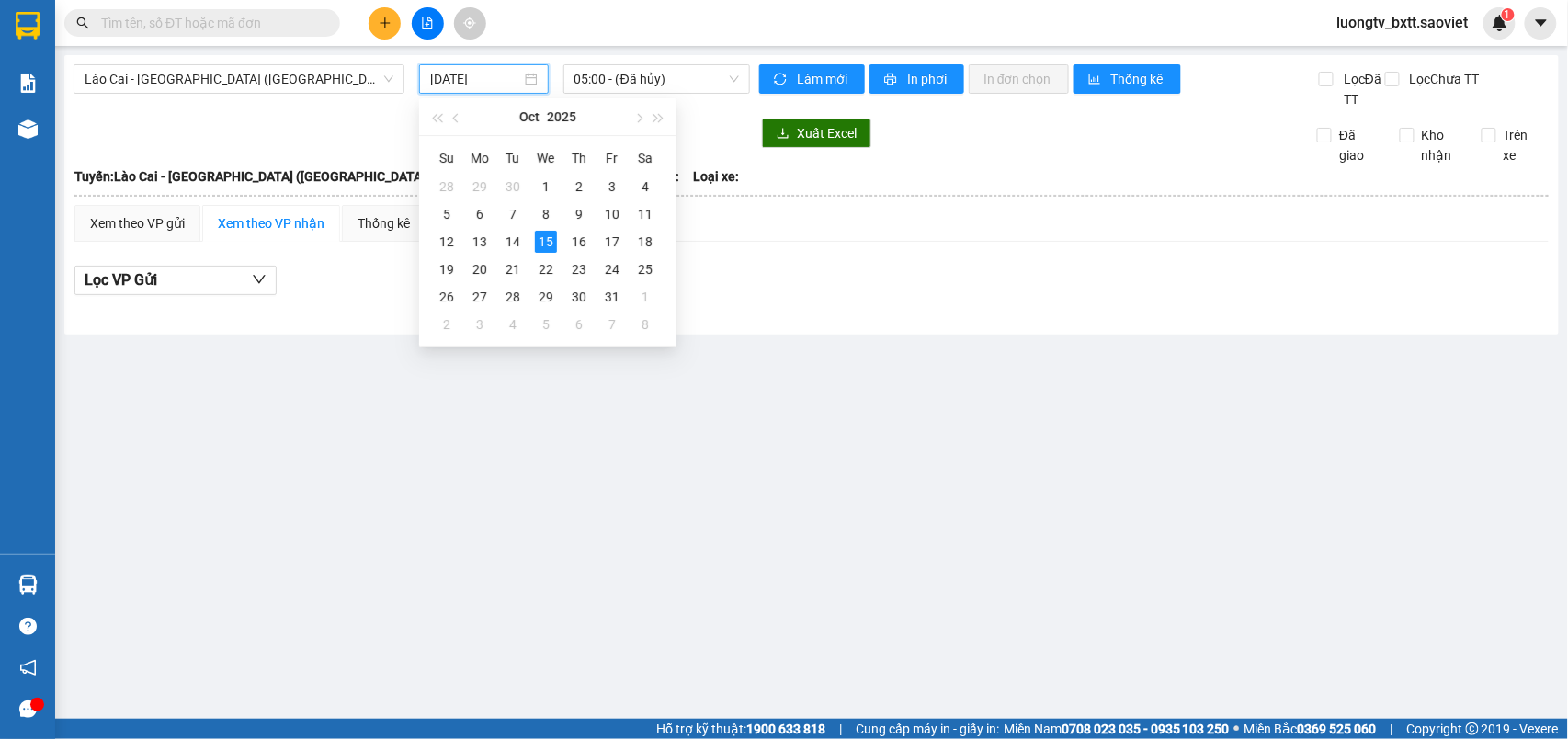
click at [456, 69] on input "[DATE]" at bounding box center [476, 79] width 91 height 20
click at [512, 241] on div "14" at bounding box center [513, 242] width 22 height 22
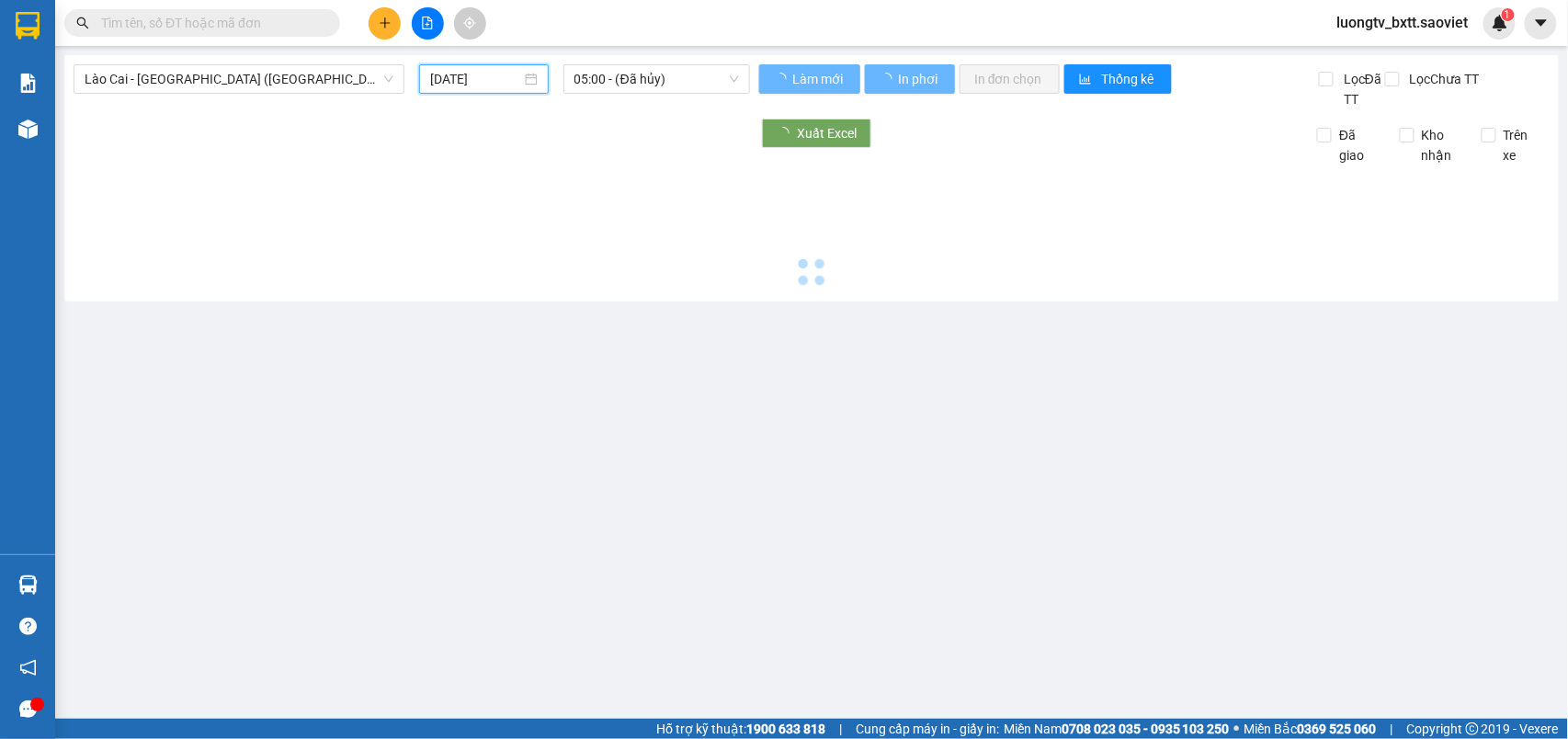
type input "[DATE]"
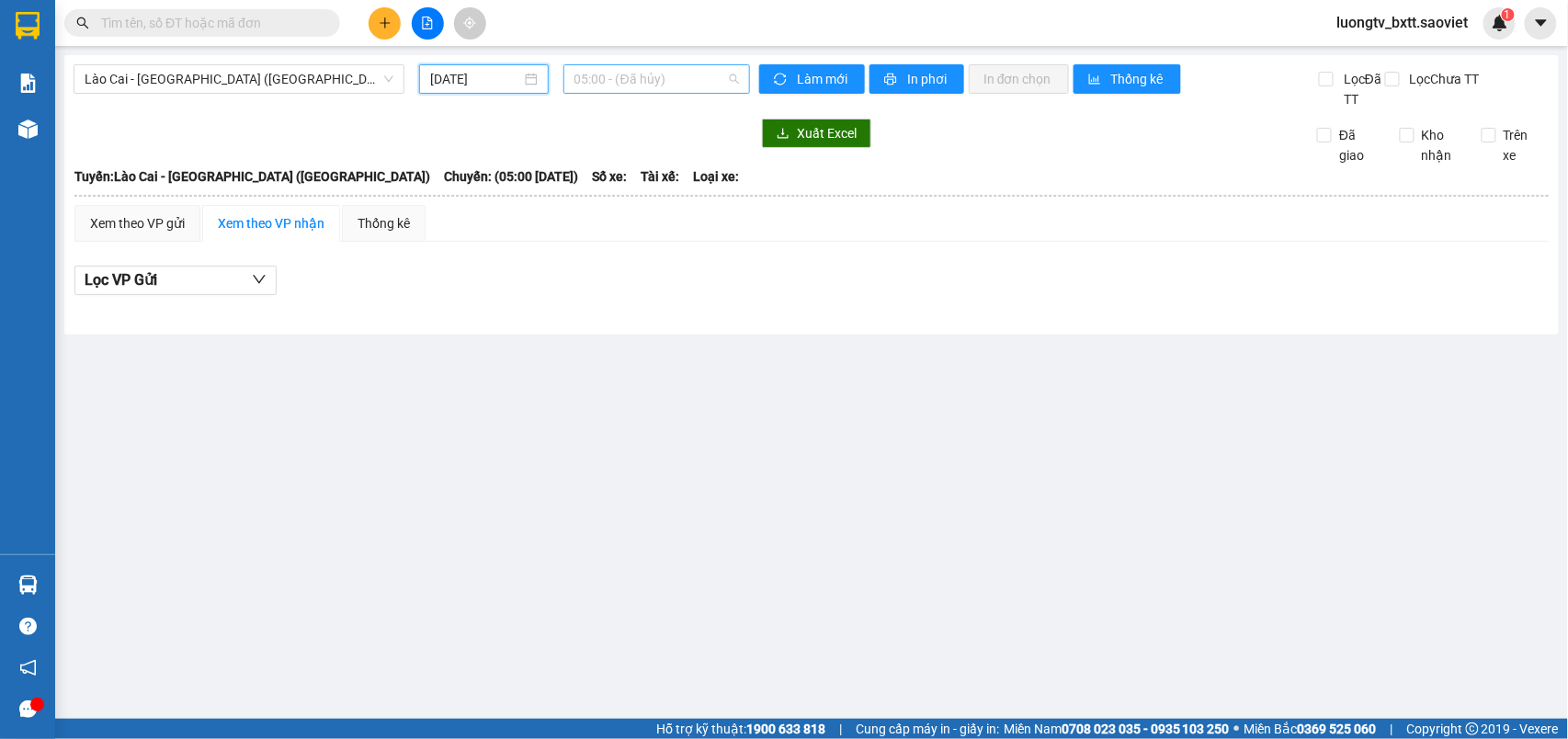
click at [663, 81] on span "05:00 - (Đã hủy)" at bounding box center [656, 79] width 164 height 28
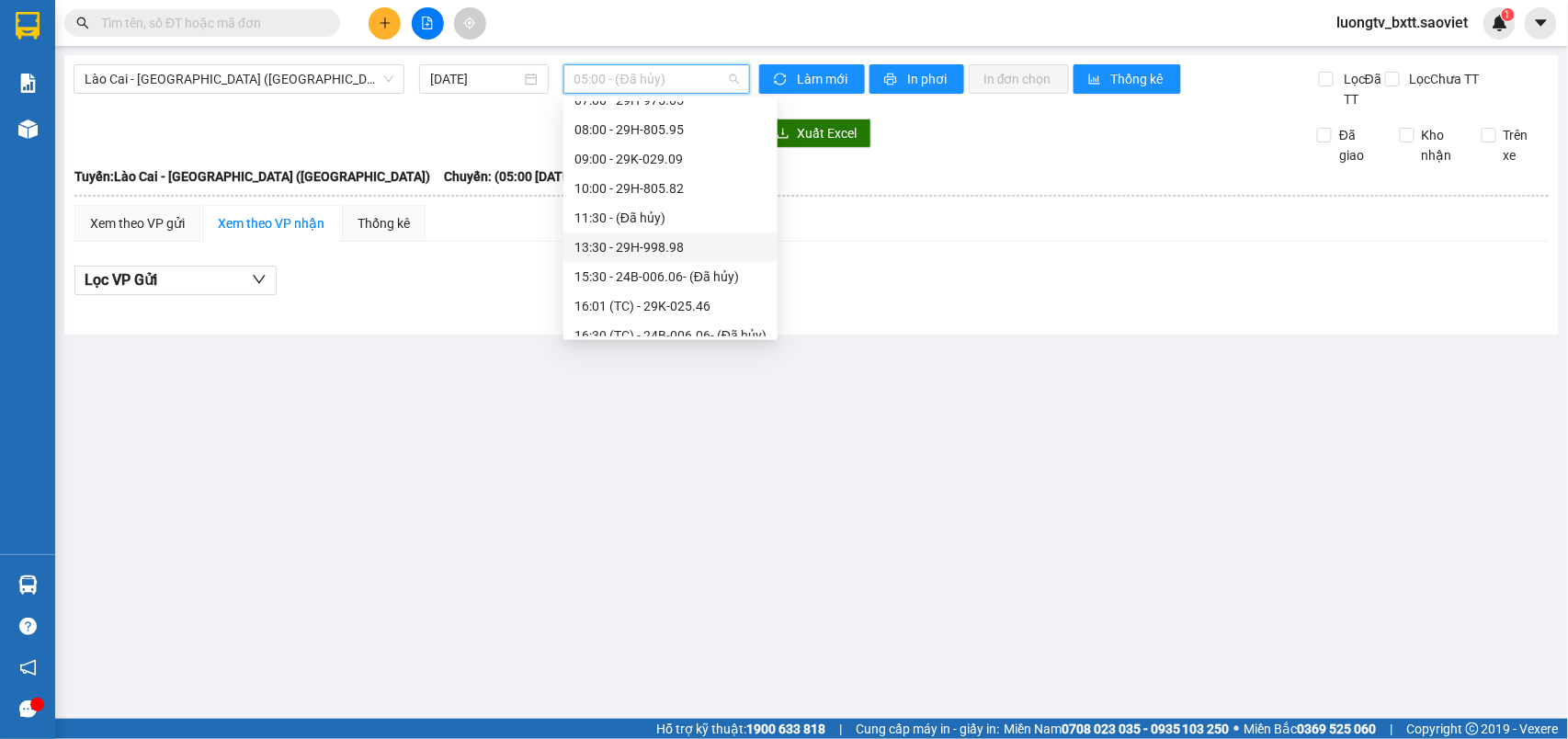
scroll to position [264, 0]
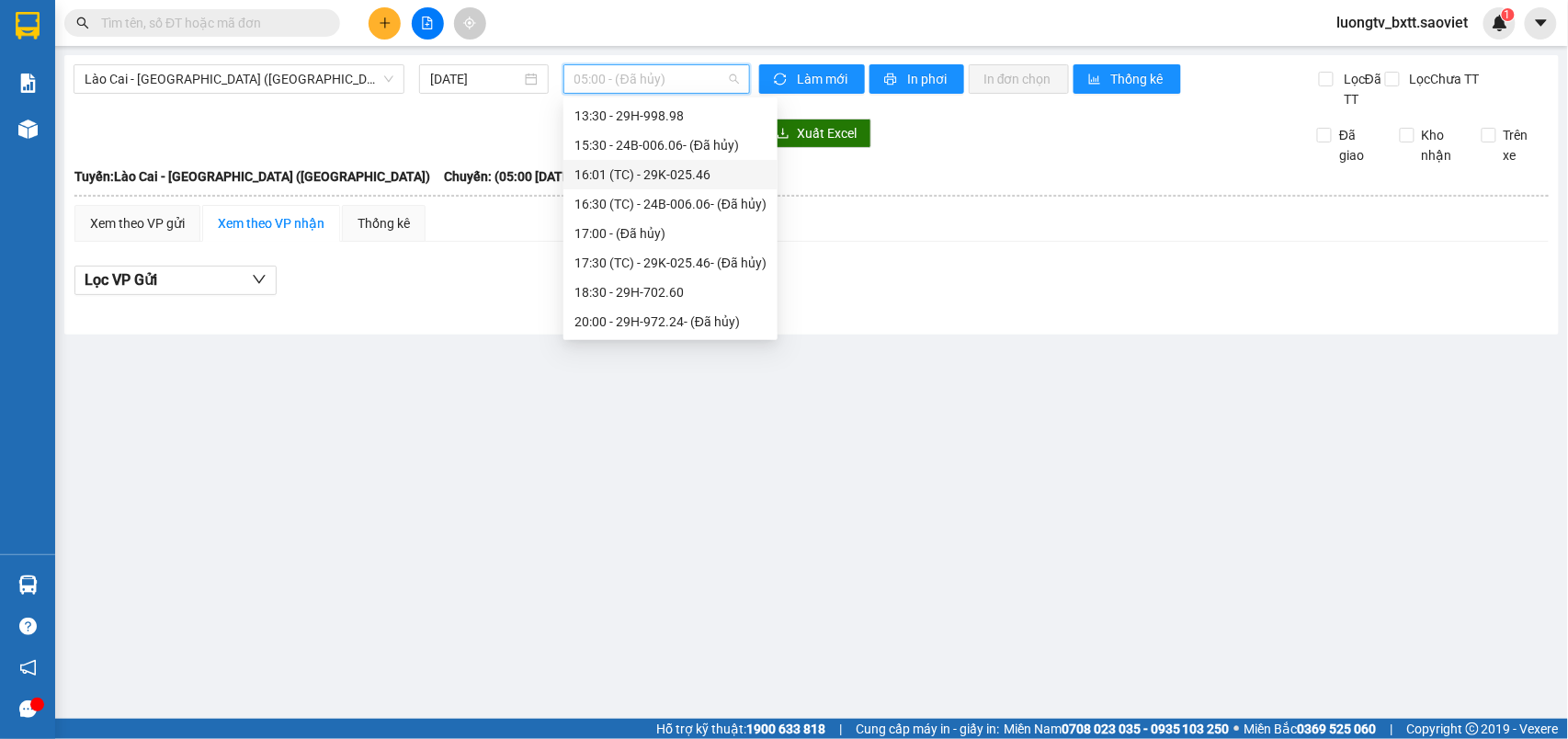
click at [460, 136] on div at bounding box center [411, 134] width 676 height 30
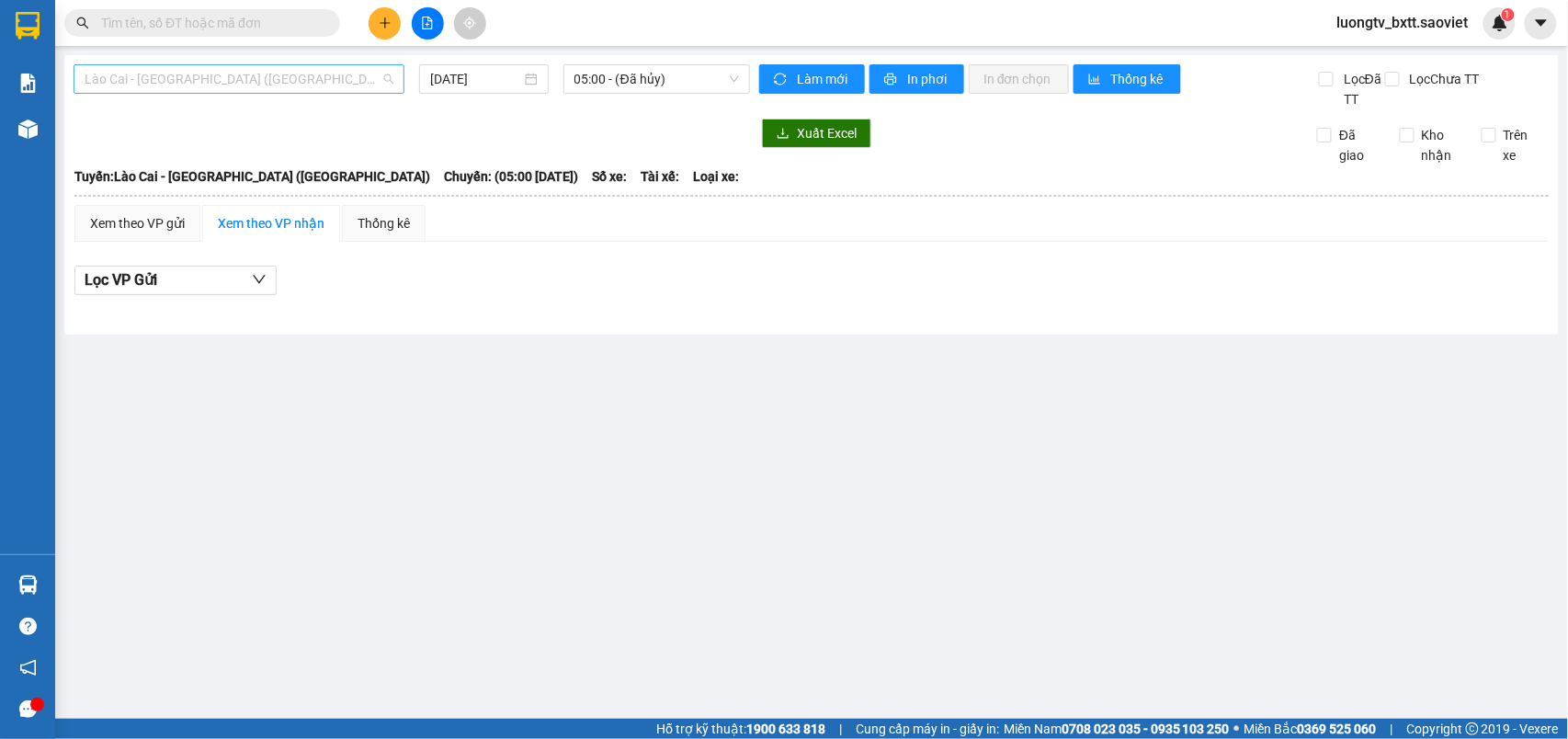
click at [306, 79] on span "Lào Cai - [GEOGRAPHIC_DATA] ([GEOGRAPHIC_DATA])" at bounding box center [238, 79] width 309 height 28
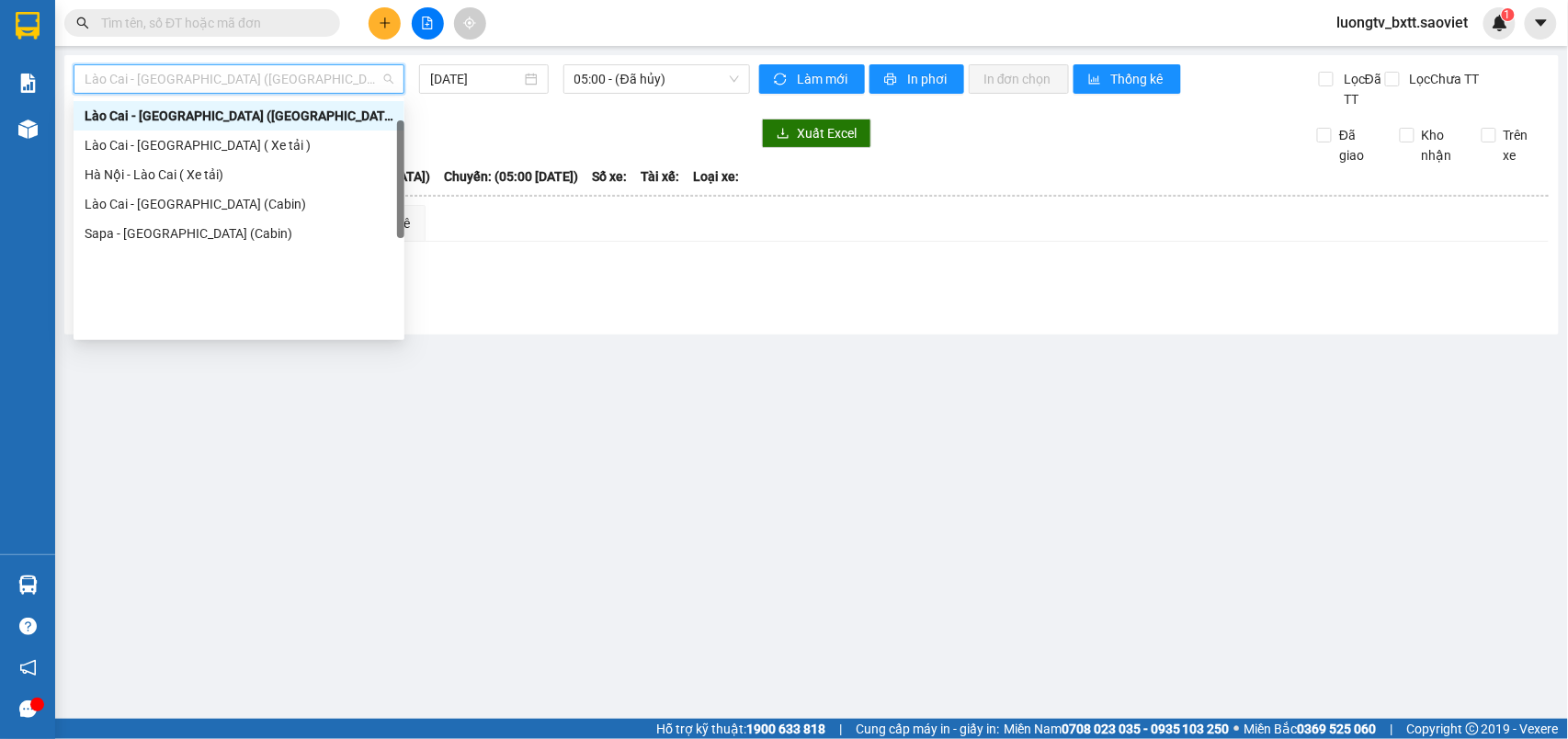
scroll to position [24, 0]
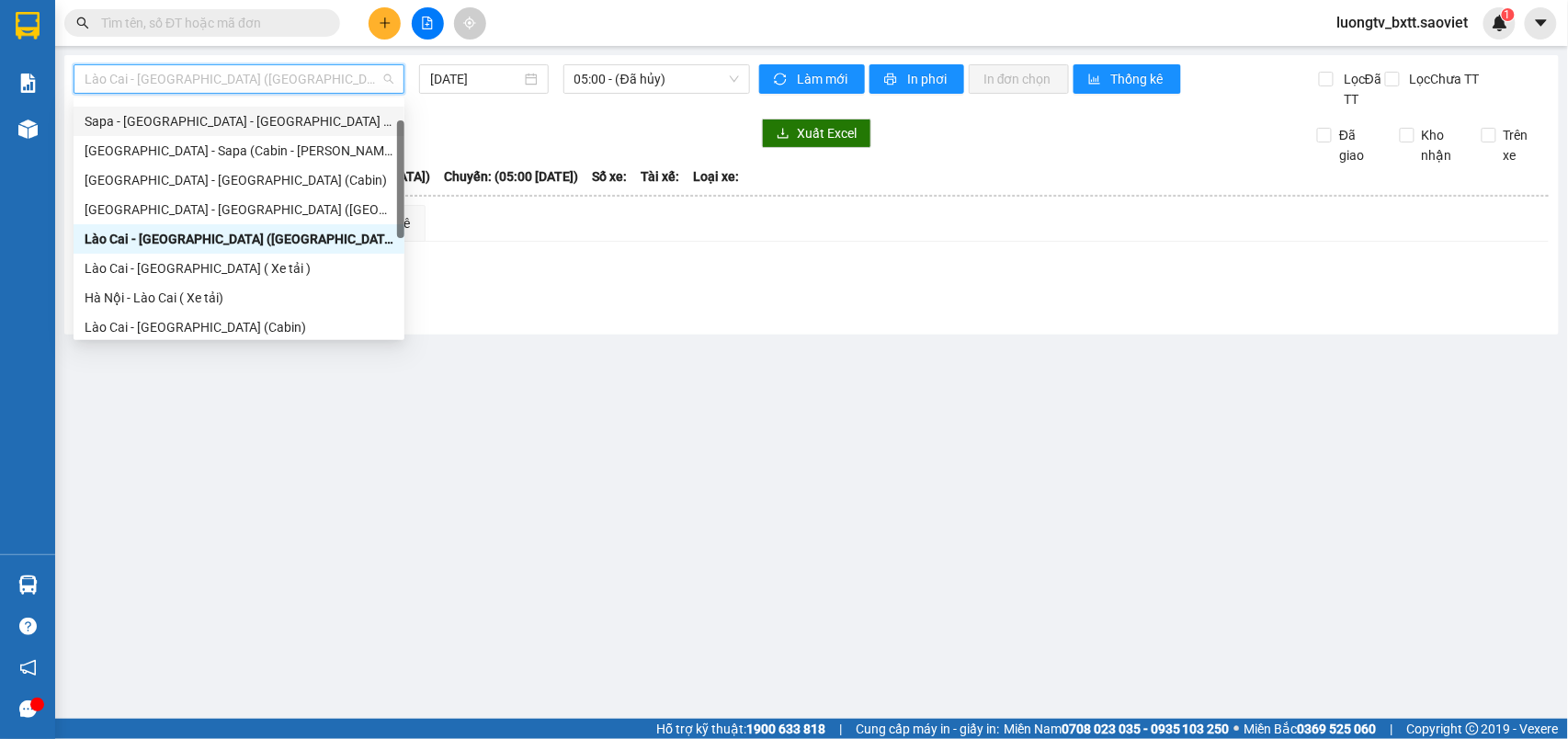
click at [219, 118] on div "Sapa - [GEOGRAPHIC_DATA] - [GEOGRAPHIC_DATA] ([GEOGRAPHIC_DATA])" at bounding box center [238, 121] width 309 height 20
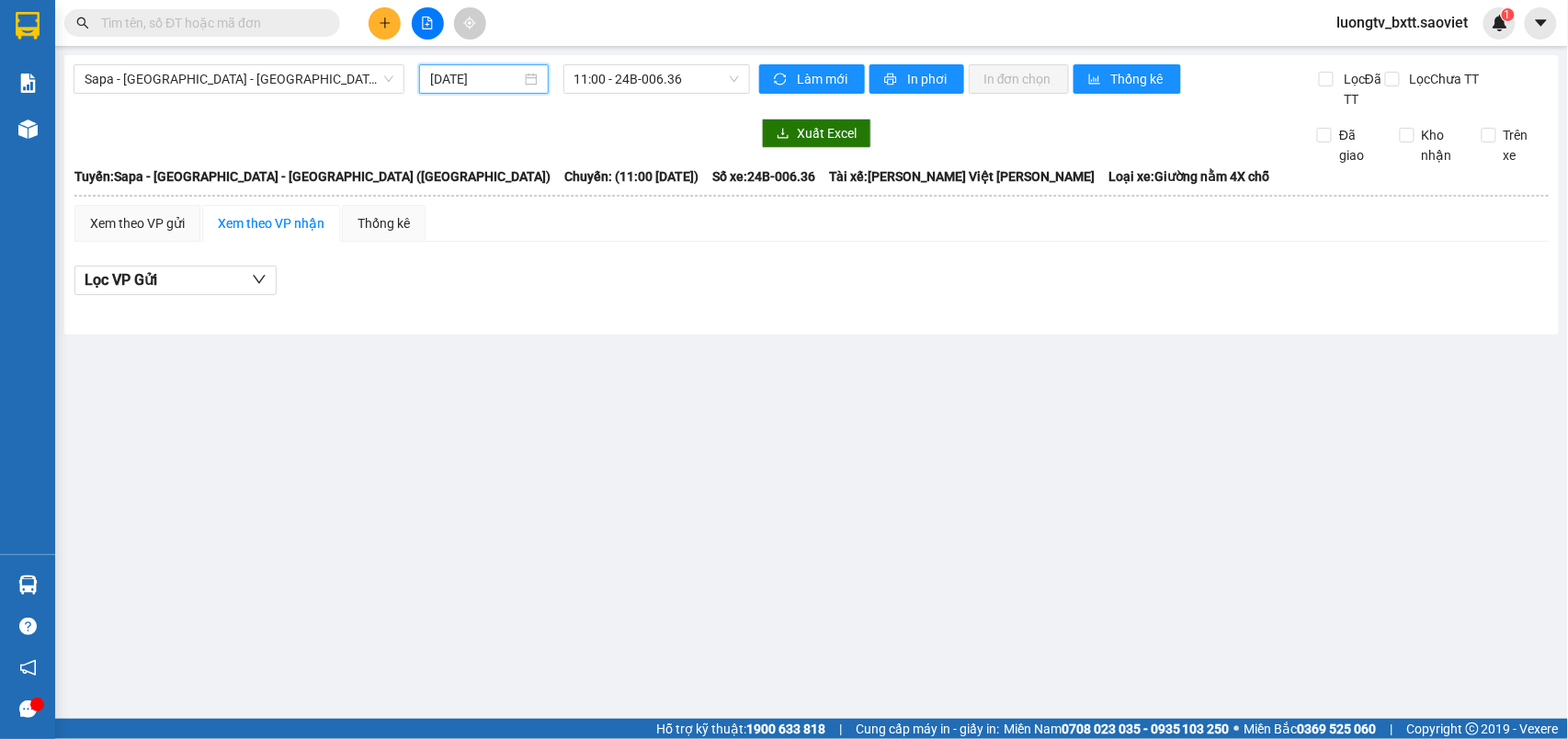
click at [470, 71] on input "[DATE]" at bounding box center [476, 79] width 91 height 20
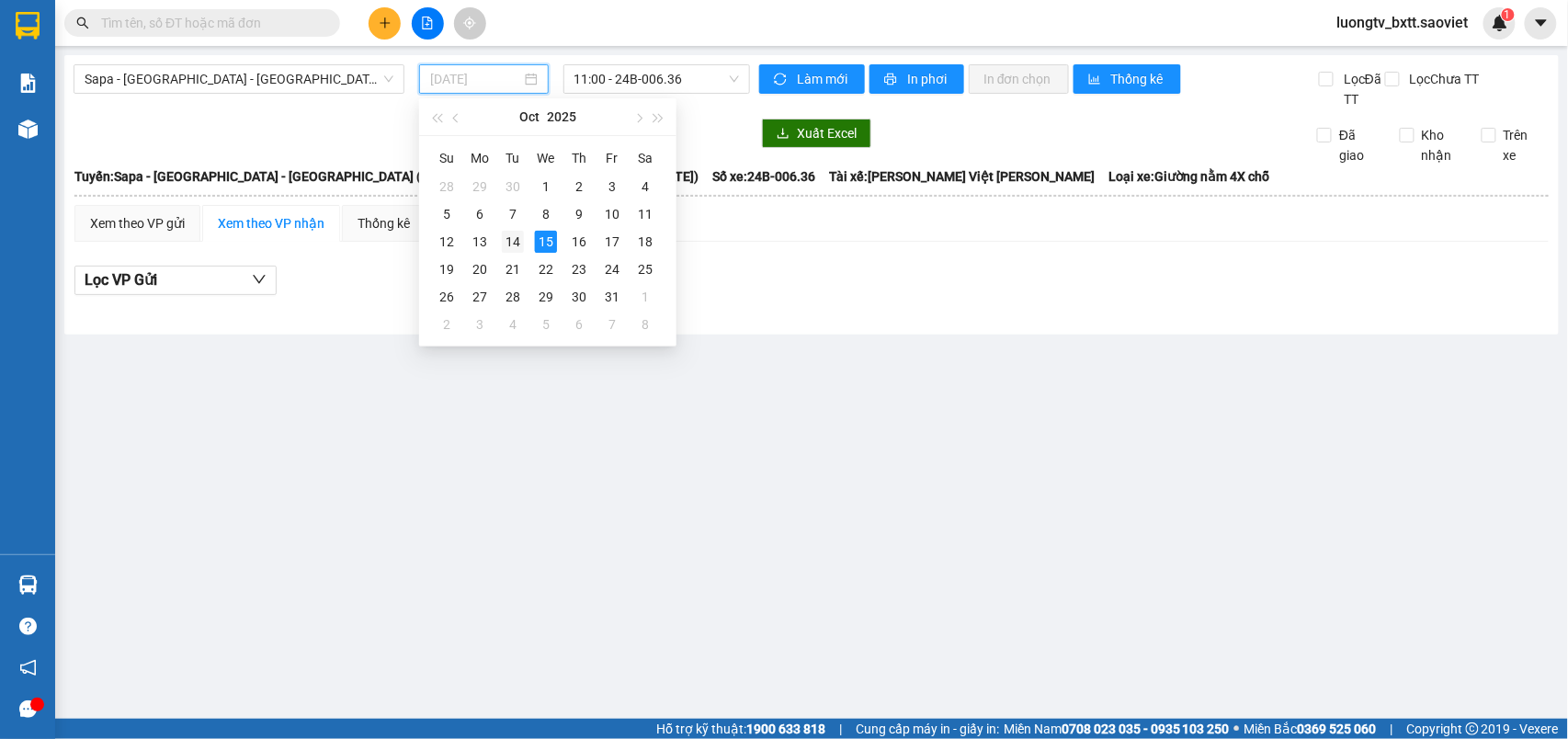
click at [519, 248] on div "14" at bounding box center [513, 242] width 22 height 22
type input "[DATE]"
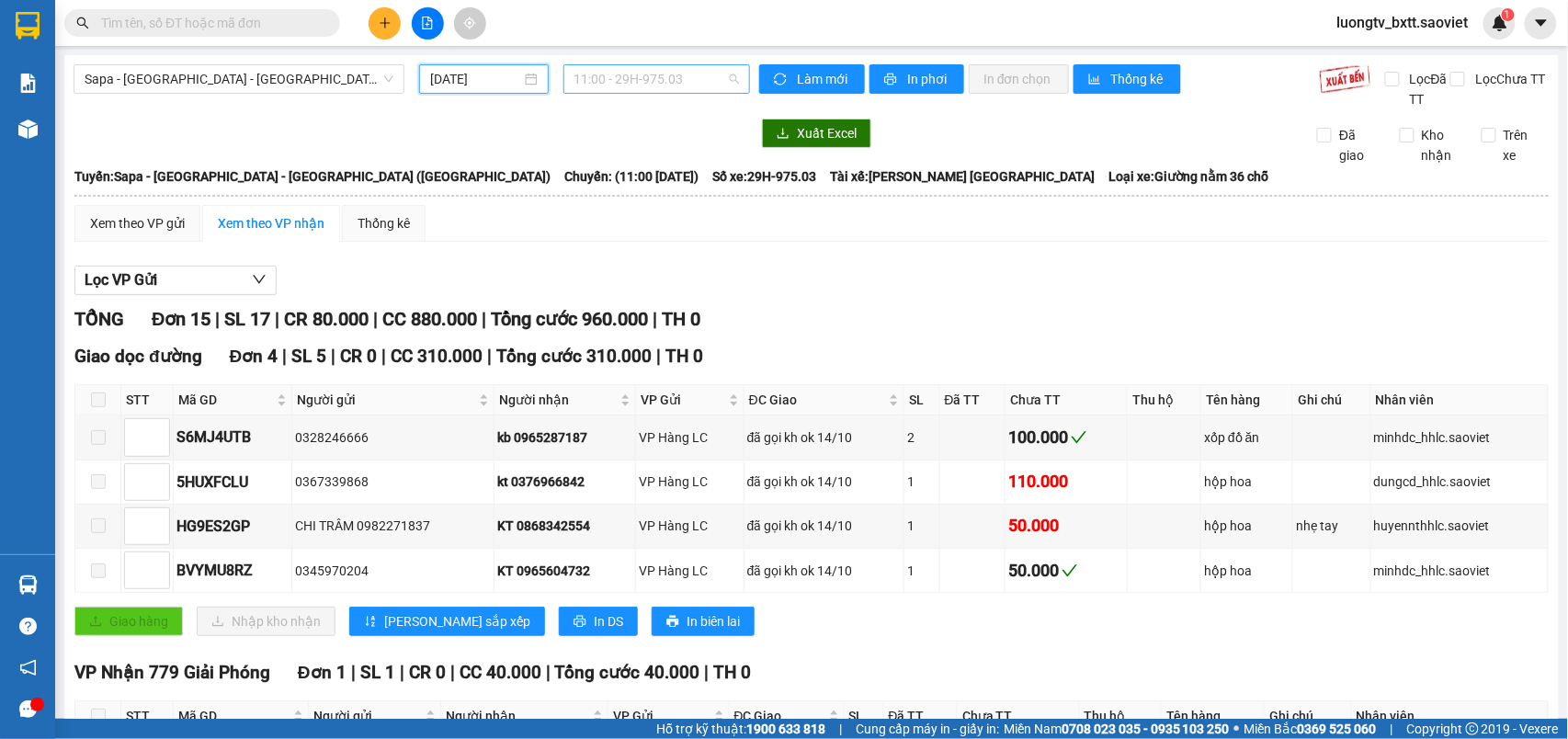
click at [684, 75] on span "11:00 - 29H-975.03" at bounding box center [656, 79] width 164 height 28
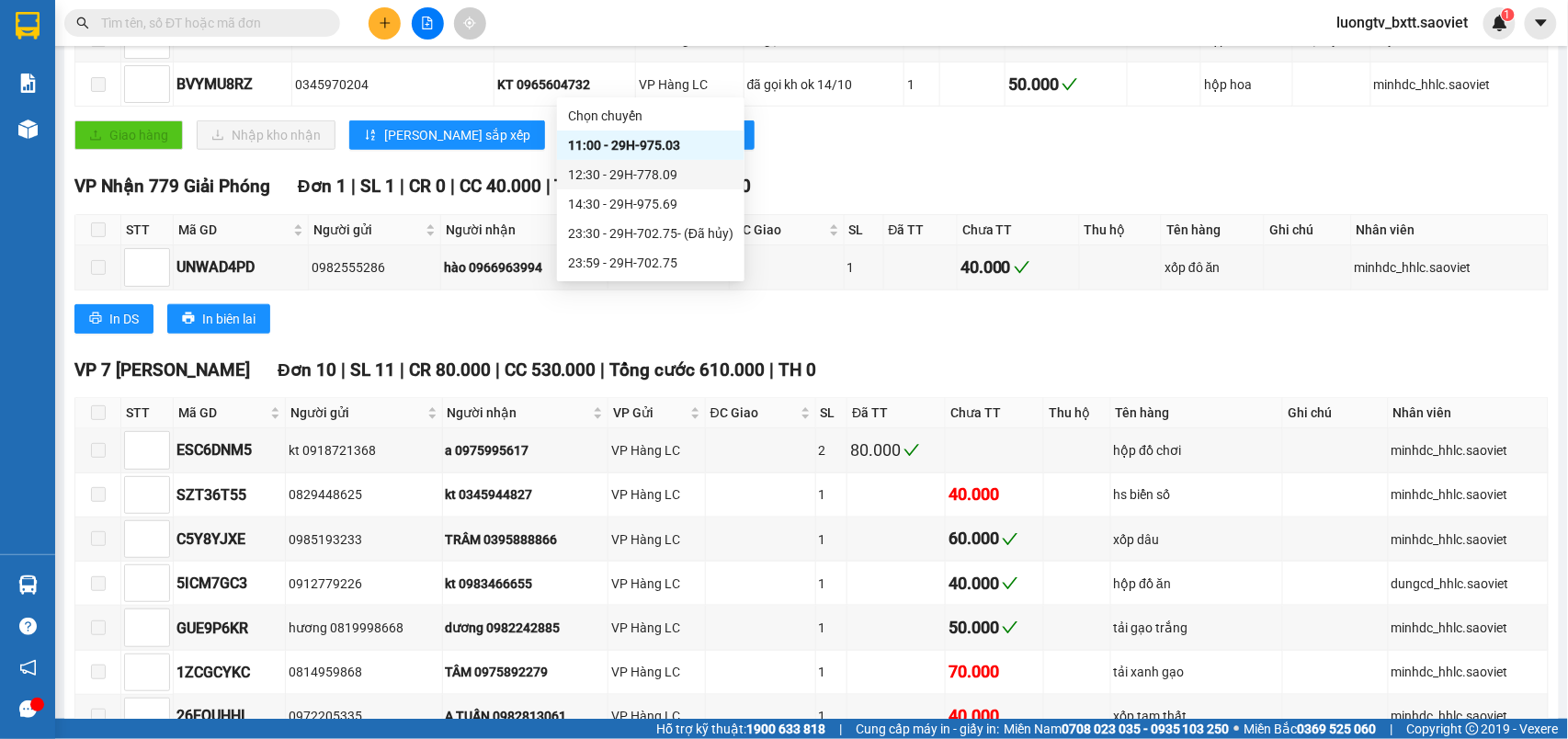
scroll to position [490, 0]
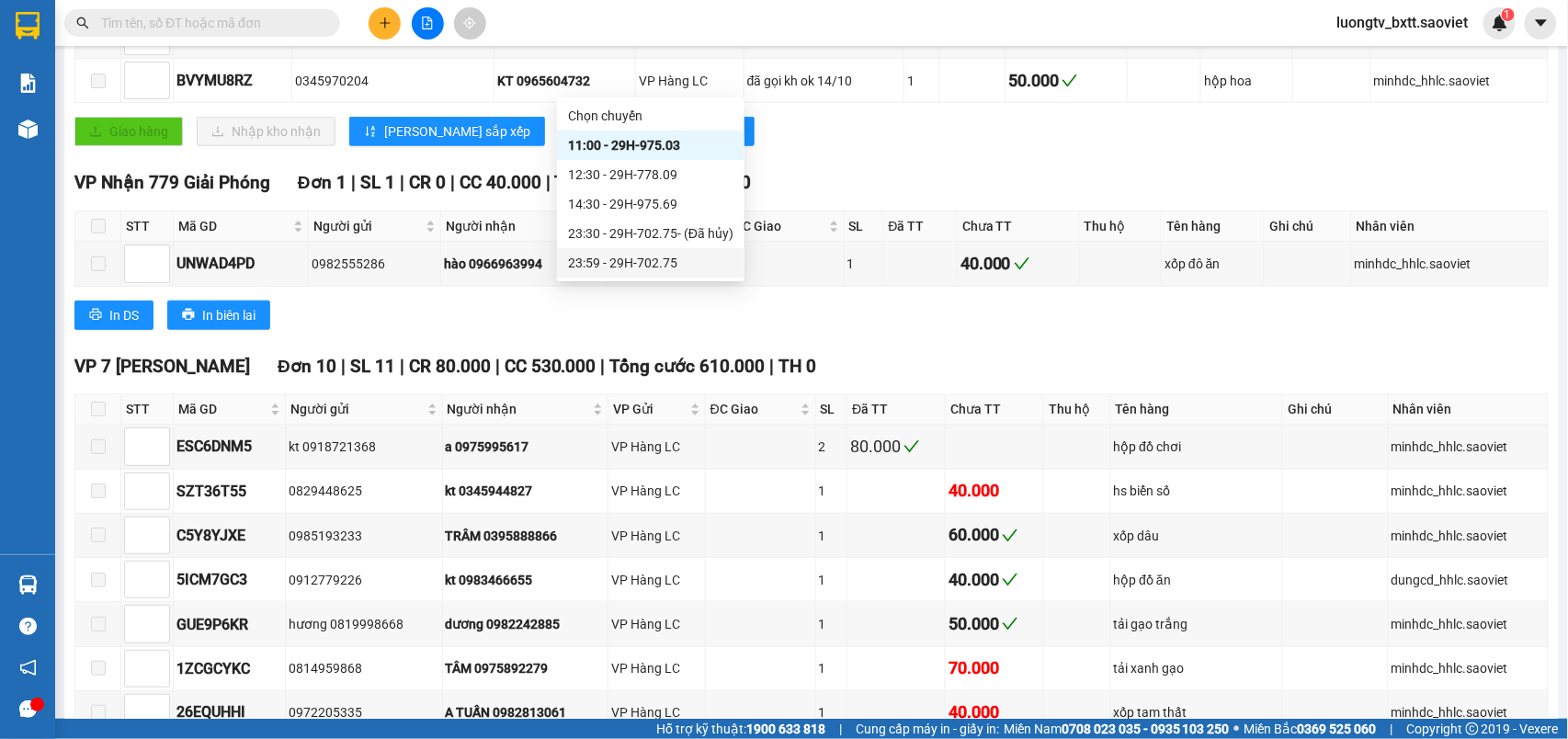
click at [649, 261] on div "23:59 - 29H-702.75" at bounding box center [650, 262] width 165 height 20
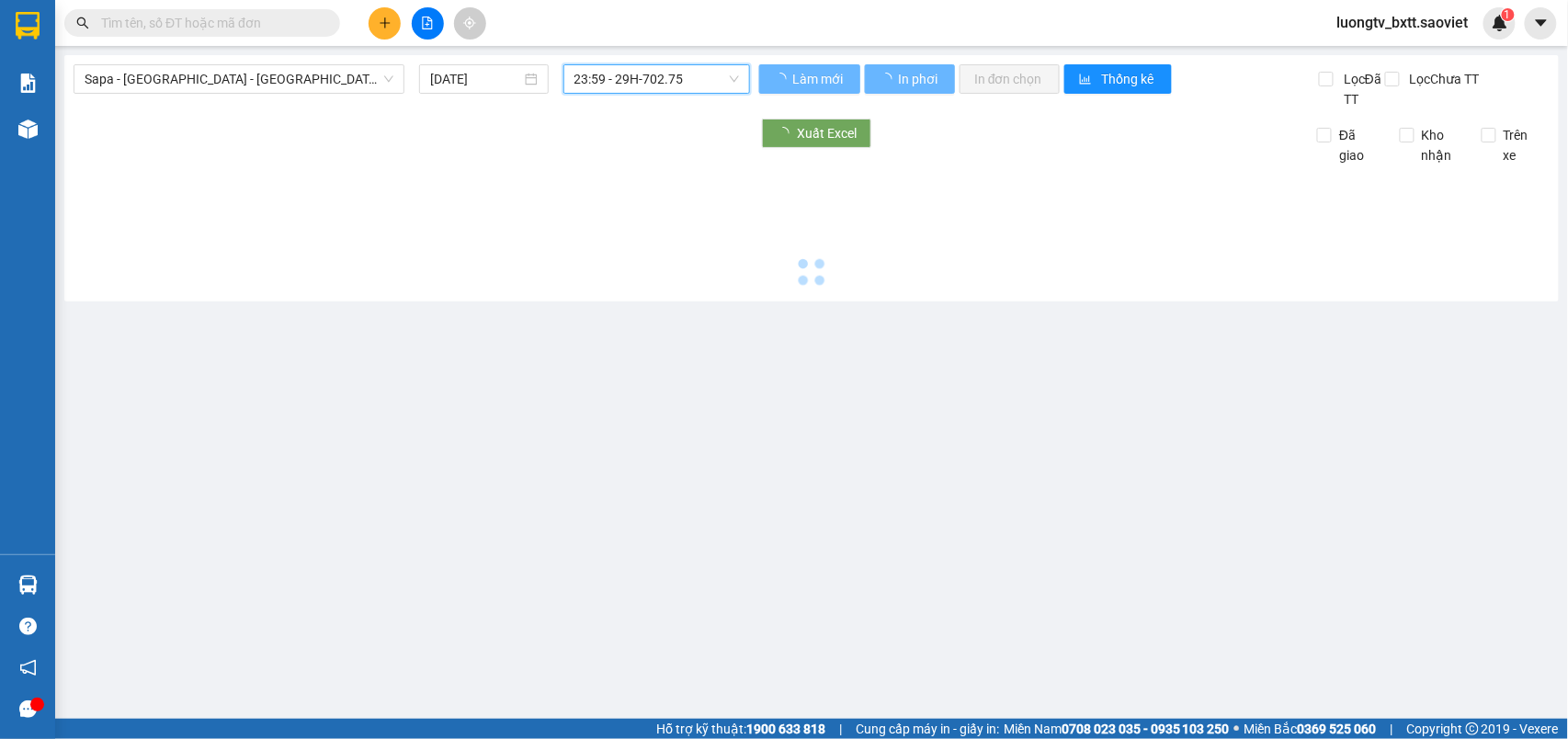
scroll to position [0, 0]
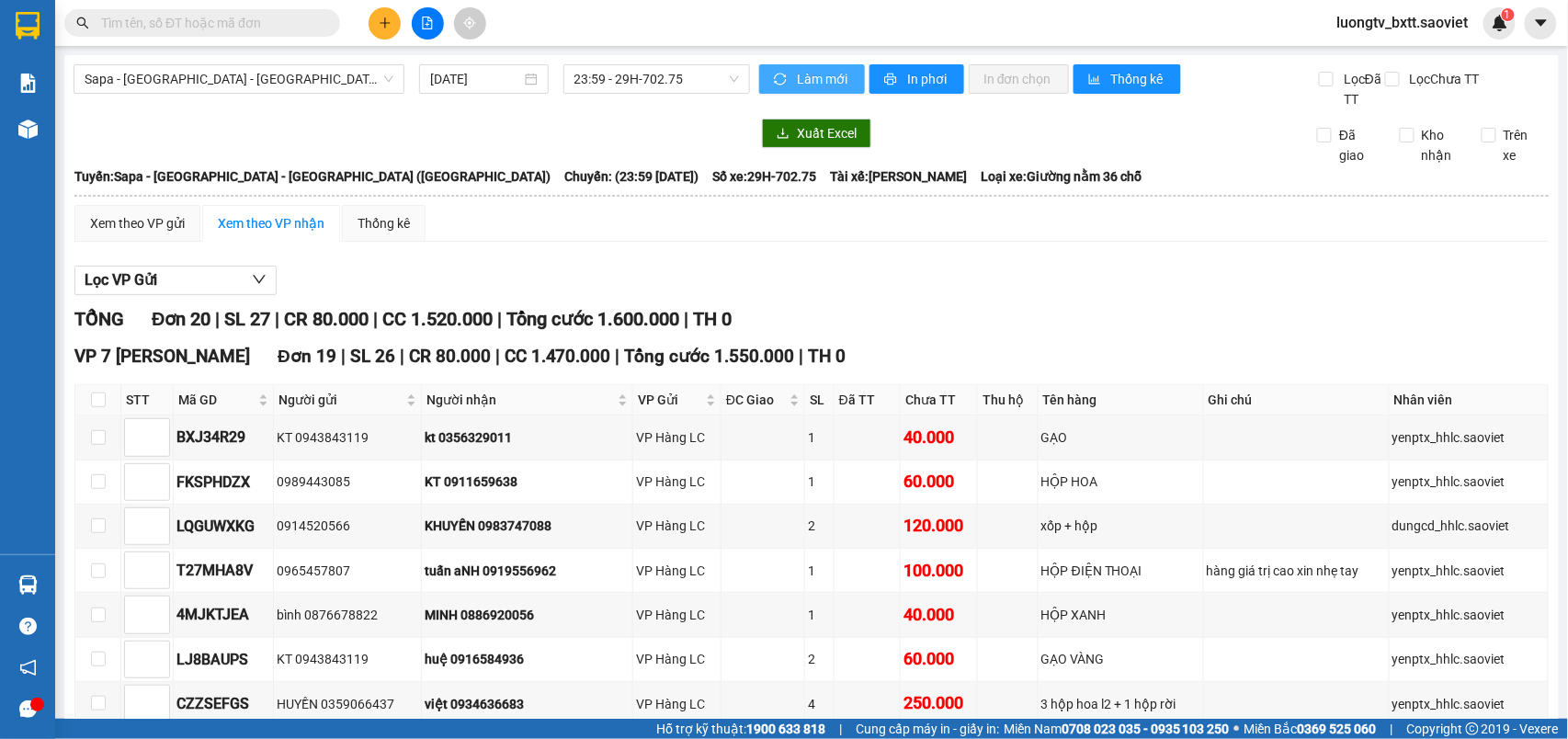
click at [803, 70] on span "Làm mới" at bounding box center [823, 79] width 53 height 20
click at [803, 71] on span "Làm mới" at bounding box center [823, 79] width 53 height 20
click at [1038, 137] on div "Xuất Excel" at bounding box center [1022, 134] width 527 height 30
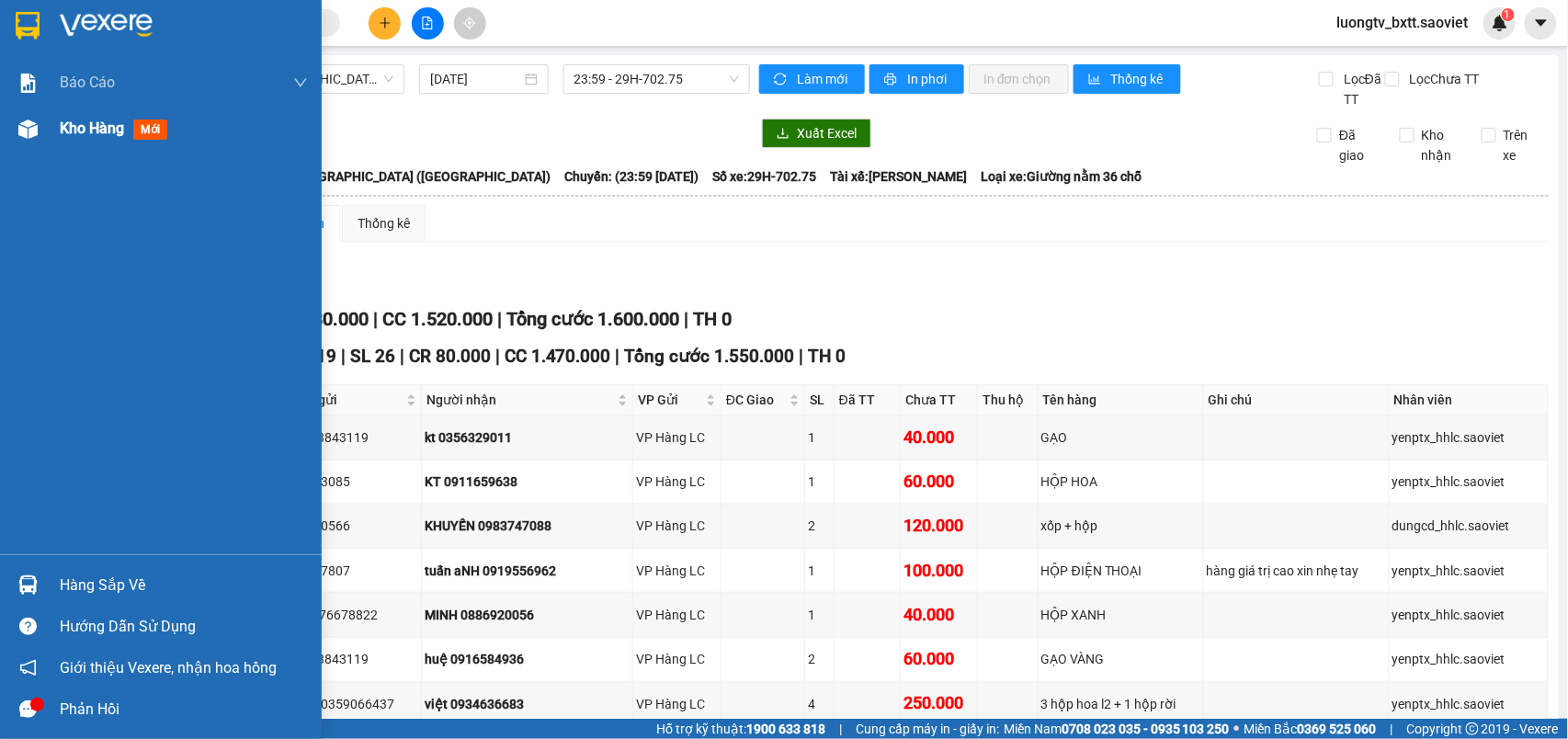
click at [85, 120] on span "Kho hàng" at bounding box center [91, 128] width 64 height 18
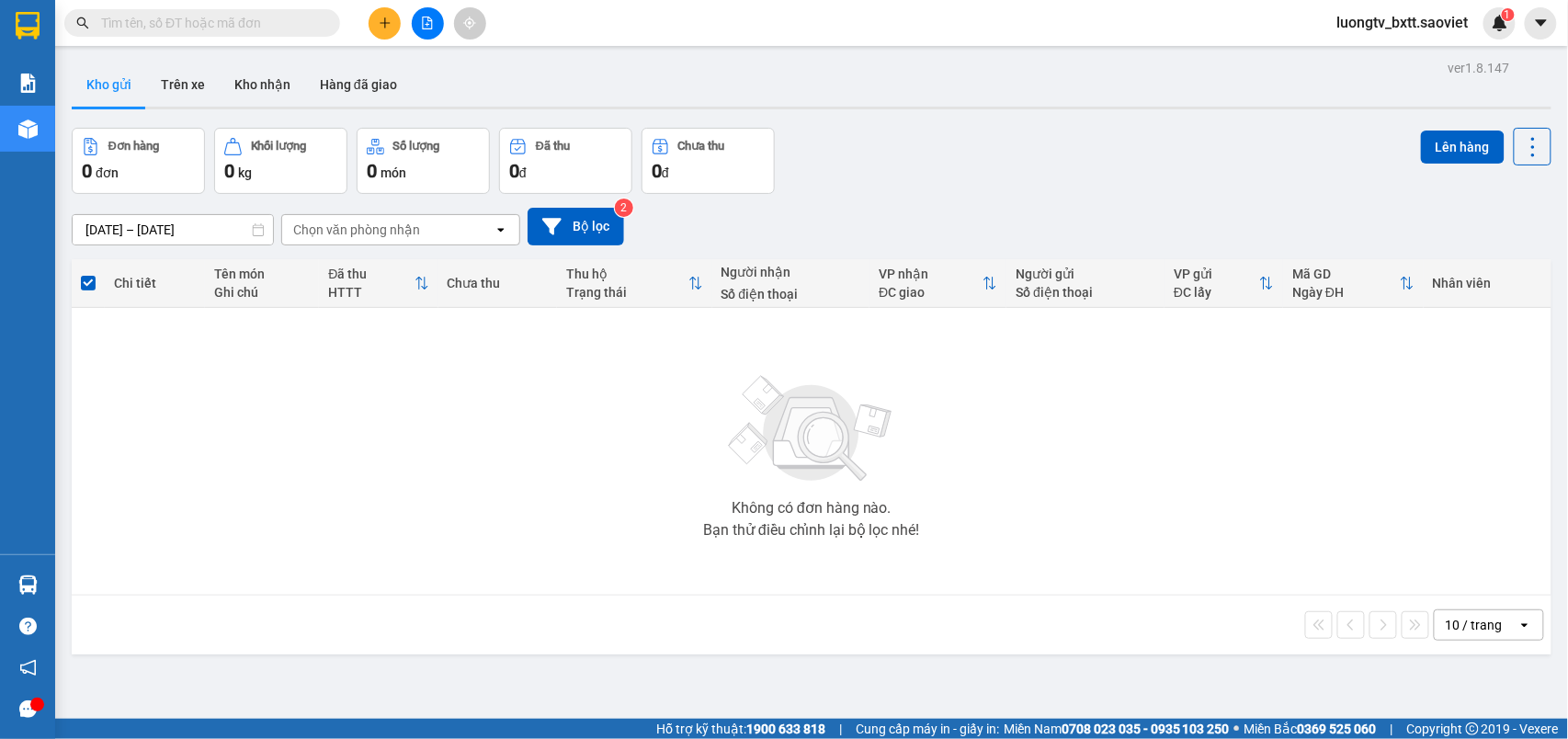
drag, startPoint x: 1090, startPoint y: 142, endPoint x: 914, endPoint y: 100, distance: 180.9
click at [1086, 142] on div "Đơn hàng 0 đơn Khối lượng 0 kg Số lượng 0 món Đã thu 0 đ Chưa thu 0 đ Lên hàng" at bounding box center [811, 160] width 1480 height 66
click at [202, 83] on button "Trên xe" at bounding box center [183, 84] width 73 height 45
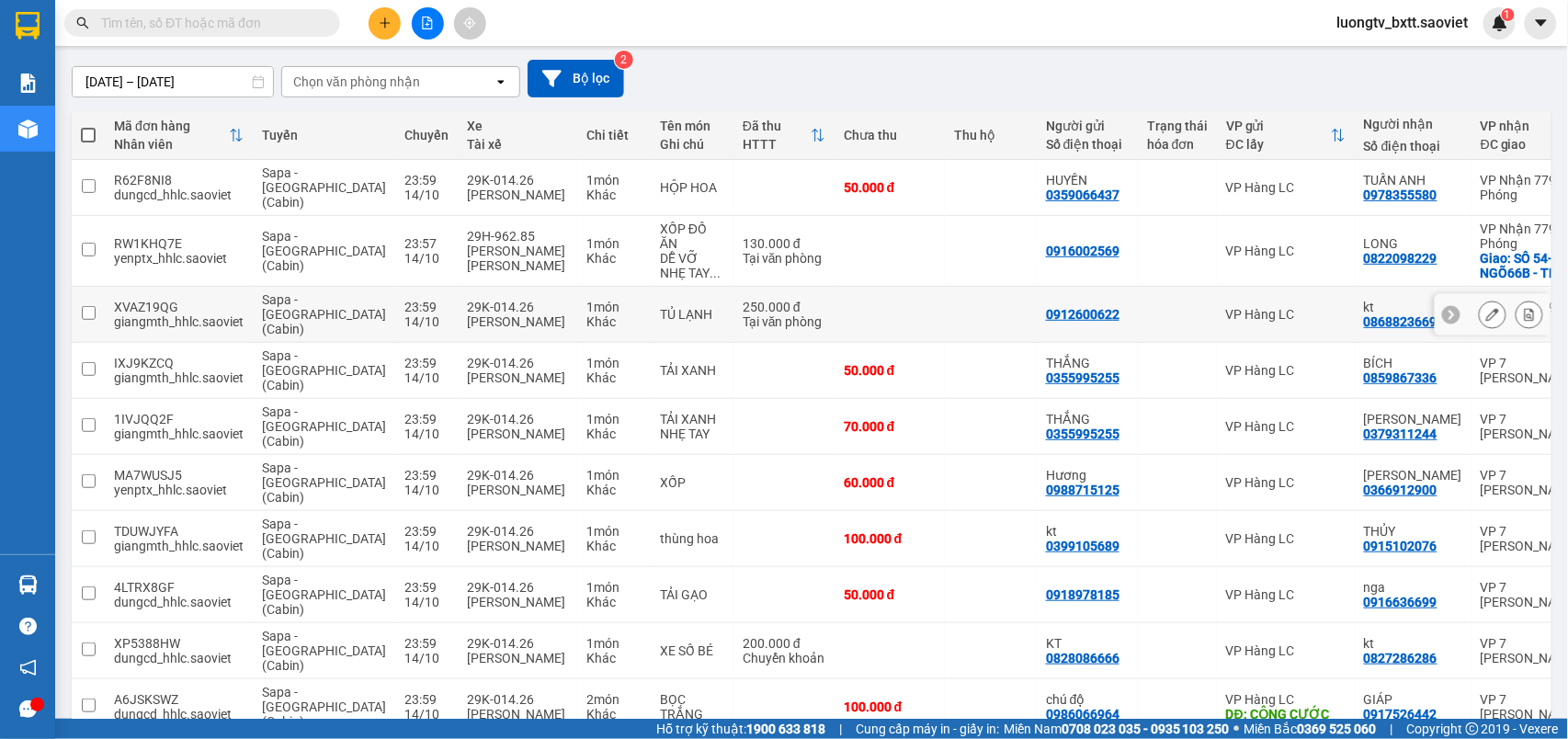
scroll to position [7, 0]
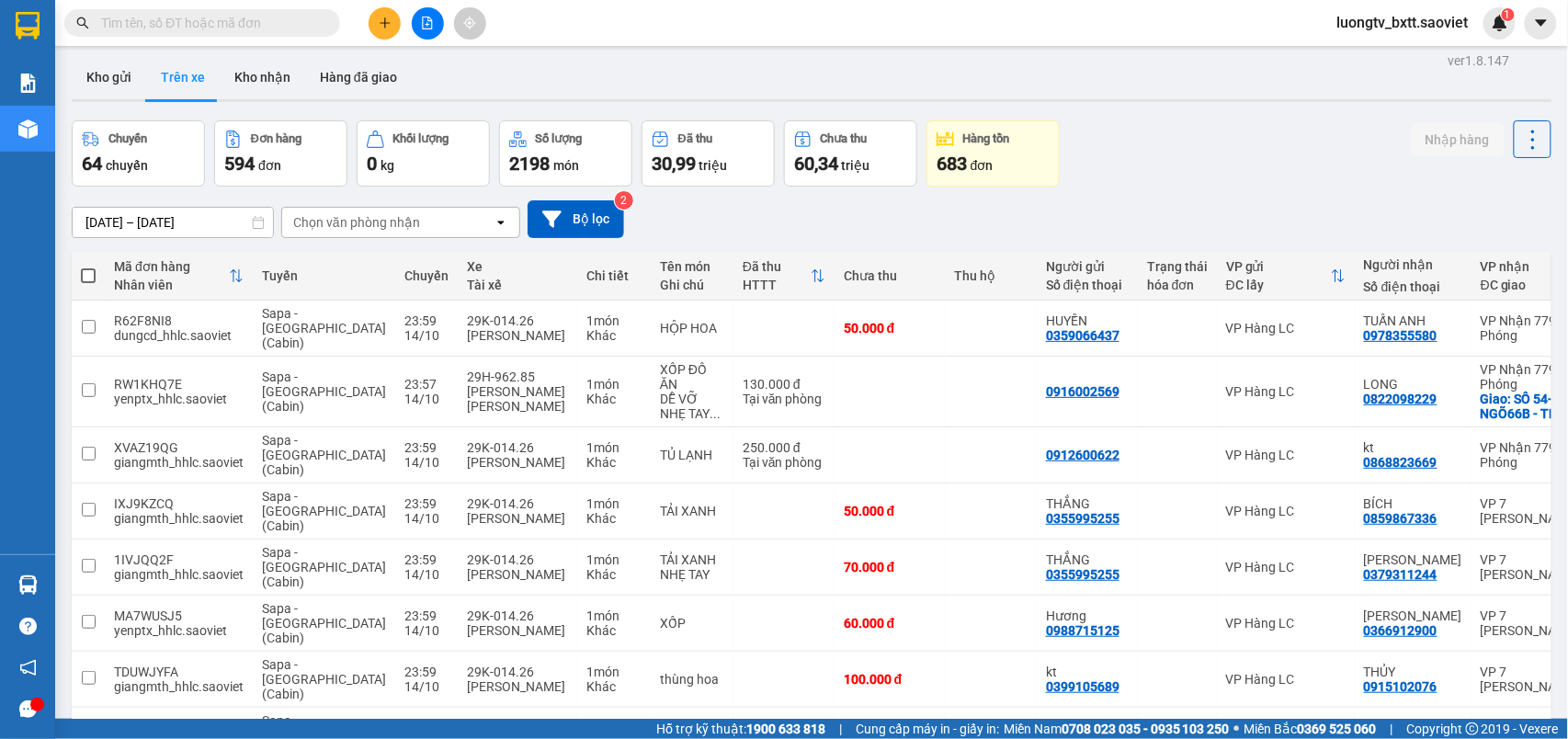
click at [371, 237] on div "Chọn văn phòng nhận" at bounding box center [388, 223] width 212 height 30
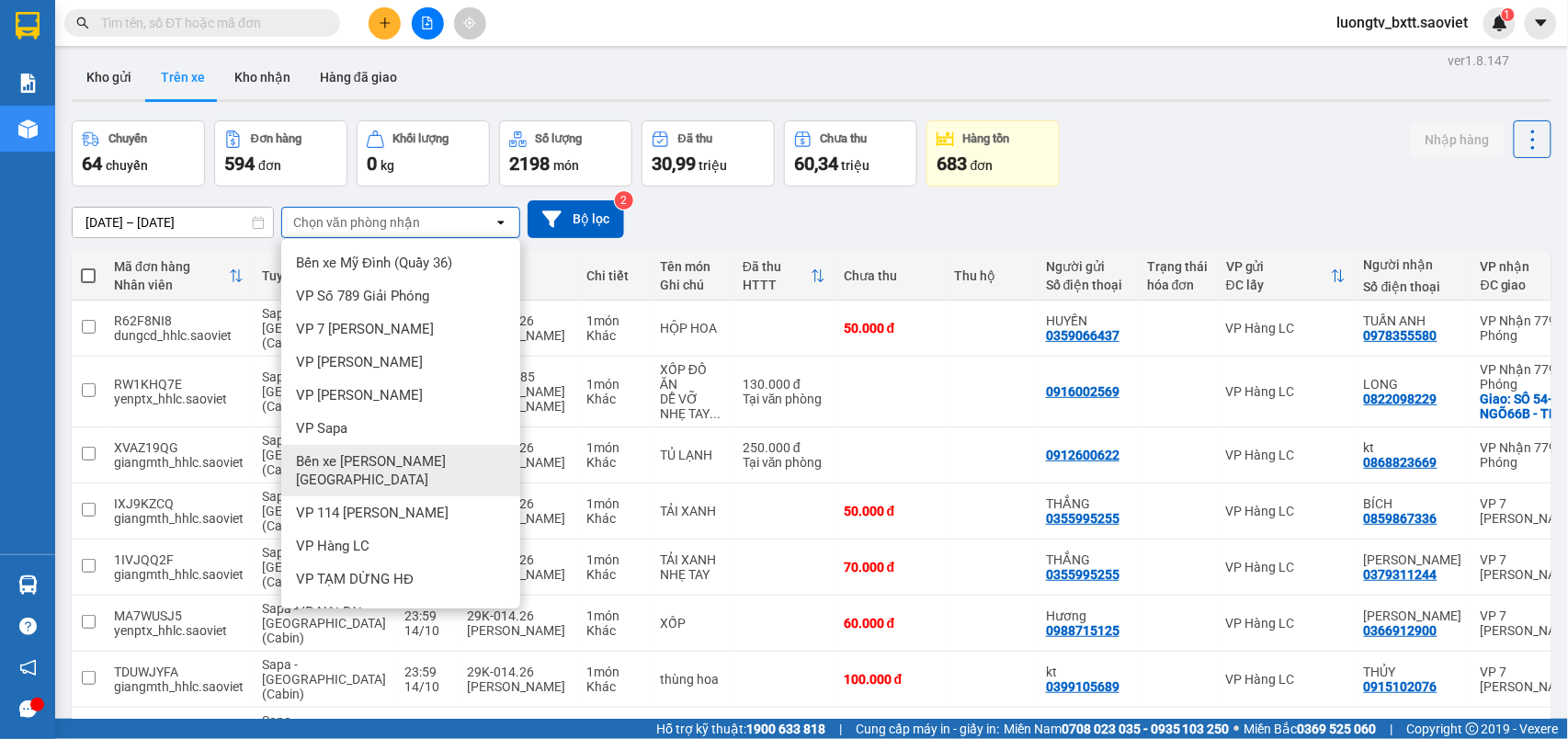
click at [379, 459] on span "Bến xe [PERSON_NAME] [GEOGRAPHIC_DATA]" at bounding box center [405, 471] width 217 height 37
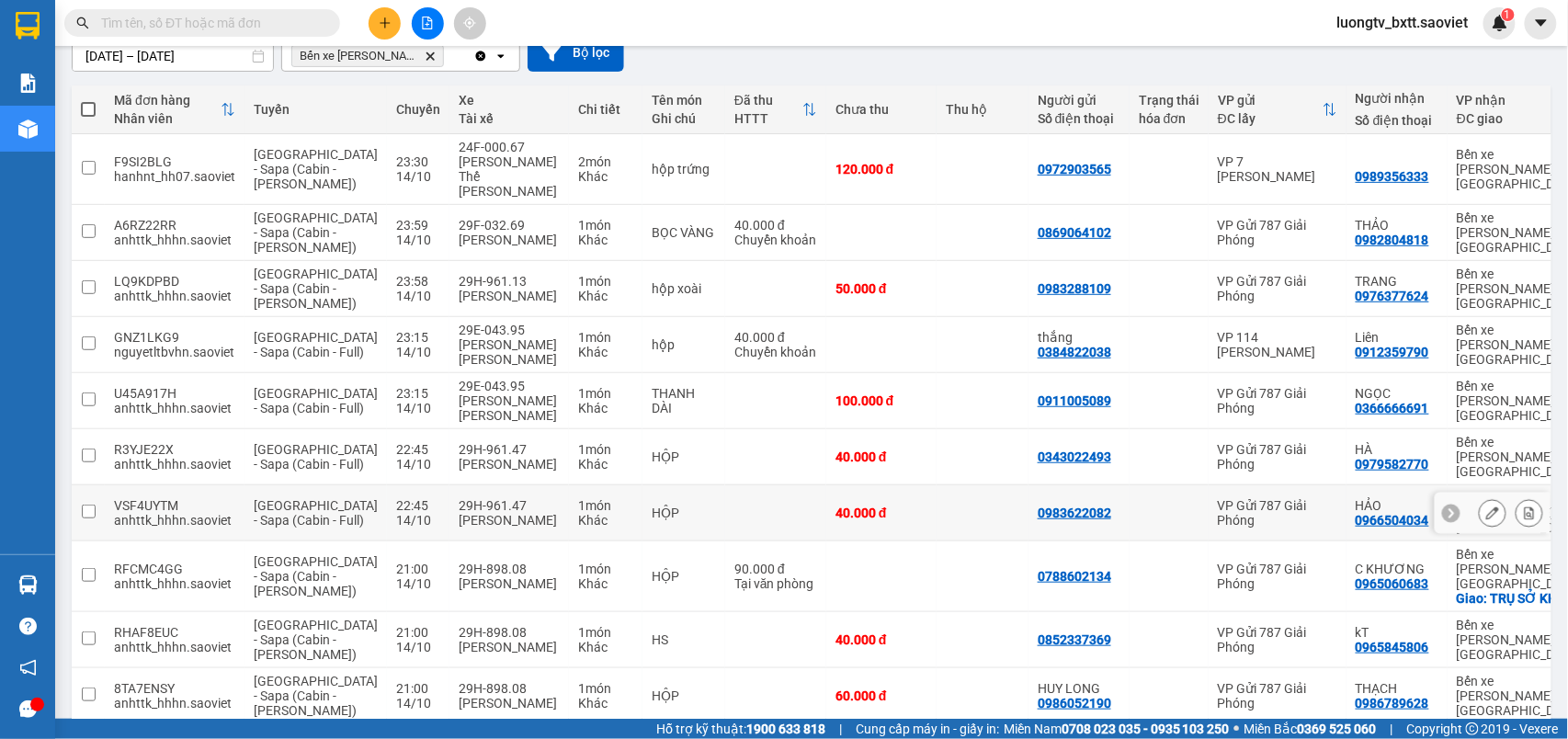
scroll to position [325, 0]
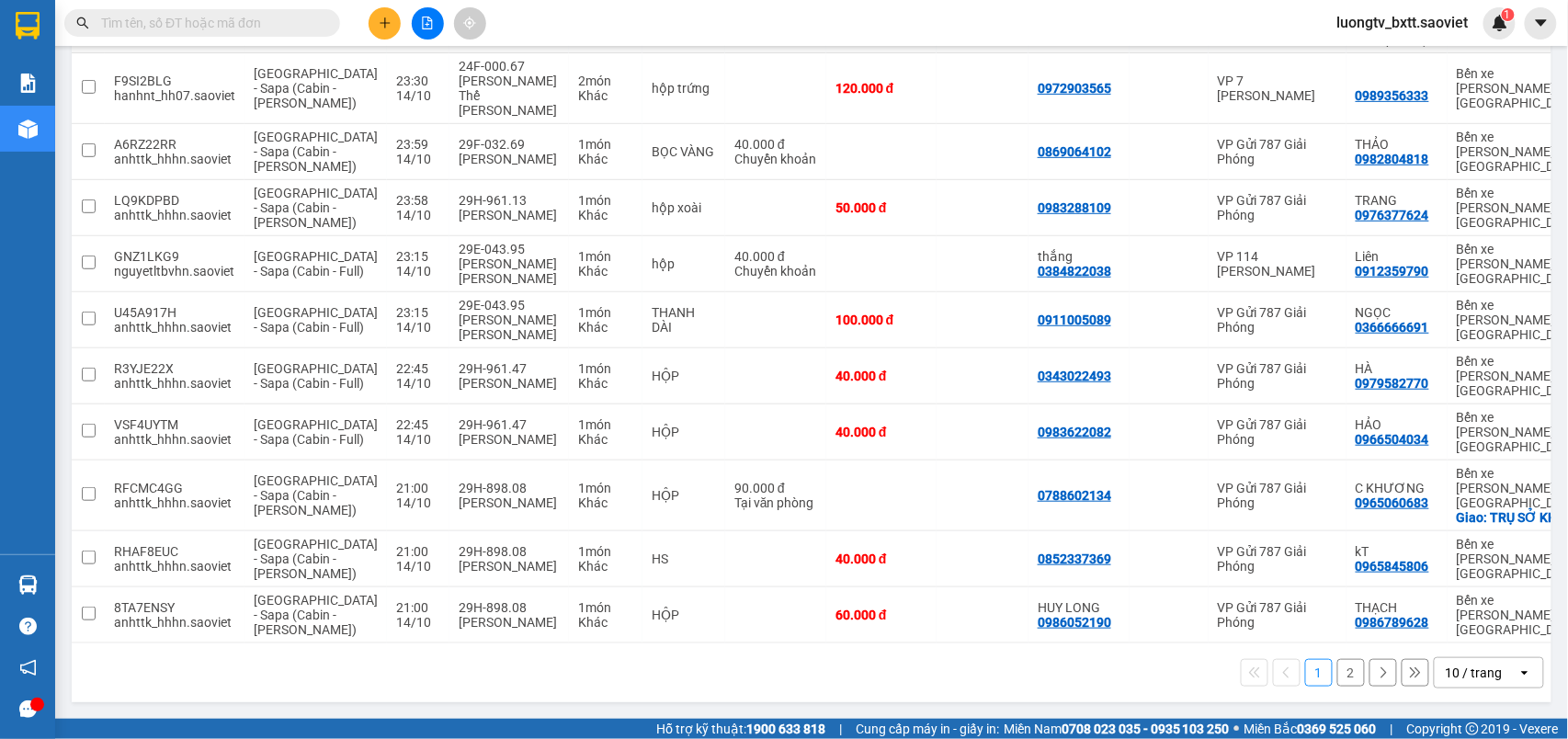
click at [1338, 672] on button "2" at bounding box center [1352, 672] width 28 height 28
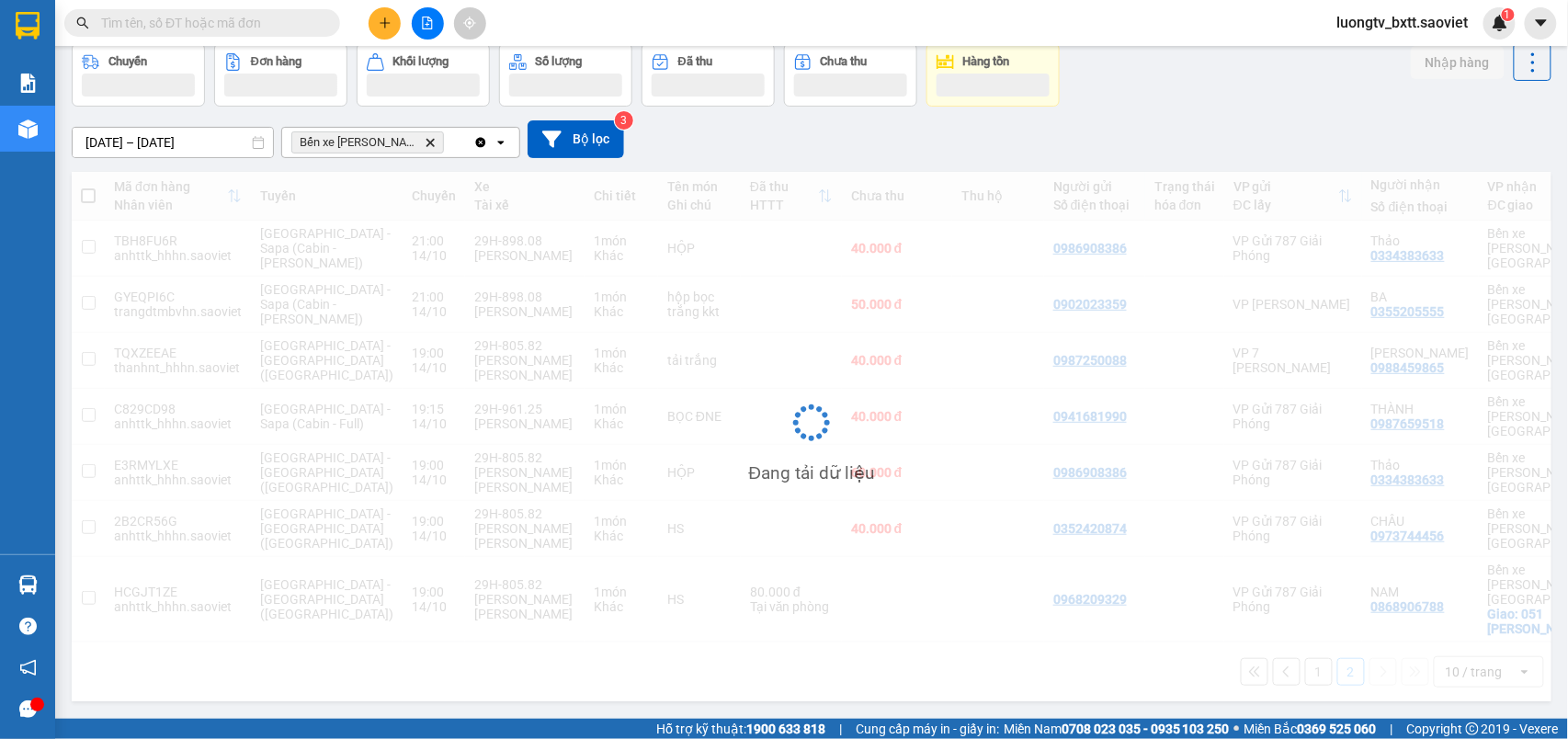
scroll to position [84, 0]
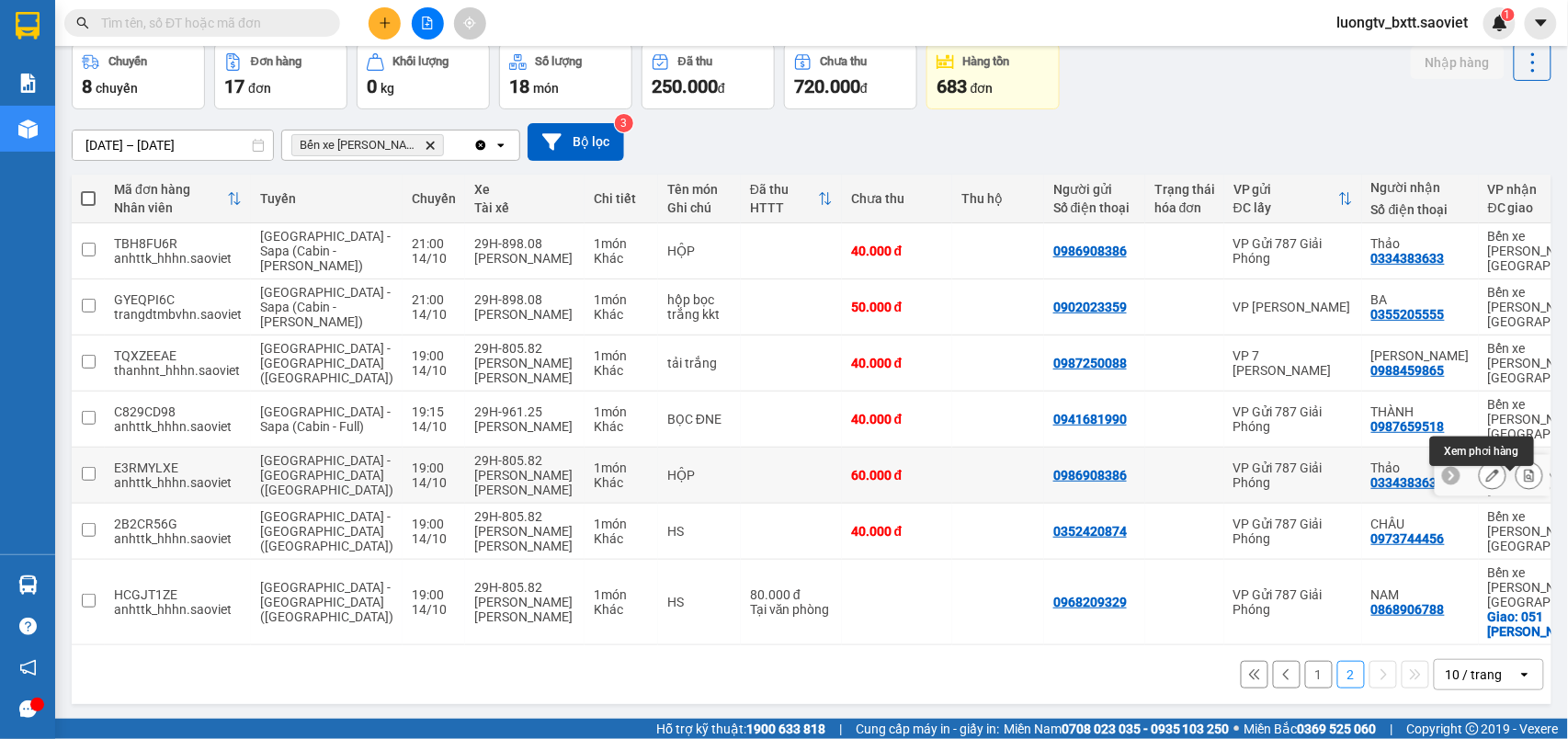
click at [1523, 479] on icon at bounding box center [1530, 475] width 13 height 13
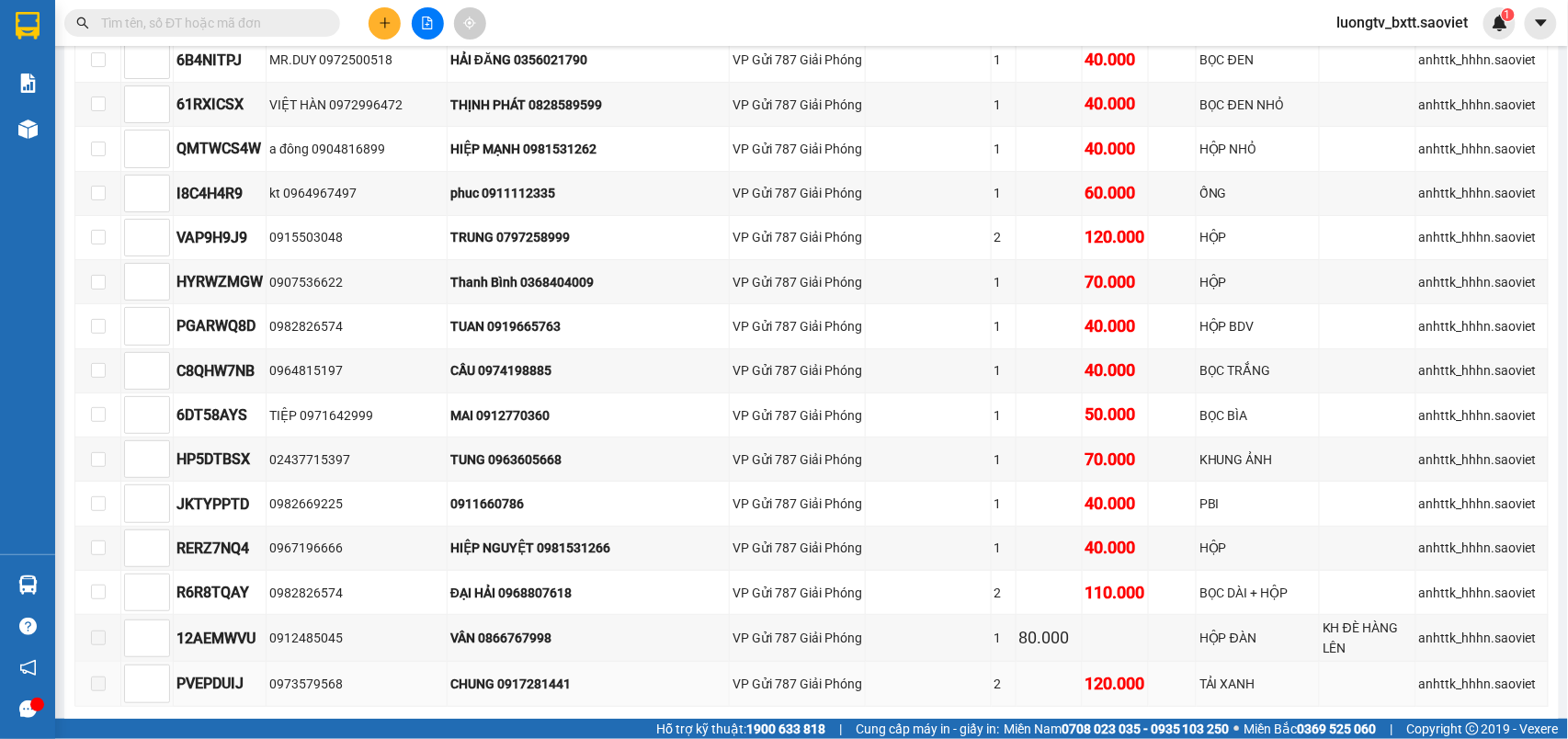
scroll to position [2652, 0]
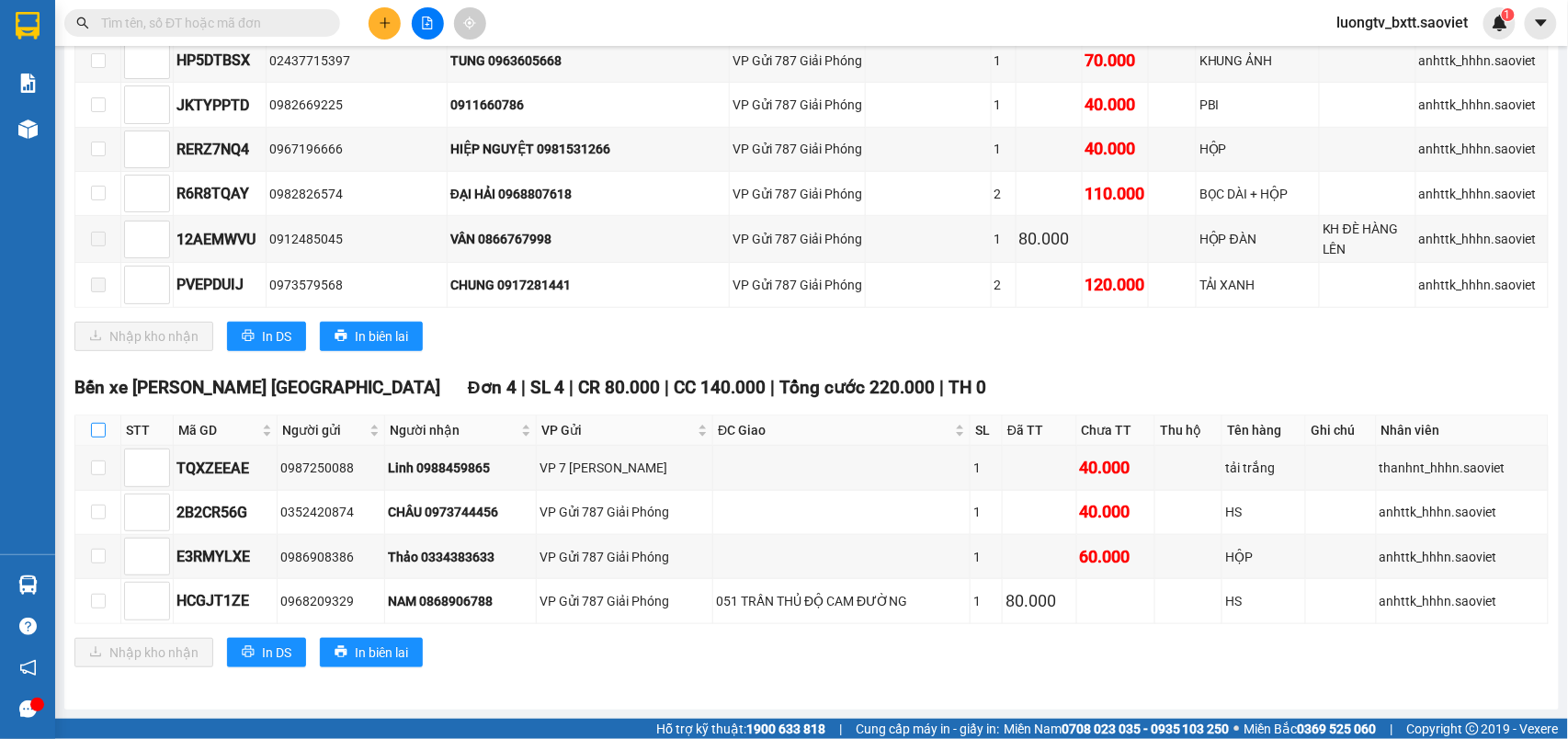
click at [94, 425] on input "checkbox" at bounding box center [98, 430] width 15 height 15
checkbox input "true"
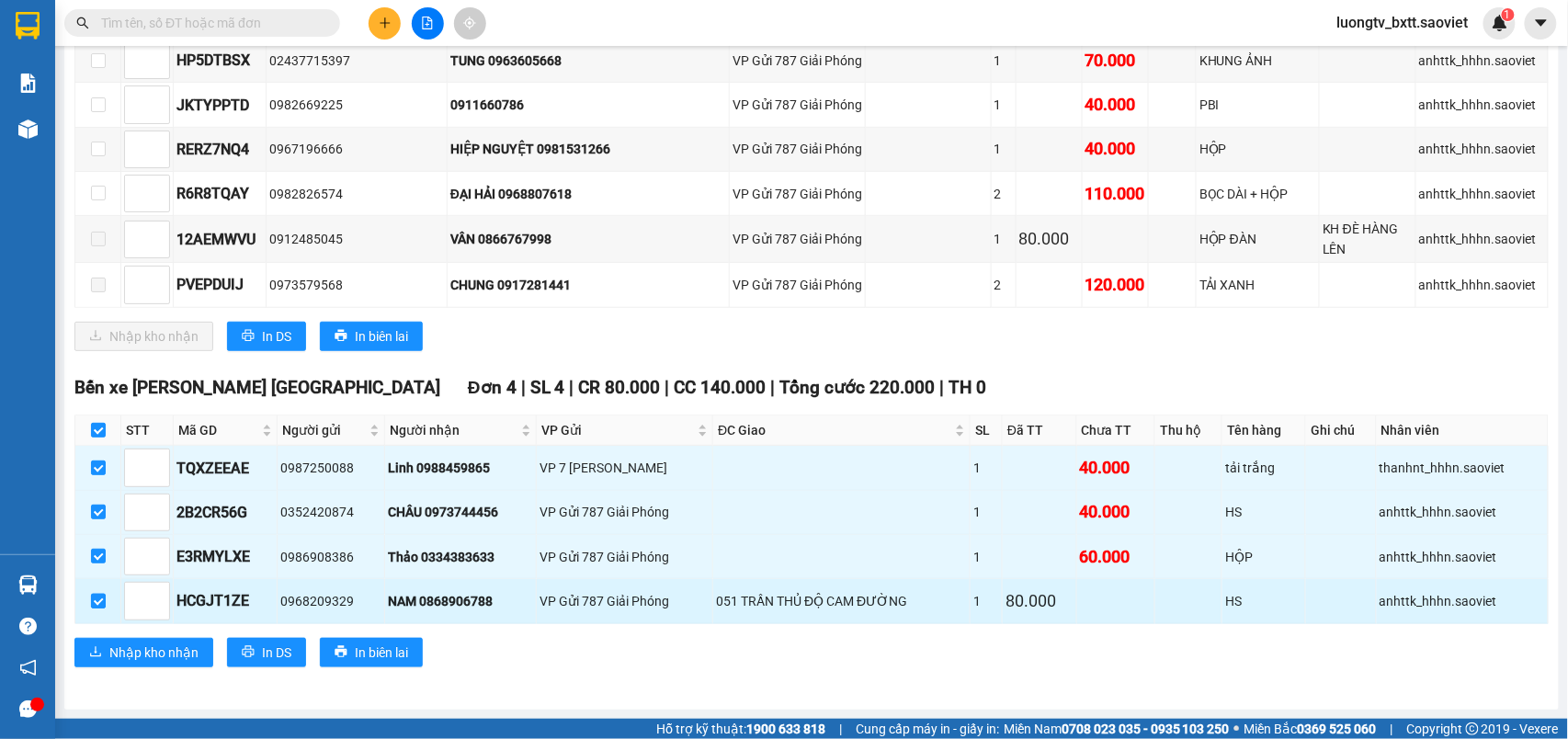
click at [92, 600] on input "checkbox" at bounding box center [98, 601] width 15 height 15
checkbox input "false"
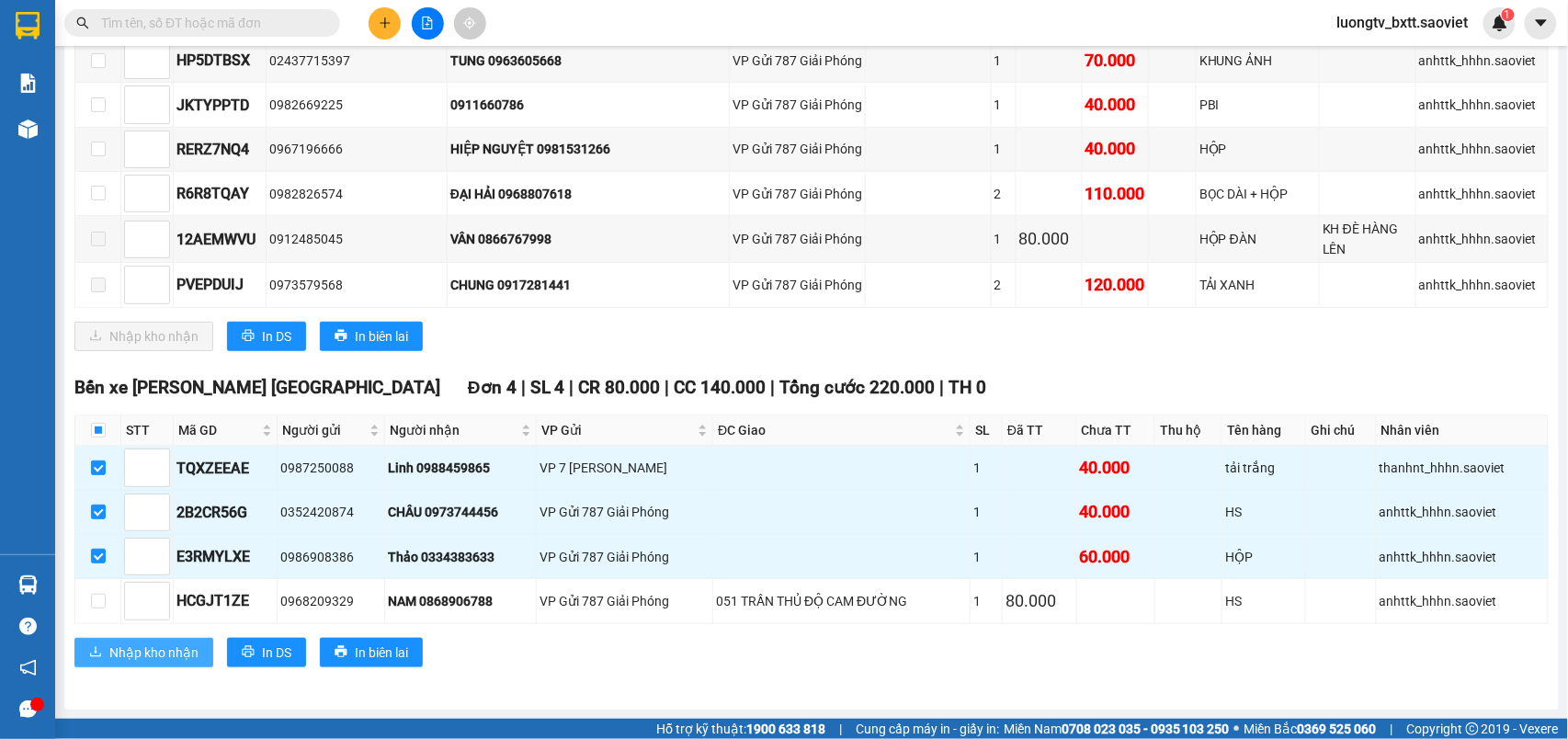
click at [192, 641] on button "Nhập kho nhận" at bounding box center [144, 653] width 139 height 30
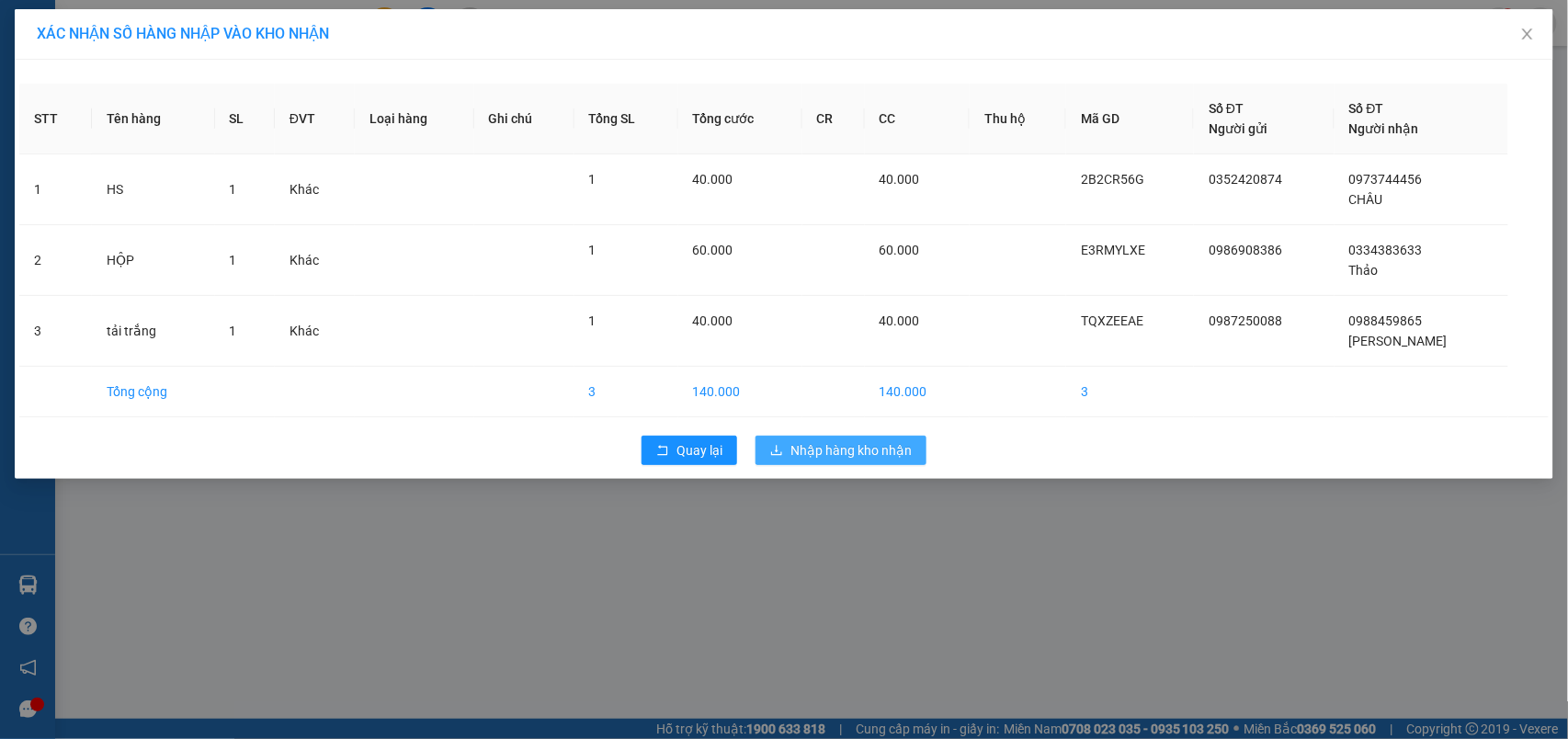
click at [803, 450] on span "Nhập hàng kho nhận" at bounding box center [851, 451] width 122 height 20
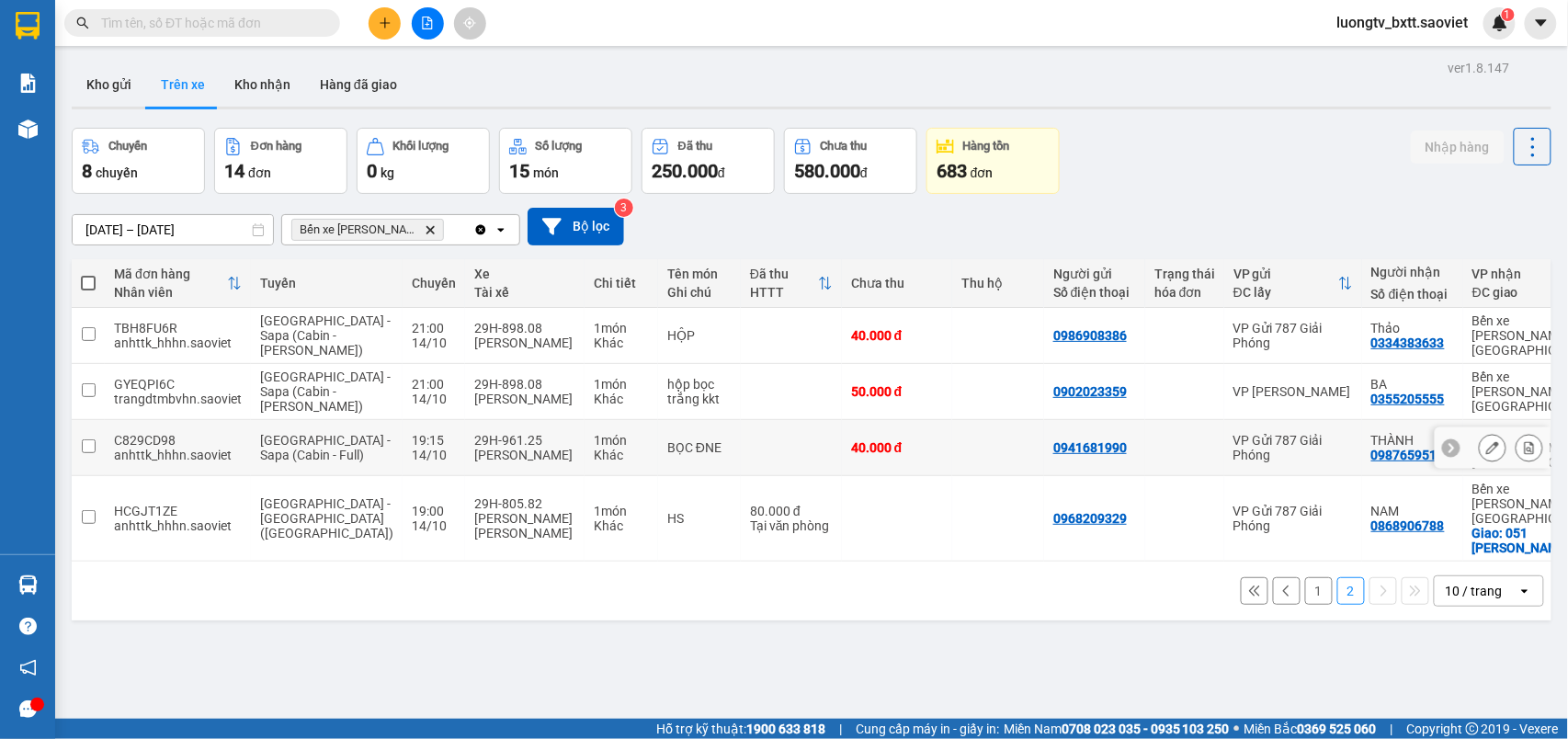
click at [953, 468] on td at bounding box center [998, 448] width 92 height 56
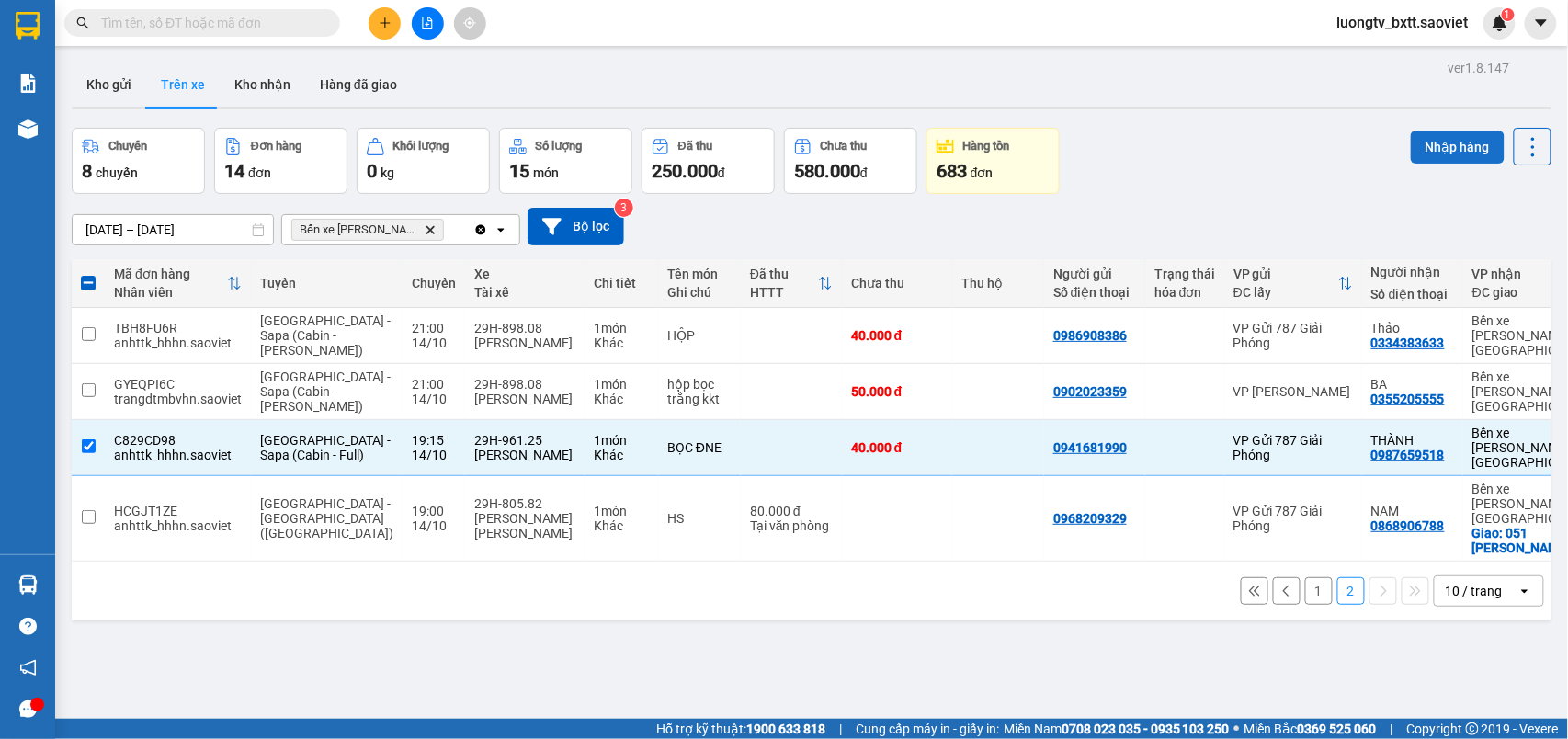
click at [1420, 138] on button "Nhập hàng" at bounding box center [1458, 147] width 94 height 33
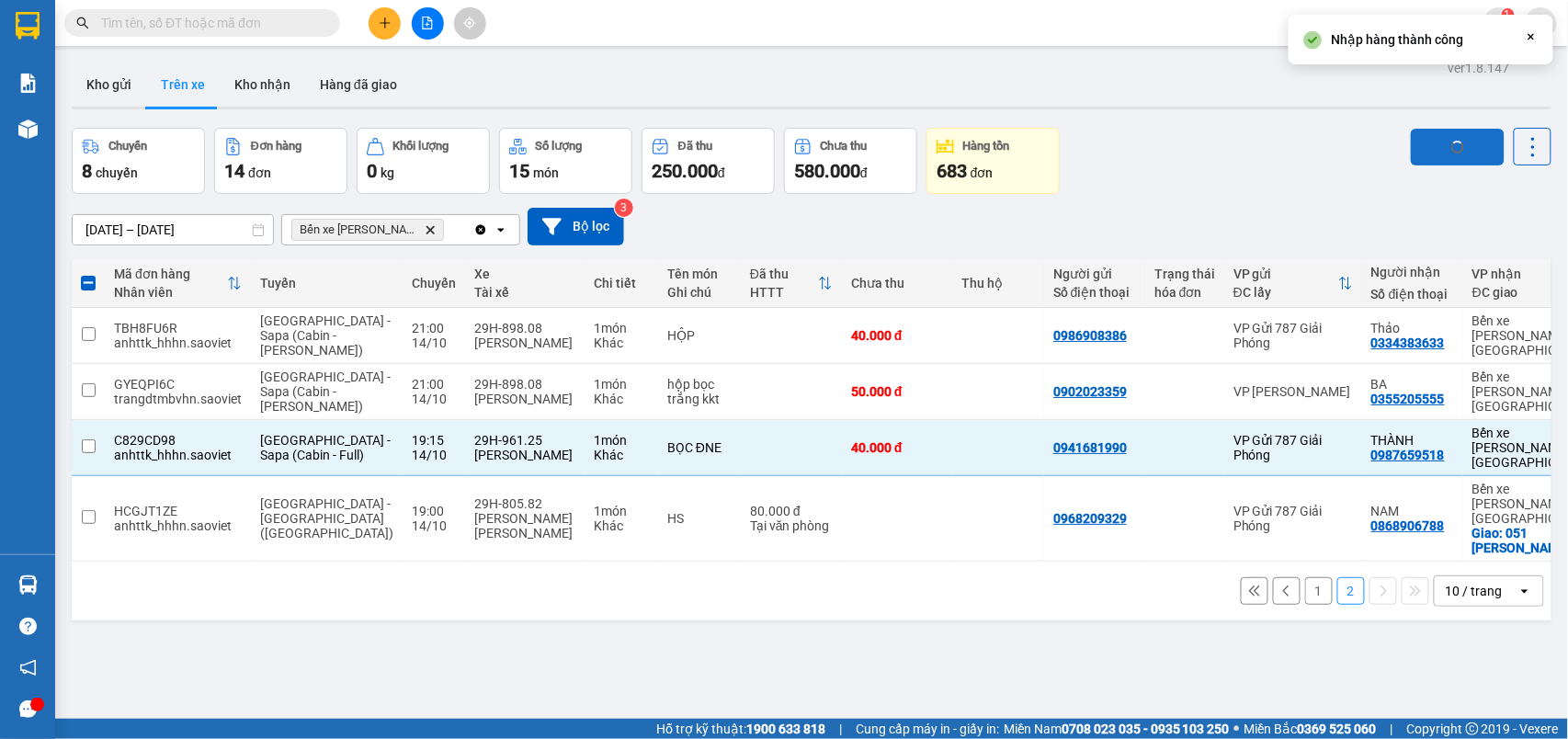
checkbox input "false"
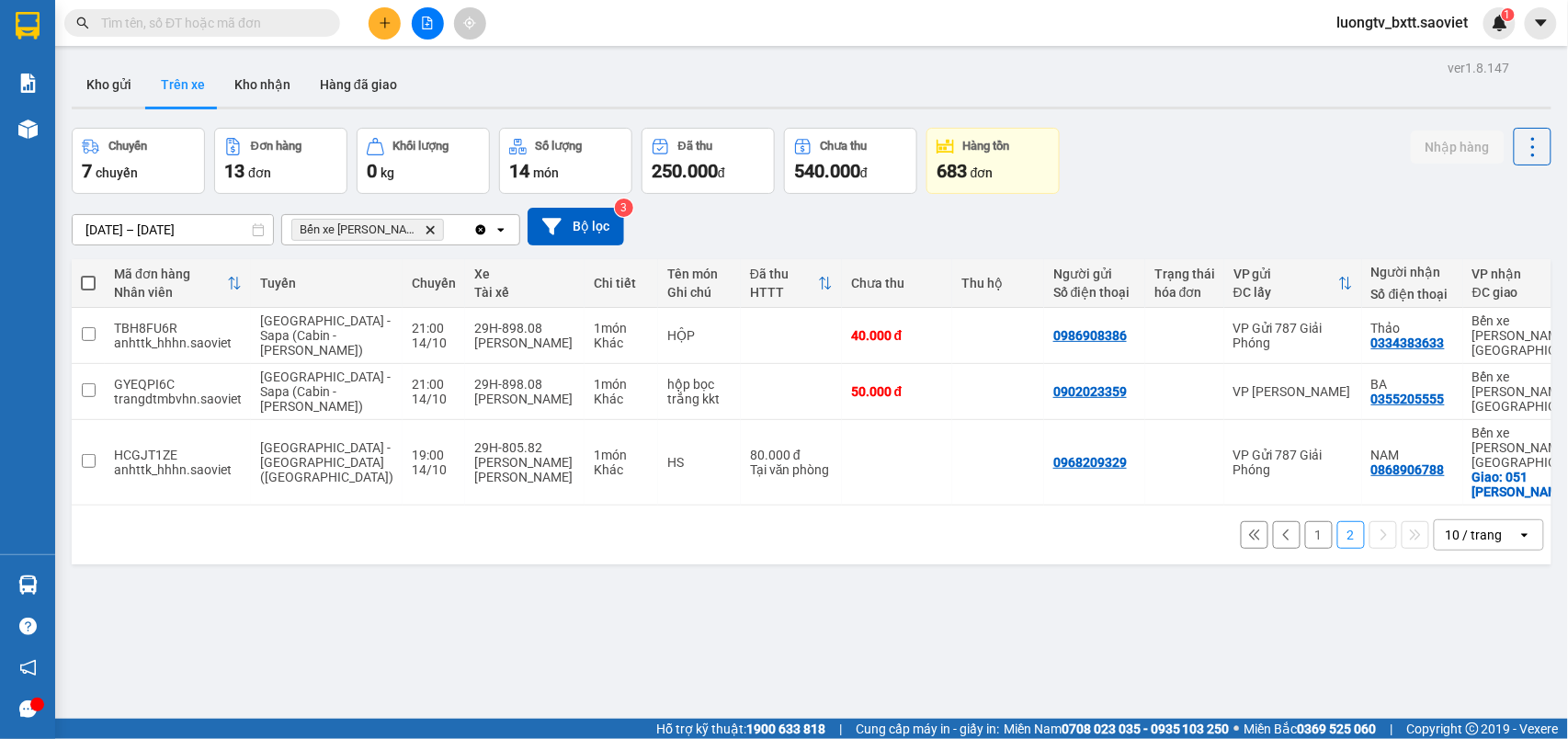
click at [1305, 549] on button "1" at bounding box center [1319, 535] width 28 height 28
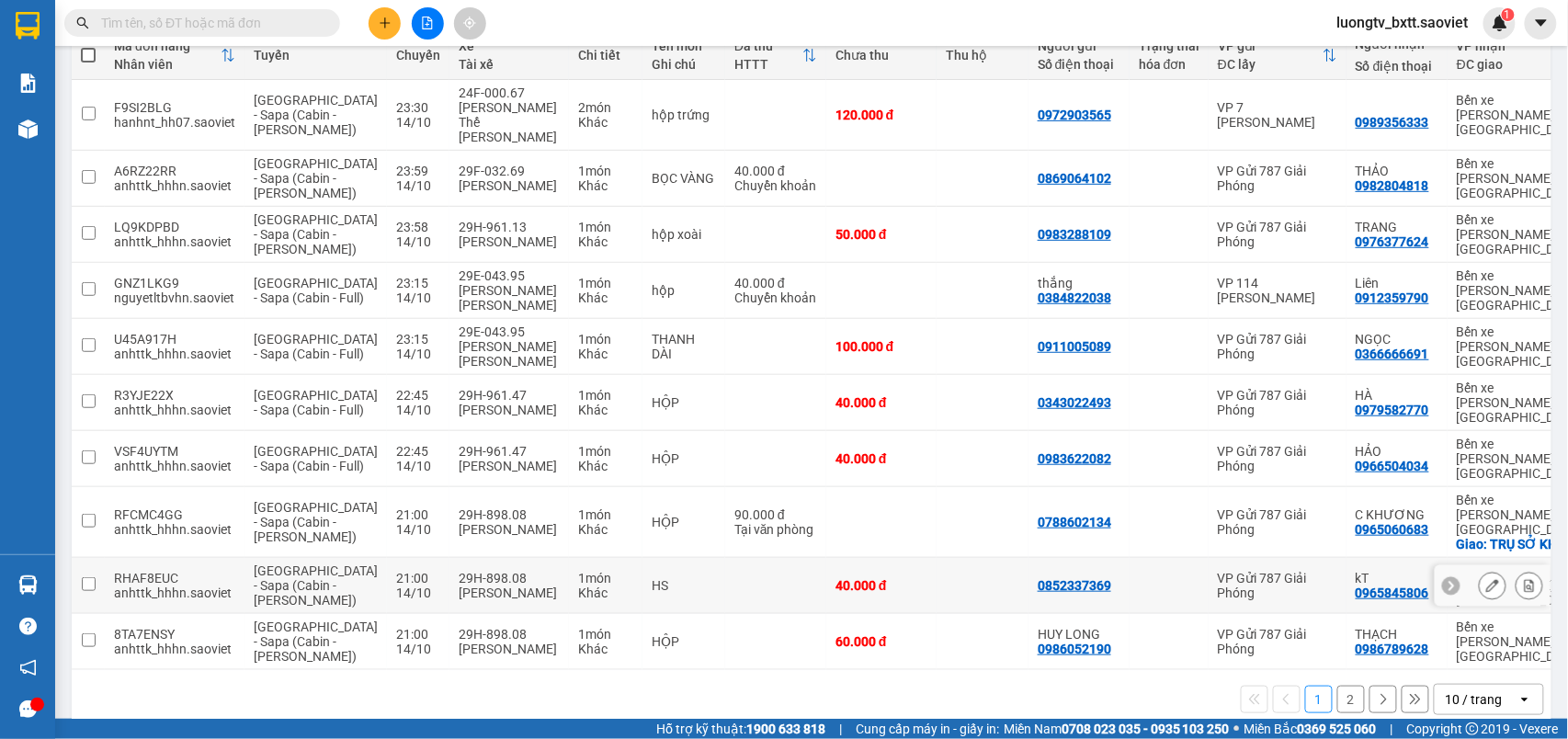
scroll to position [325, 0]
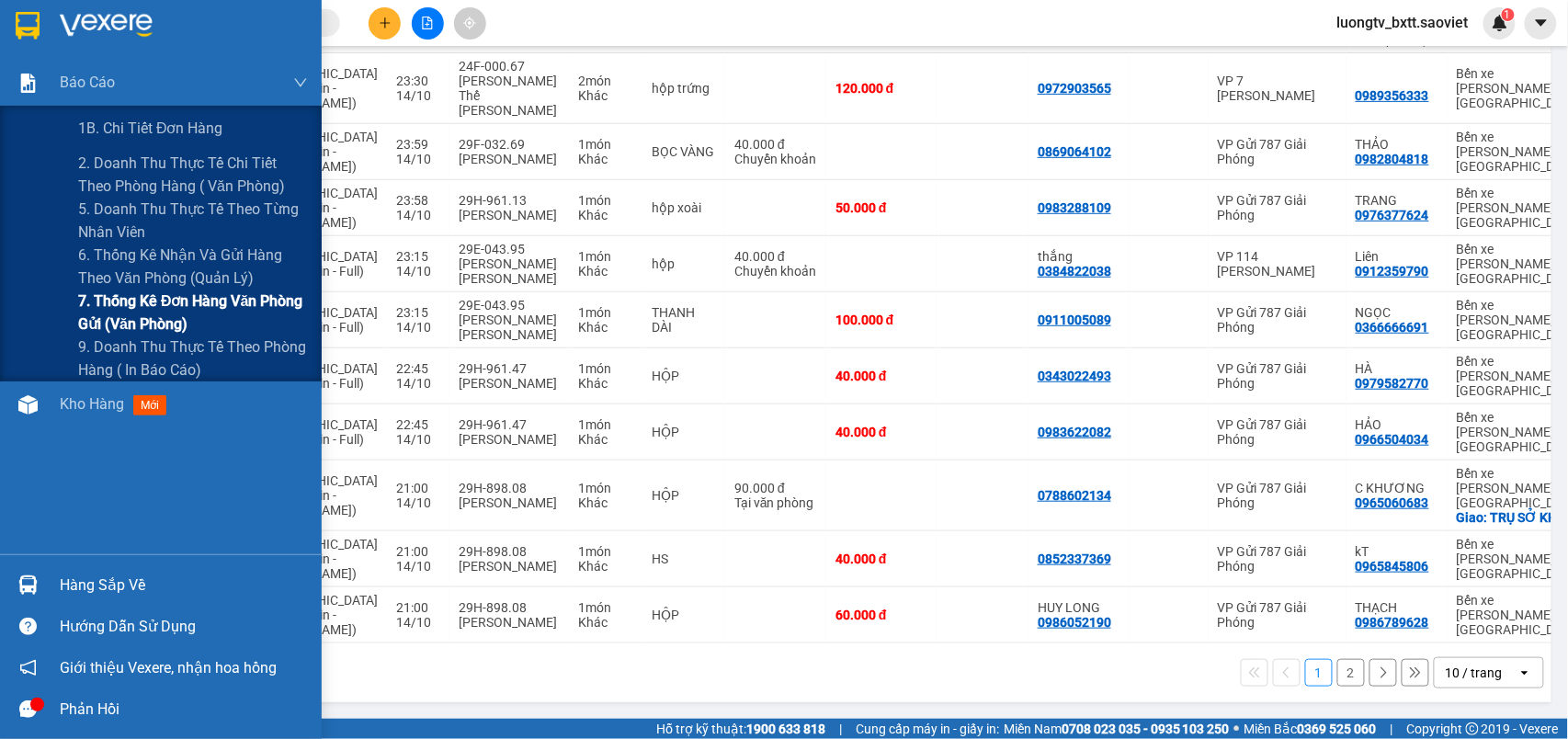
click at [125, 303] on span "7. Thống kê đơn hàng văn phòng gửi (văn phòng)" at bounding box center [193, 312] width 230 height 46
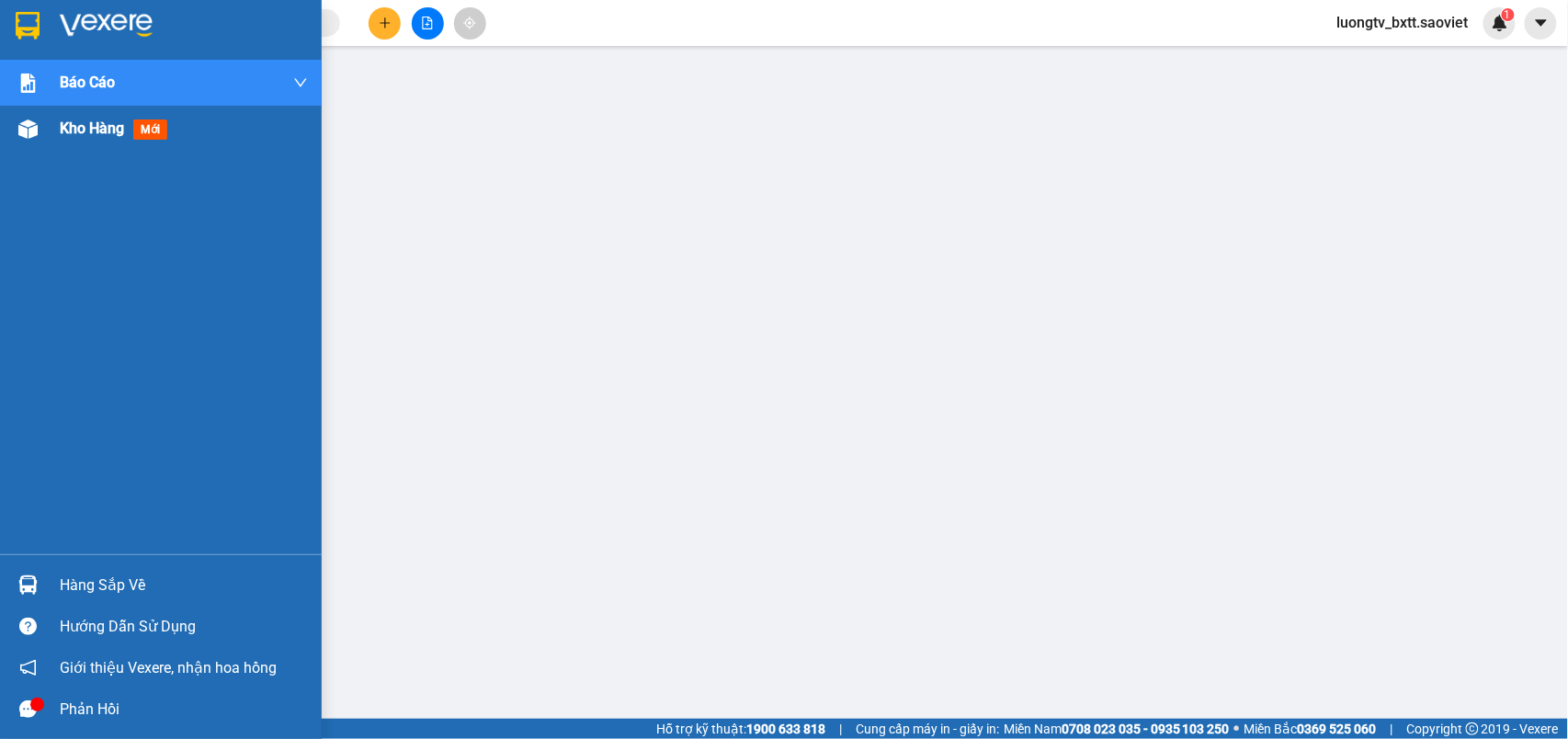
click at [71, 134] on span "Kho hàng" at bounding box center [91, 128] width 64 height 18
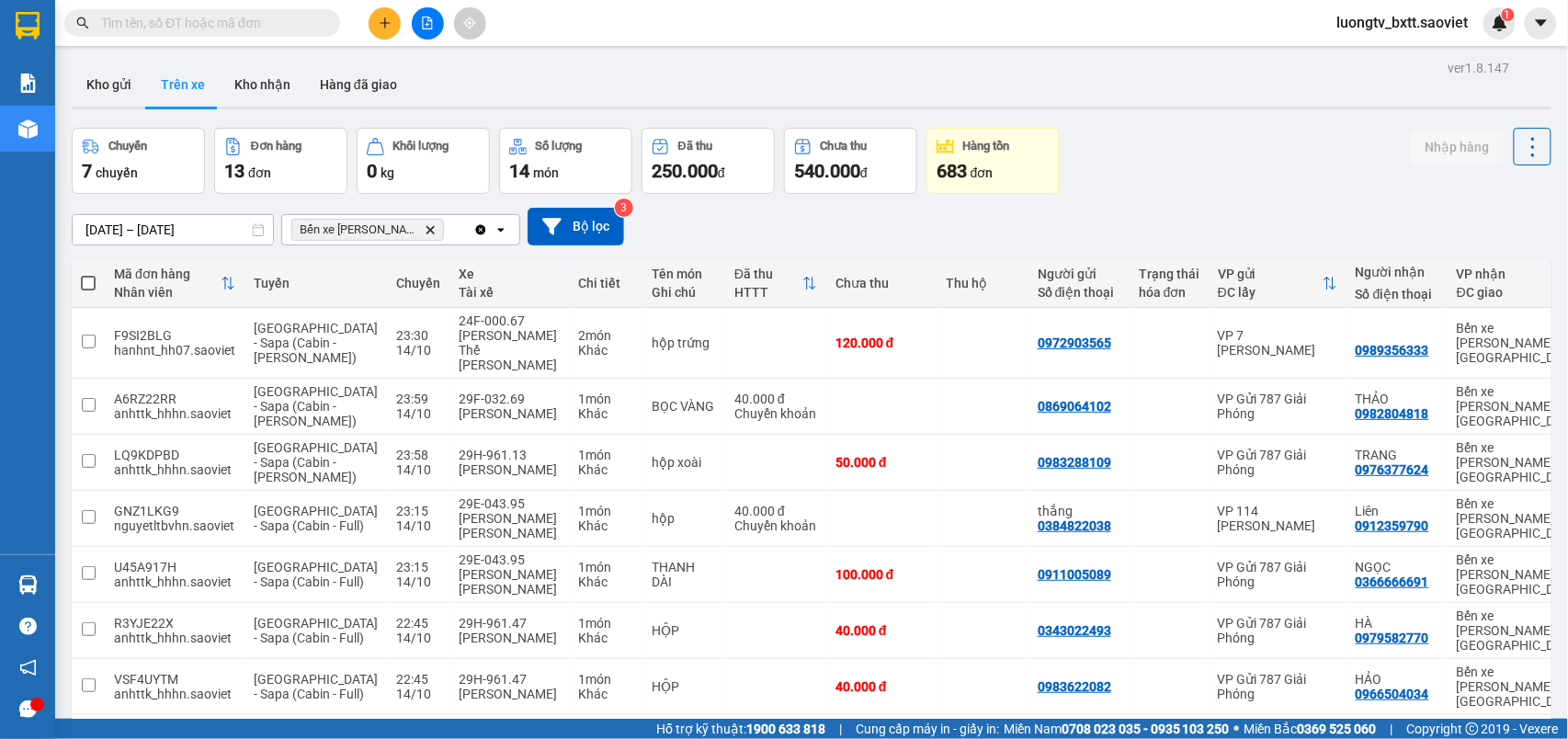
click at [1300, 165] on div "Chuyến 7 chuyến Đơn hàng 13 đơn [PERSON_NAME] 0 kg Số [PERSON_NAME] 14 món Đã t…" at bounding box center [811, 160] width 1480 height 66
click at [1262, 199] on div "[DATE] – [DATE] Press the down arrow key to interact with the calendar and sele…" at bounding box center [811, 226] width 1480 height 65
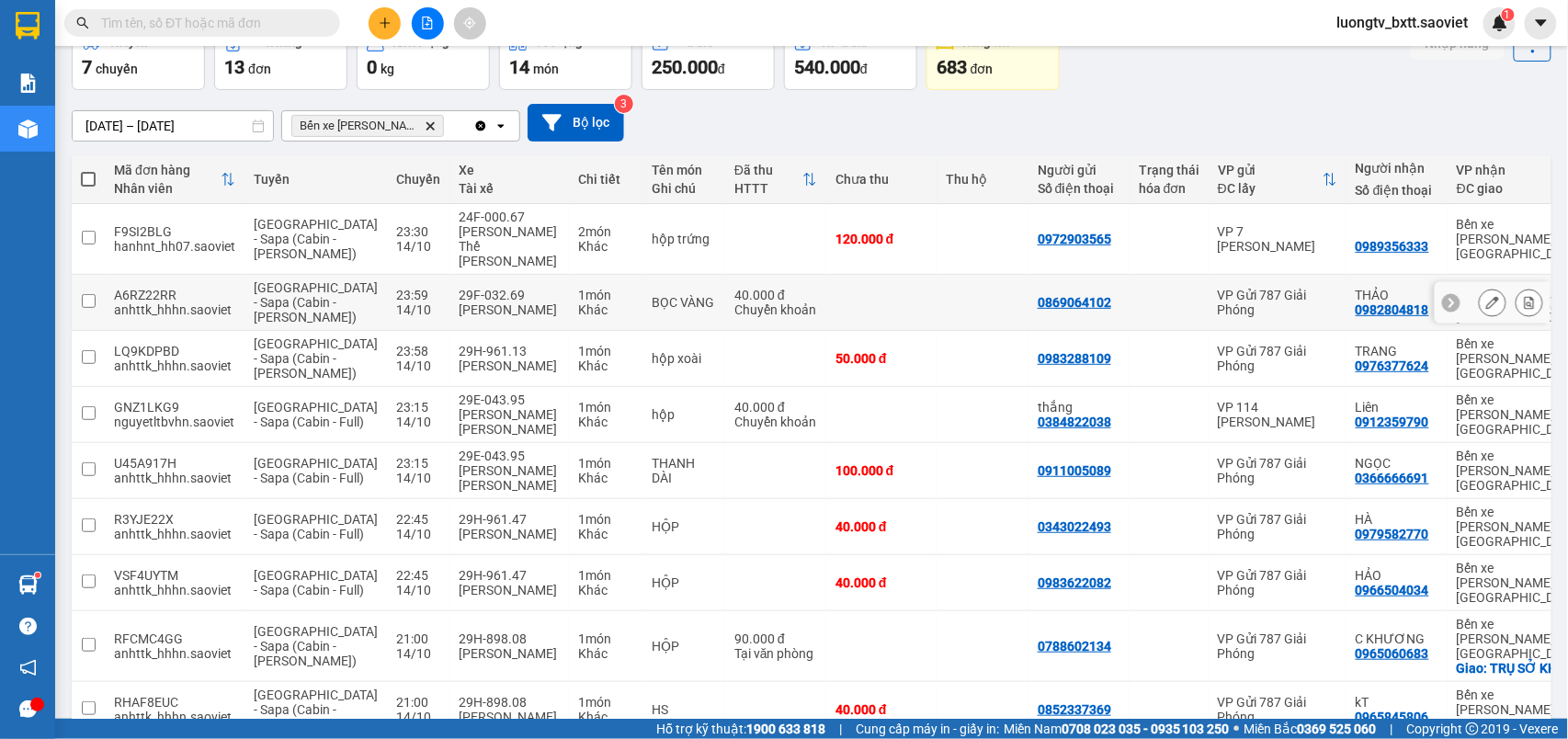
scroll to position [325, 0]
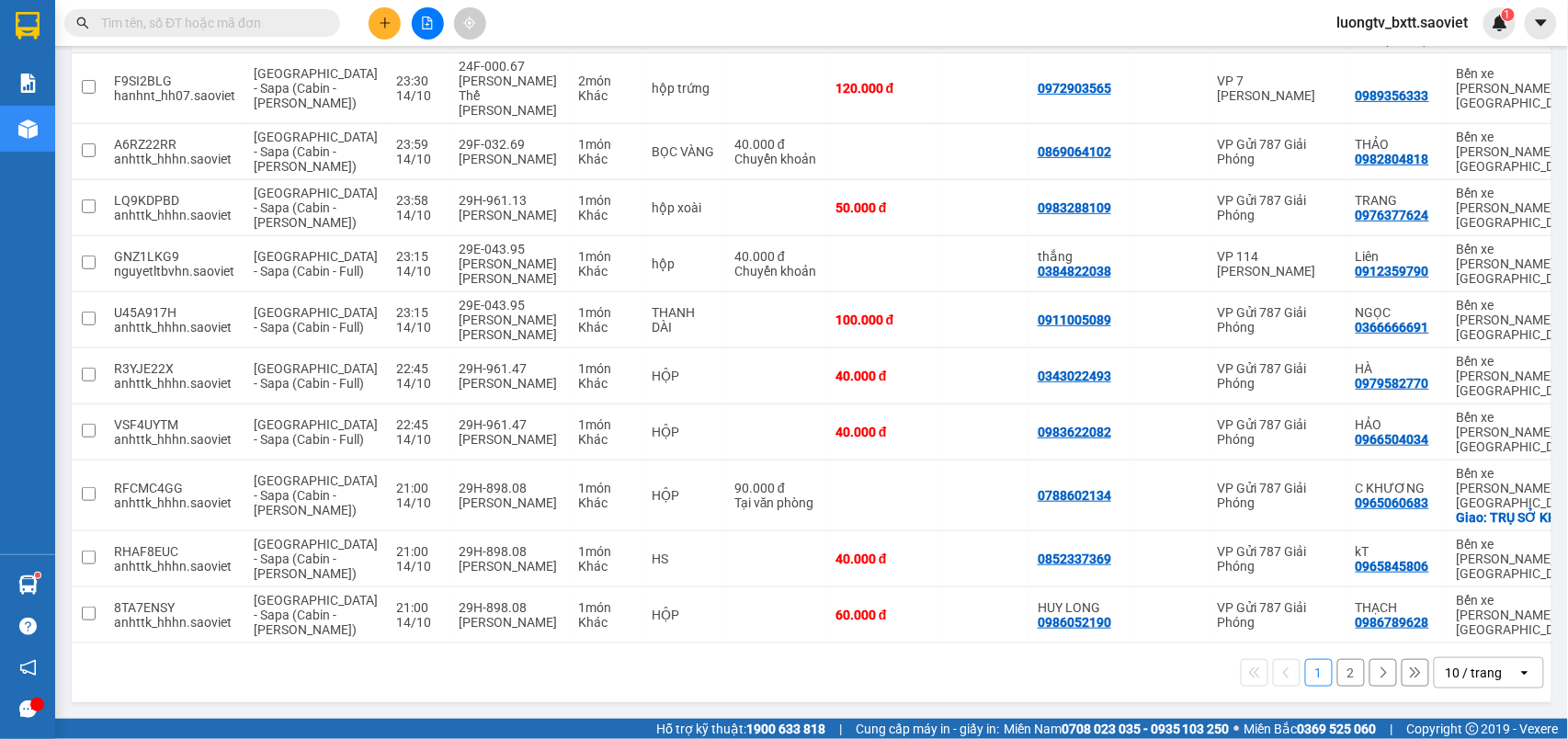
click at [1338, 672] on button "2" at bounding box center [1352, 672] width 28 height 28
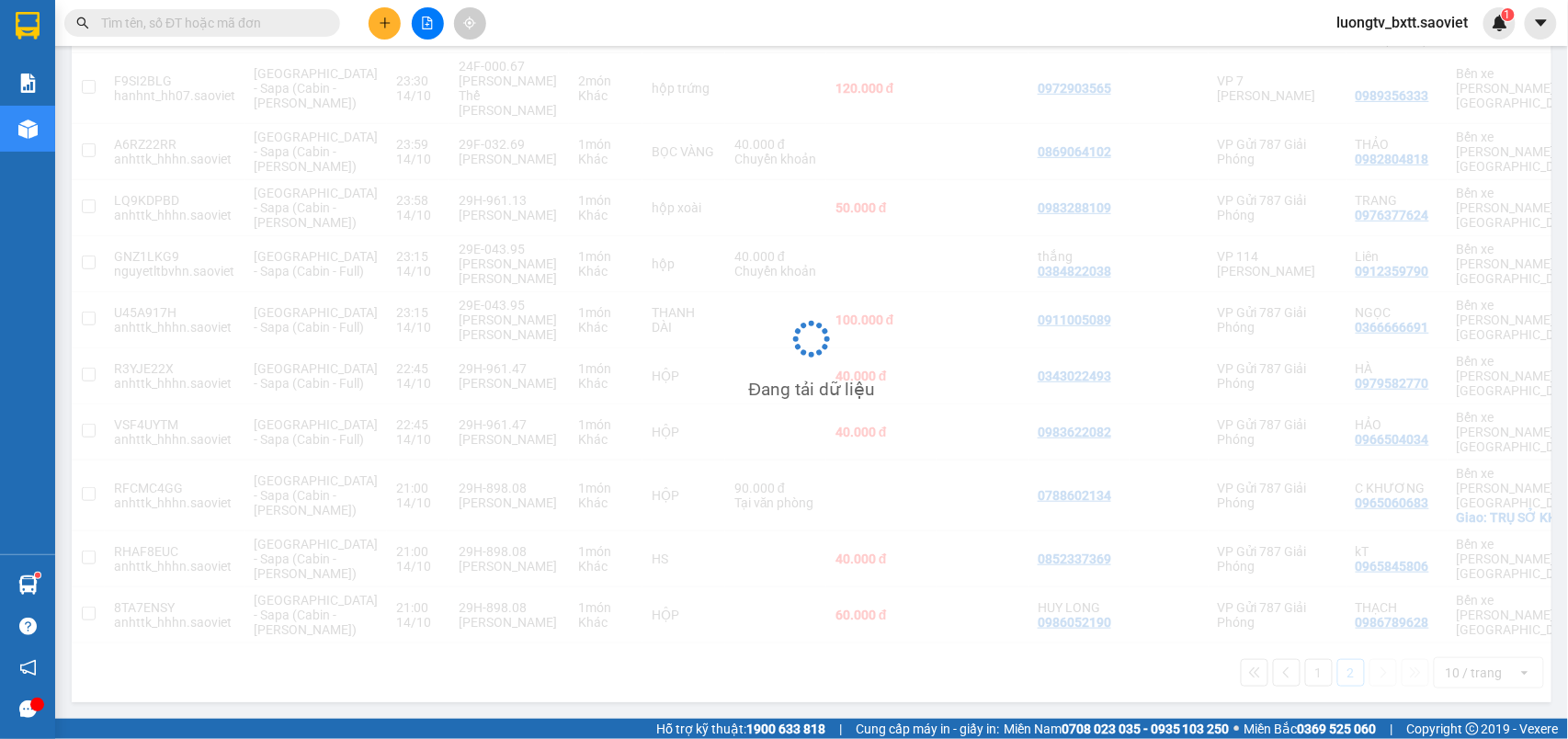
scroll to position [84, 0]
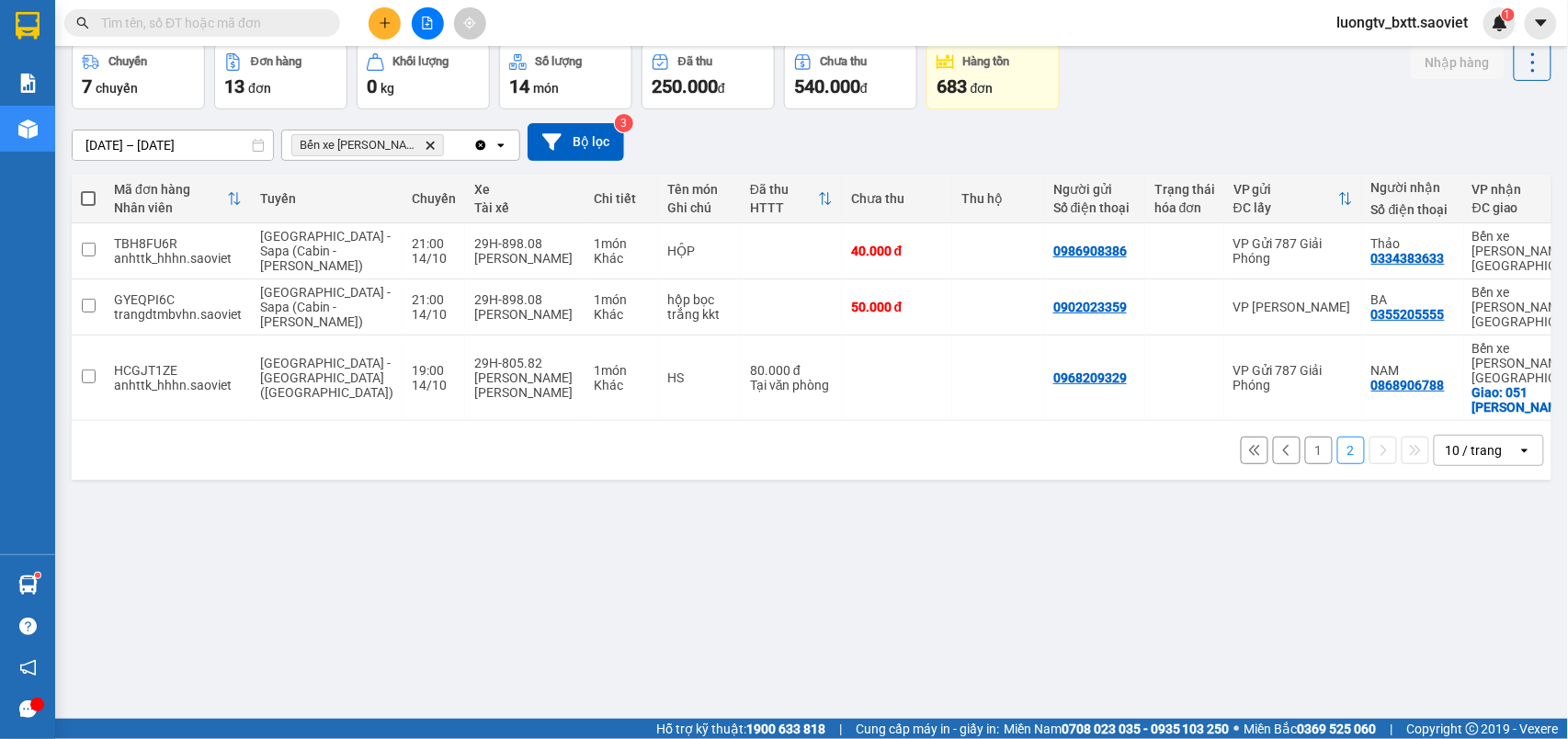
click at [1305, 464] on button "1" at bounding box center [1319, 451] width 28 height 28
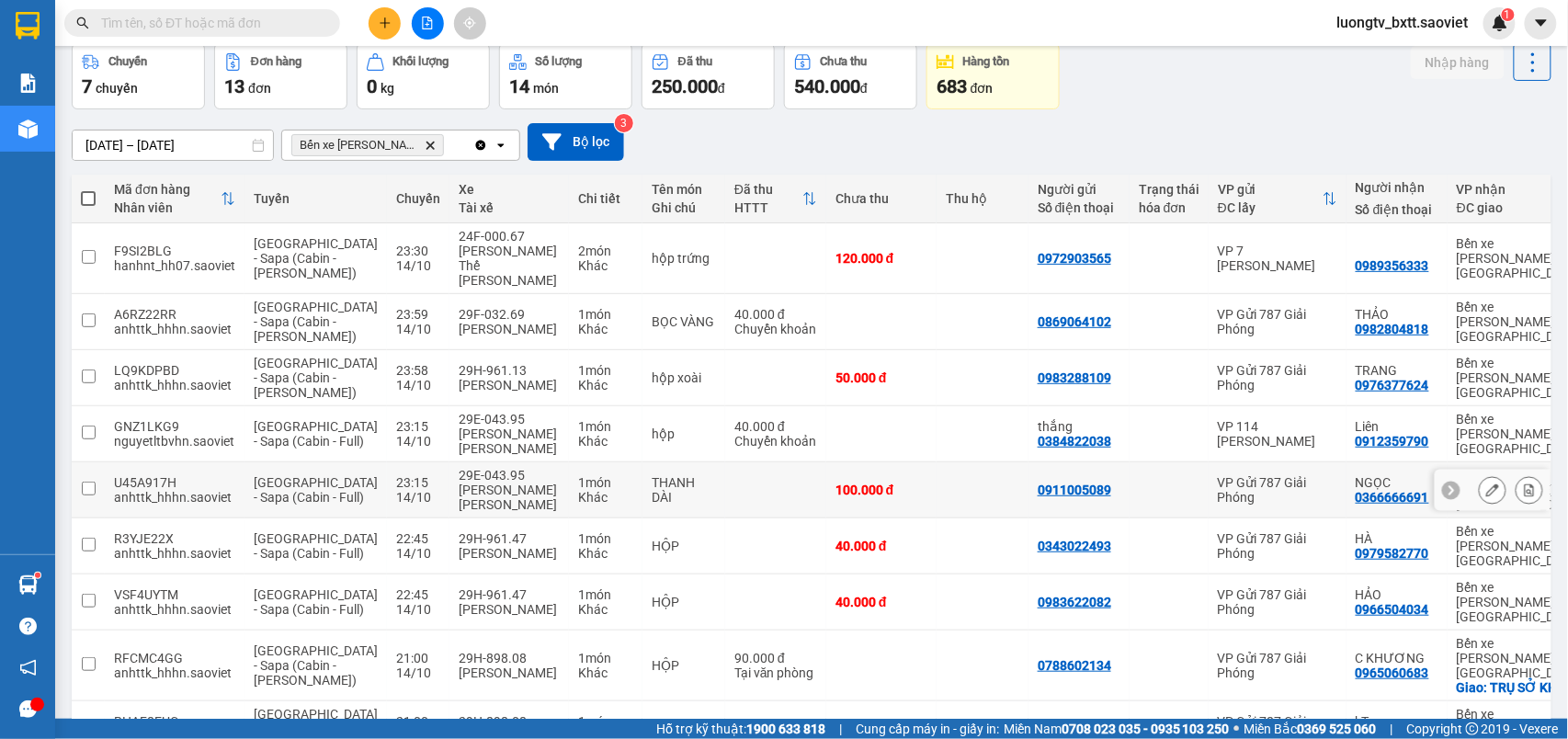
scroll to position [325, 0]
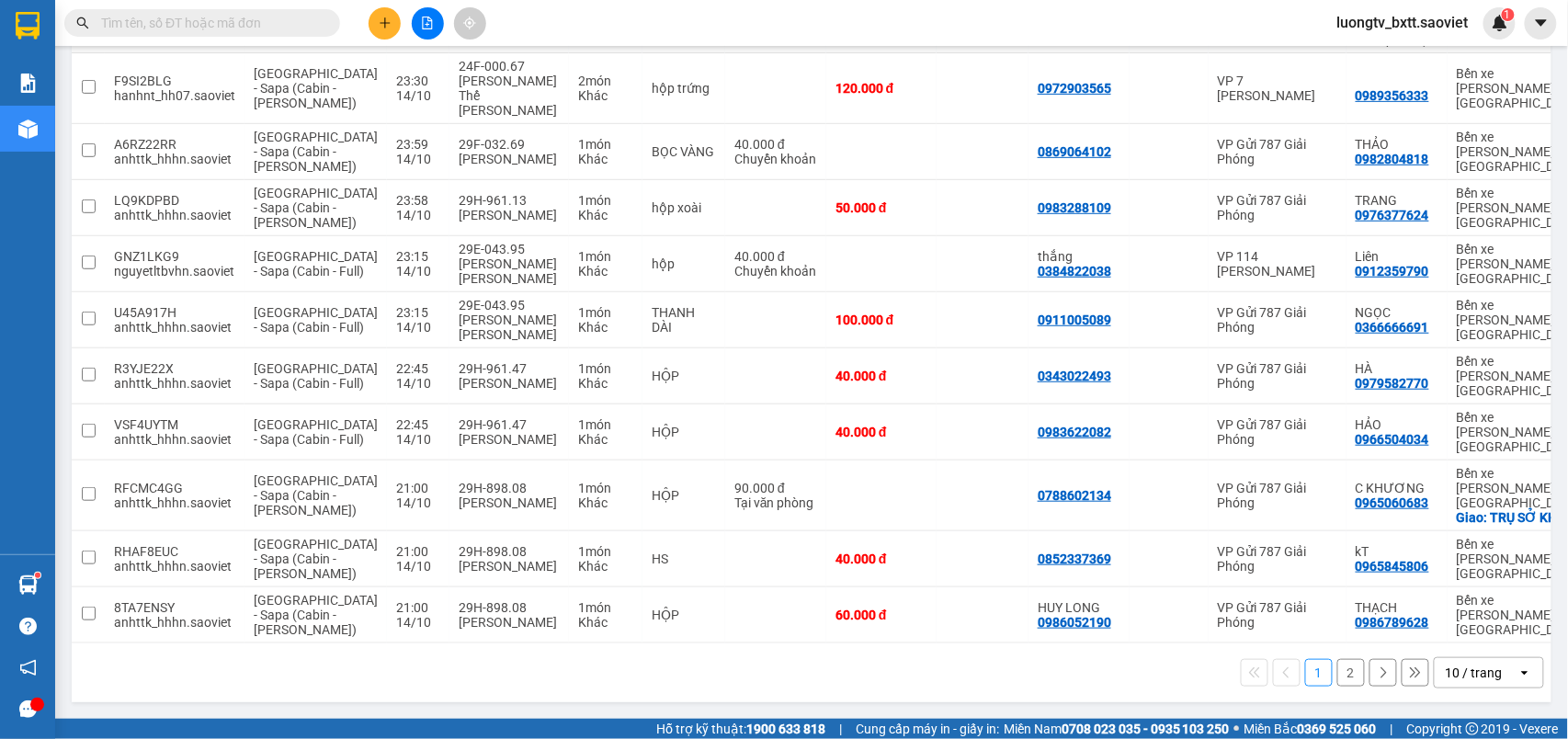
click at [1338, 667] on button "2" at bounding box center [1352, 672] width 28 height 28
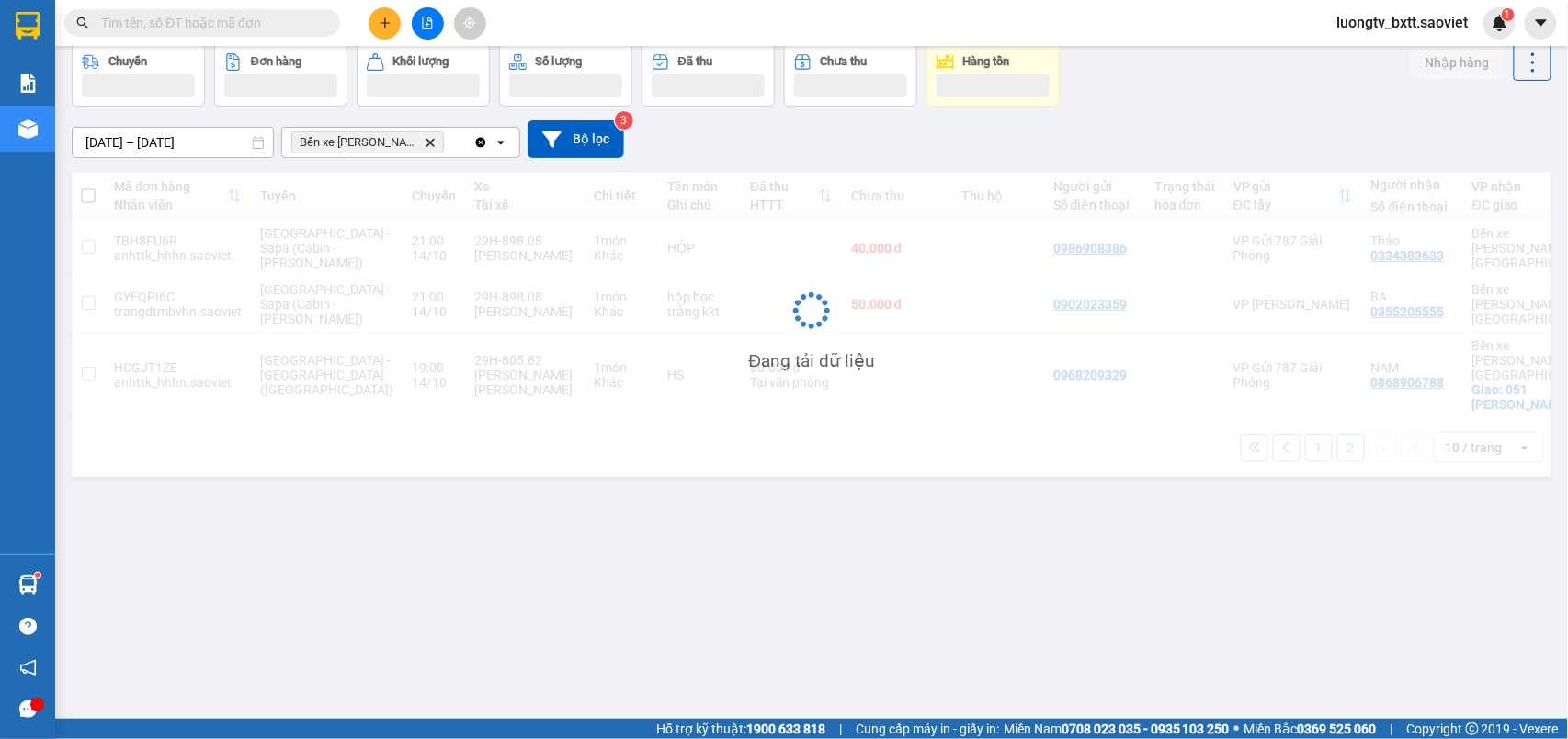
scroll to position [84, 0]
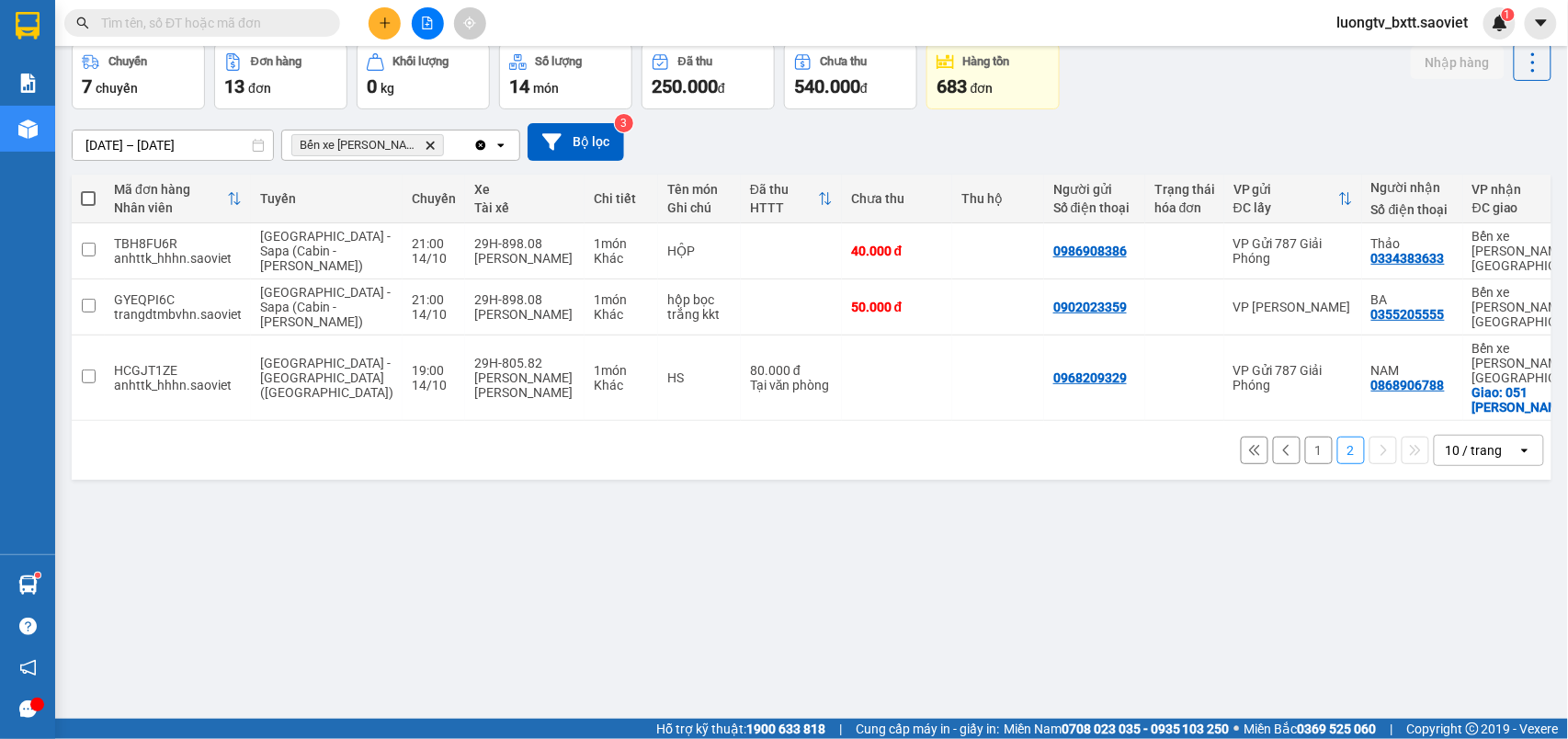
click at [1305, 464] on button "1" at bounding box center [1319, 451] width 28 height 28
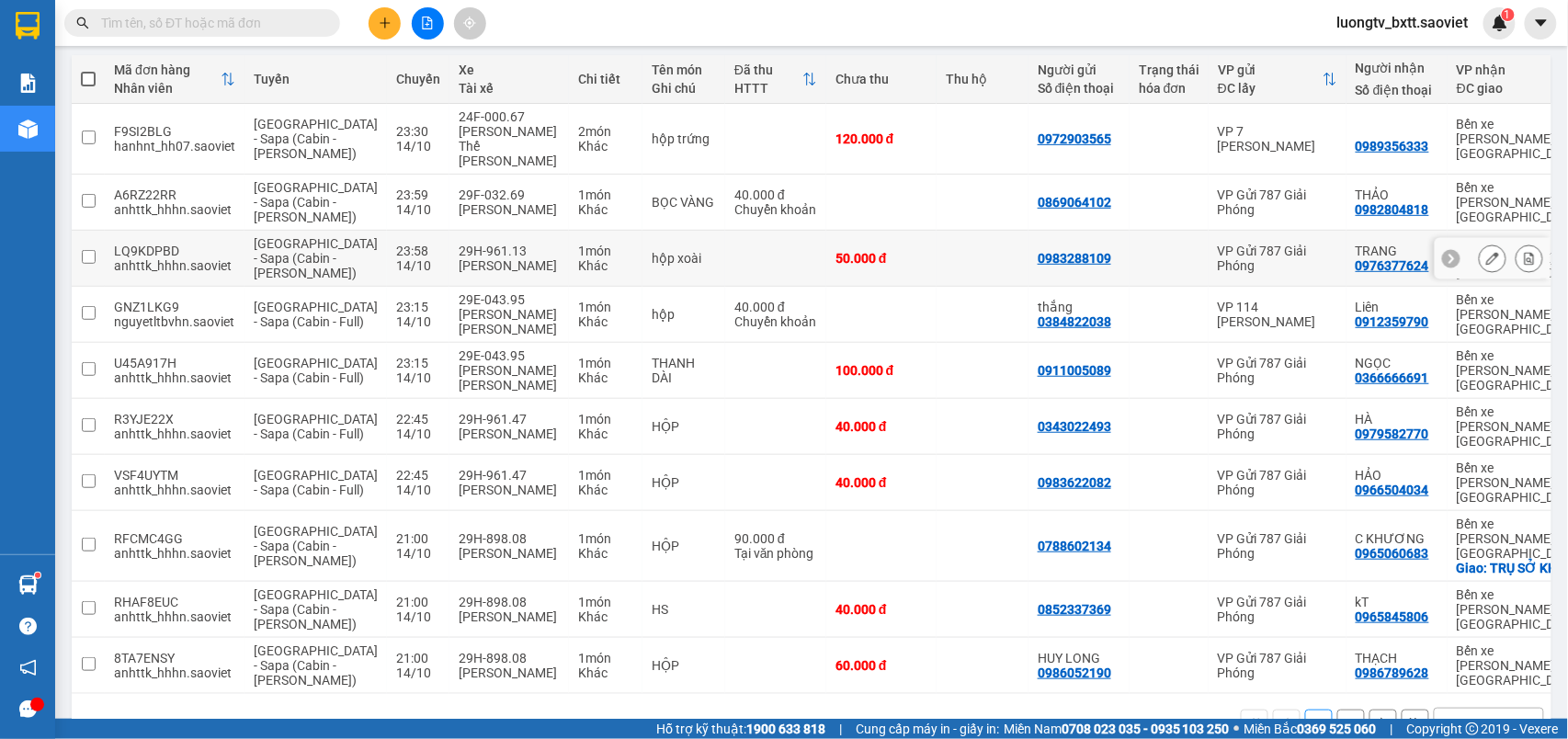
scroll to position [203, 0]
